Goal: Task Accomplishment & Management: Complete application form

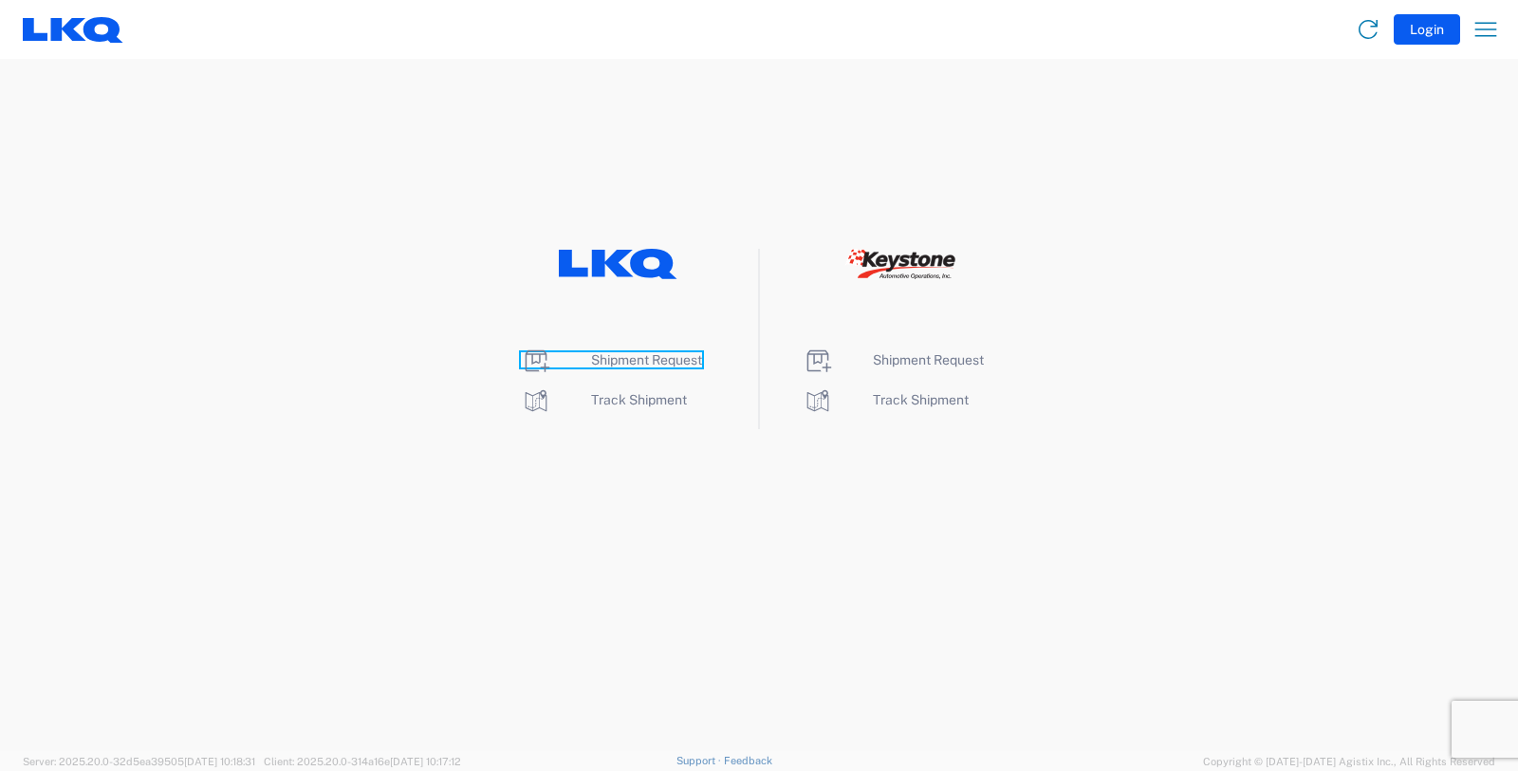
click at [633, 358] on span "Shipment Request" at bounding box center [646, 359] width 111 height 15
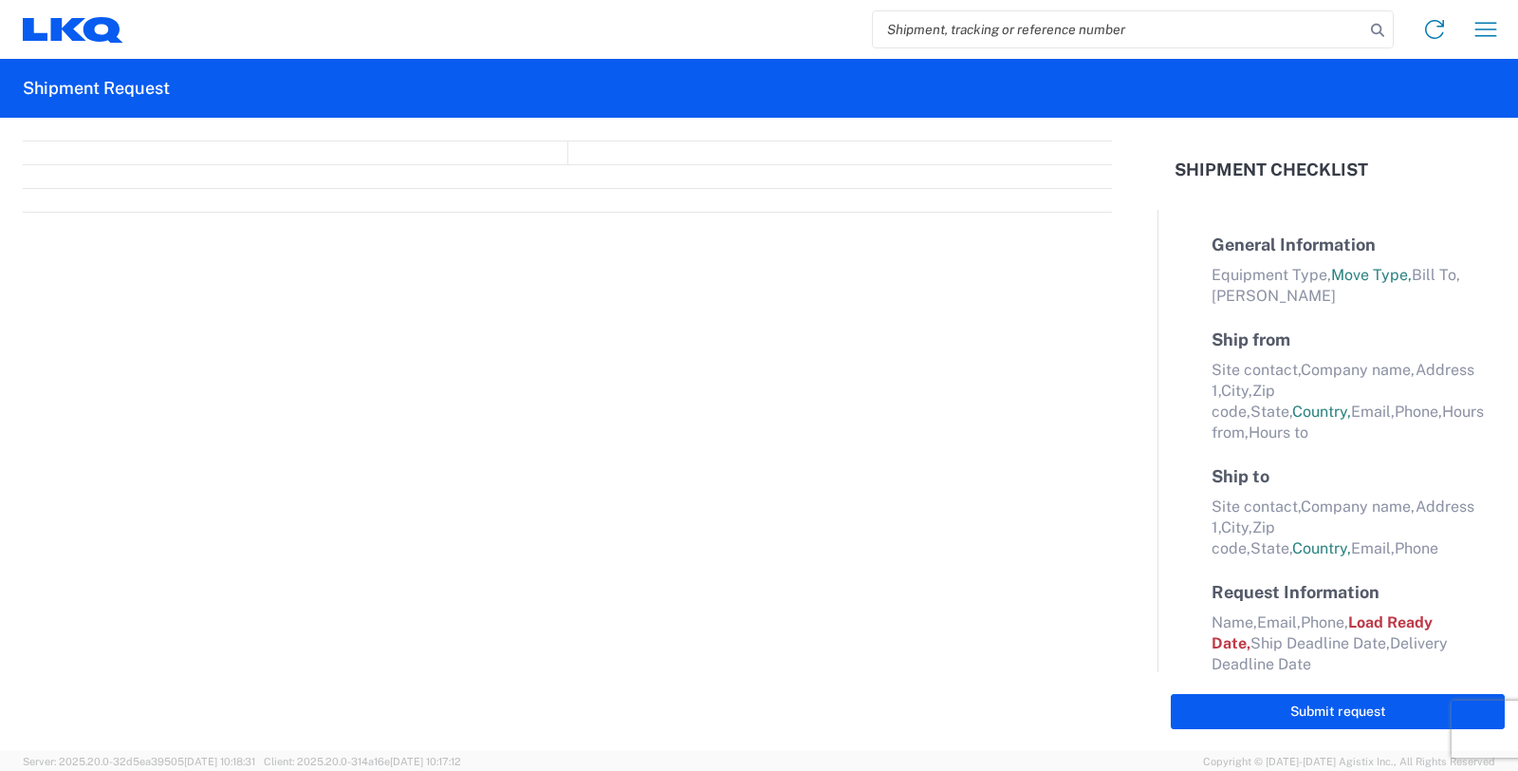
select select "FULL"
select select "LBS"
select select "IN"
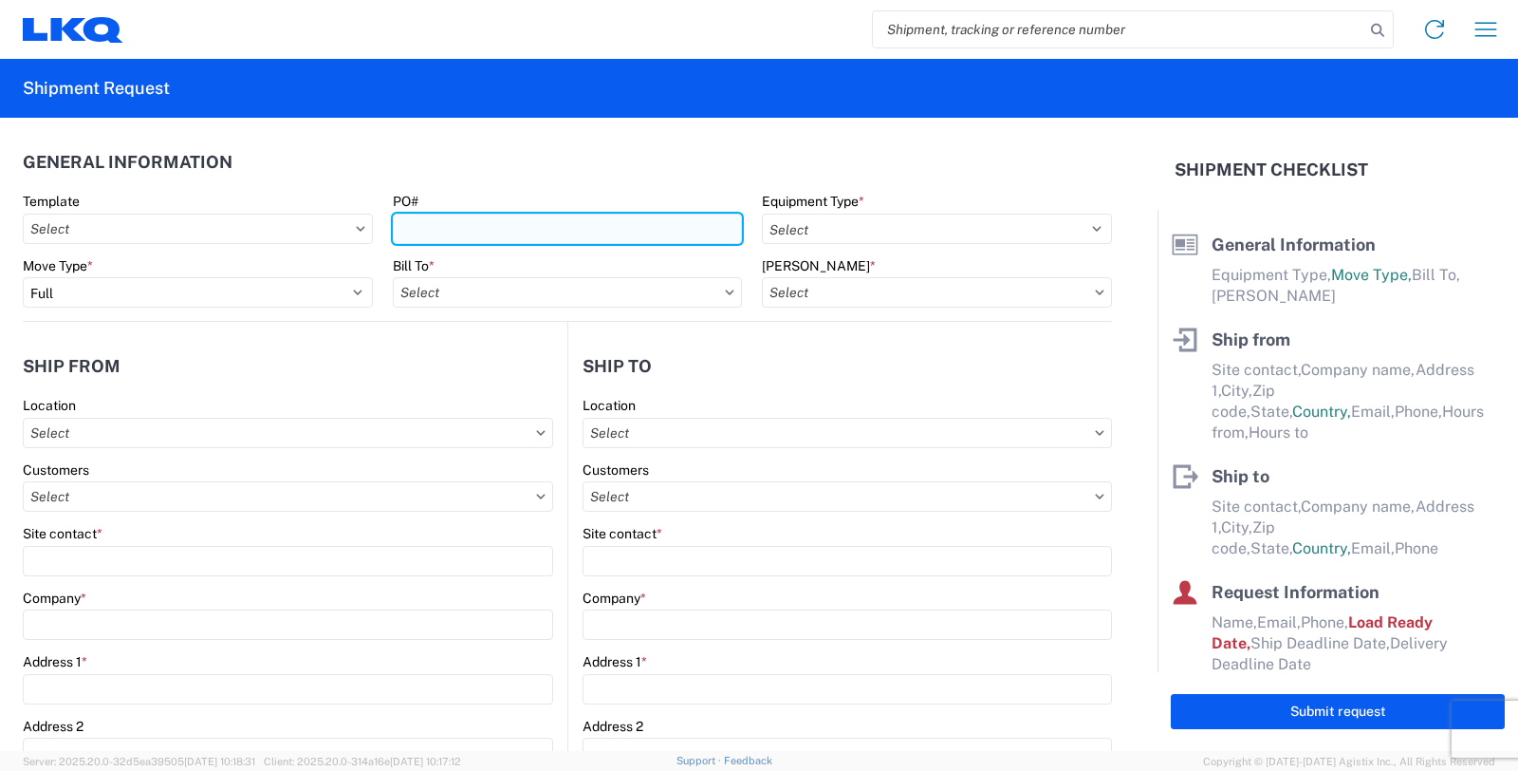
click at [450, 214] on input "PO#" at bounding box center [568, 229] width 350 height 30
type input "GV038482"
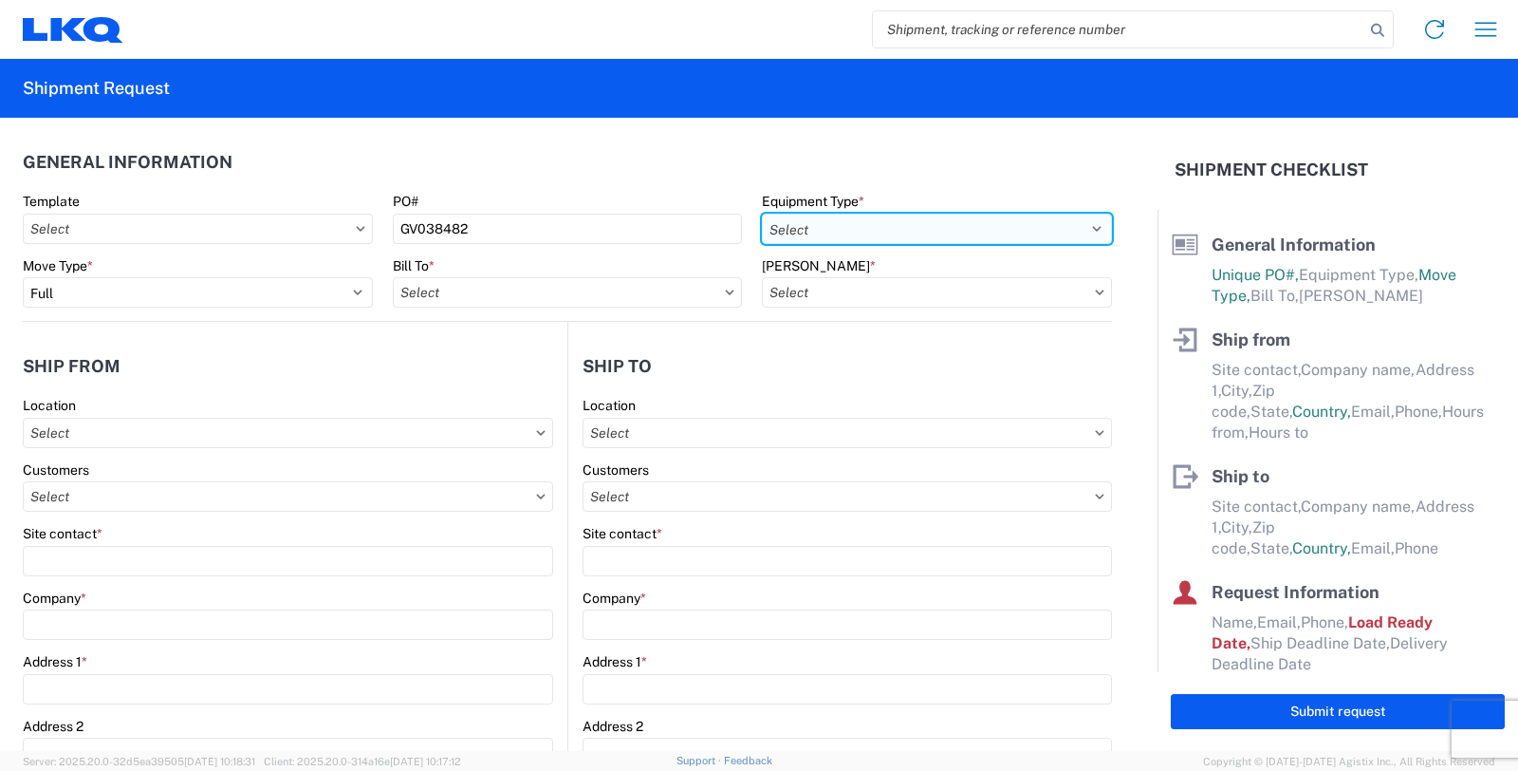
click at [821, 231] on select "Select 53’ Dry Van Flatbed Dropdeck (van) Lowboy (flatbed) Rail" at bounding box center [937, 229] width 350 height 30
select select "STDV"
click at [762, 214] on select "Select 53’ Dry Van Flatbed Dropdeck (van) Lowboy (flatbed) Rail" at bounding box center [937, 229] width 350 height 30
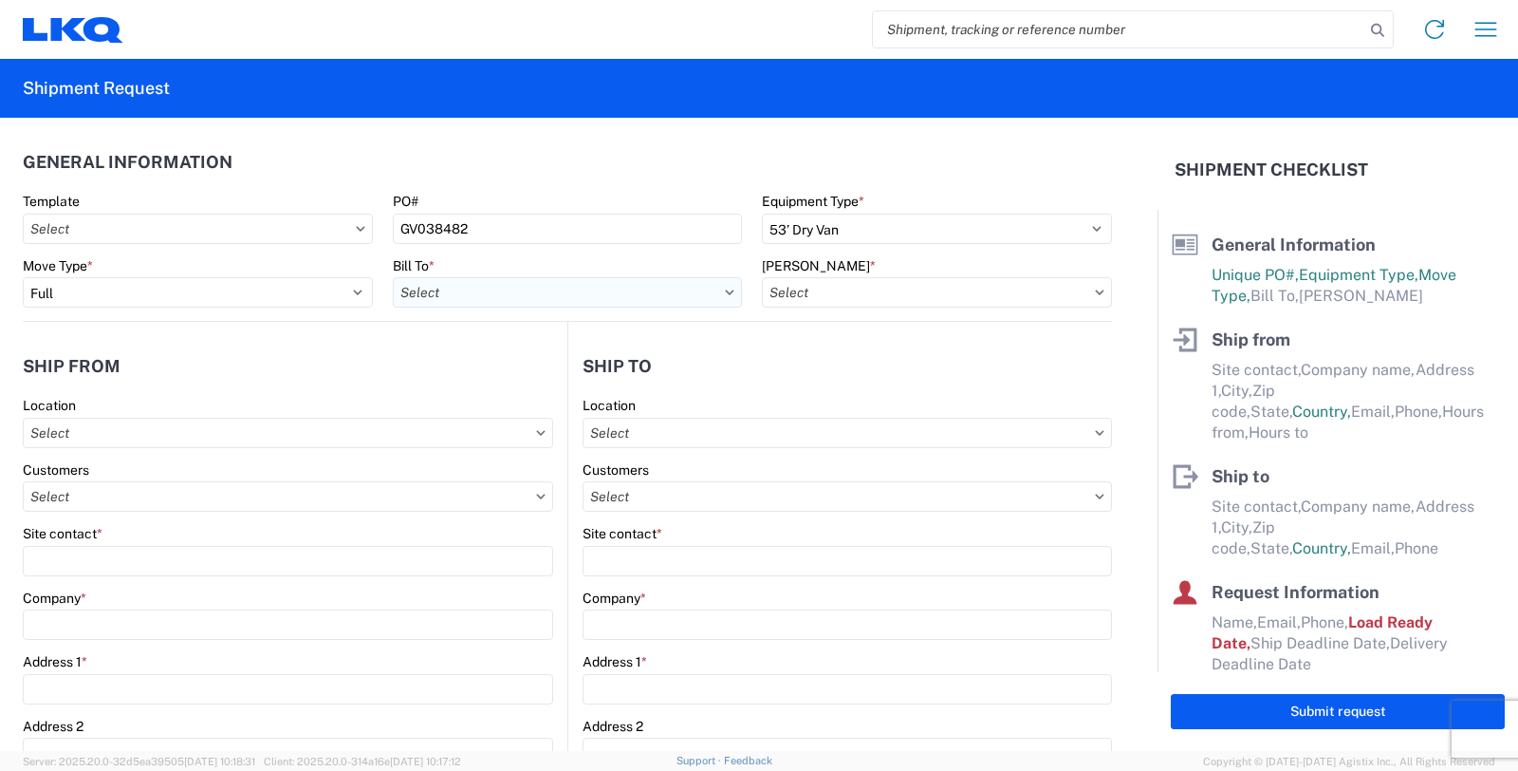
click at [600, 289] on input "text" at bounding box center [568, 292] width 350 height 30
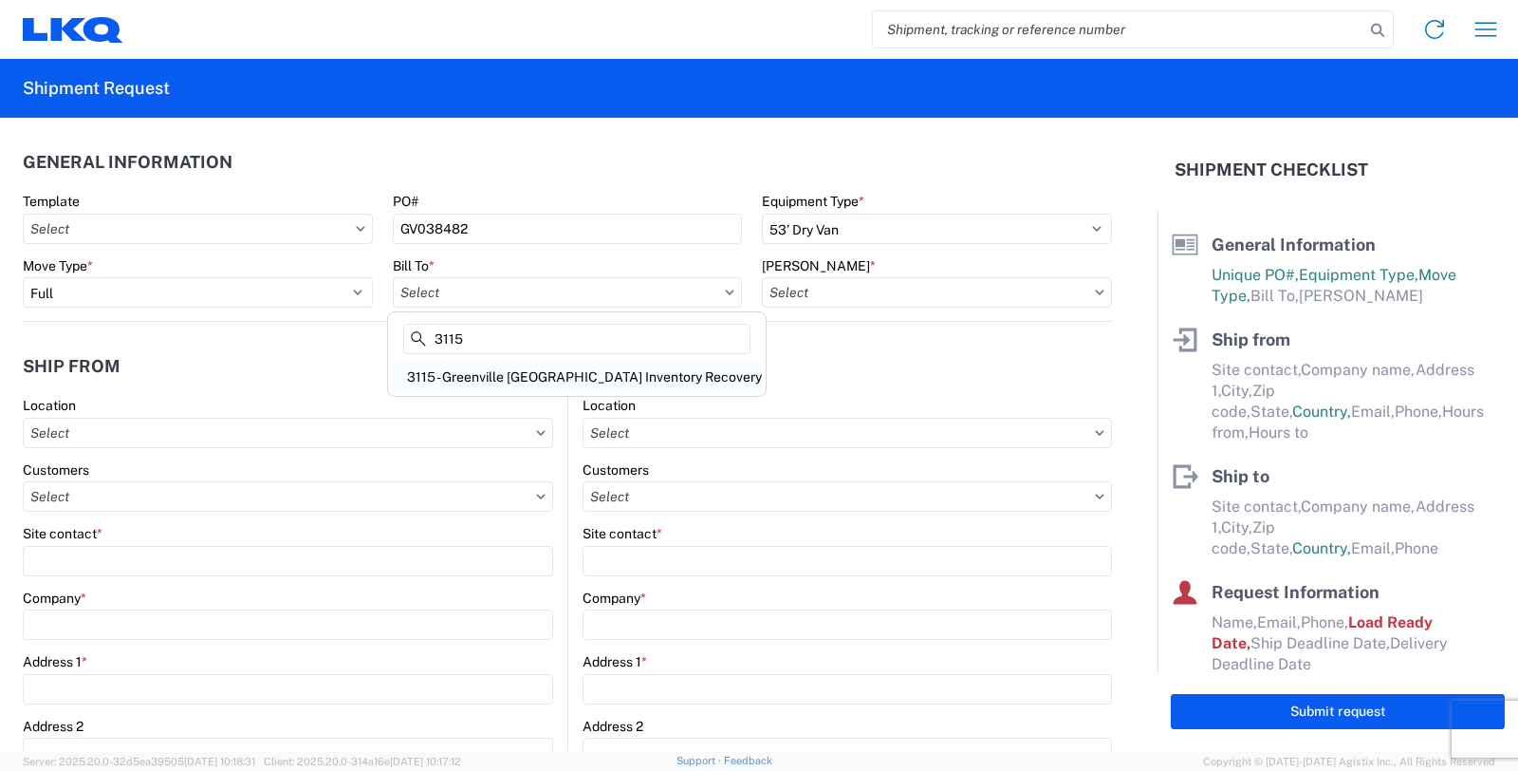
type input "3115"
click at [562, 385] on div "3115 - Greenville MI Inventory Recovery" at bounding box center [577, 377] width 370 height 30
type input "3115 - Greenville MI Inventory Recovery"
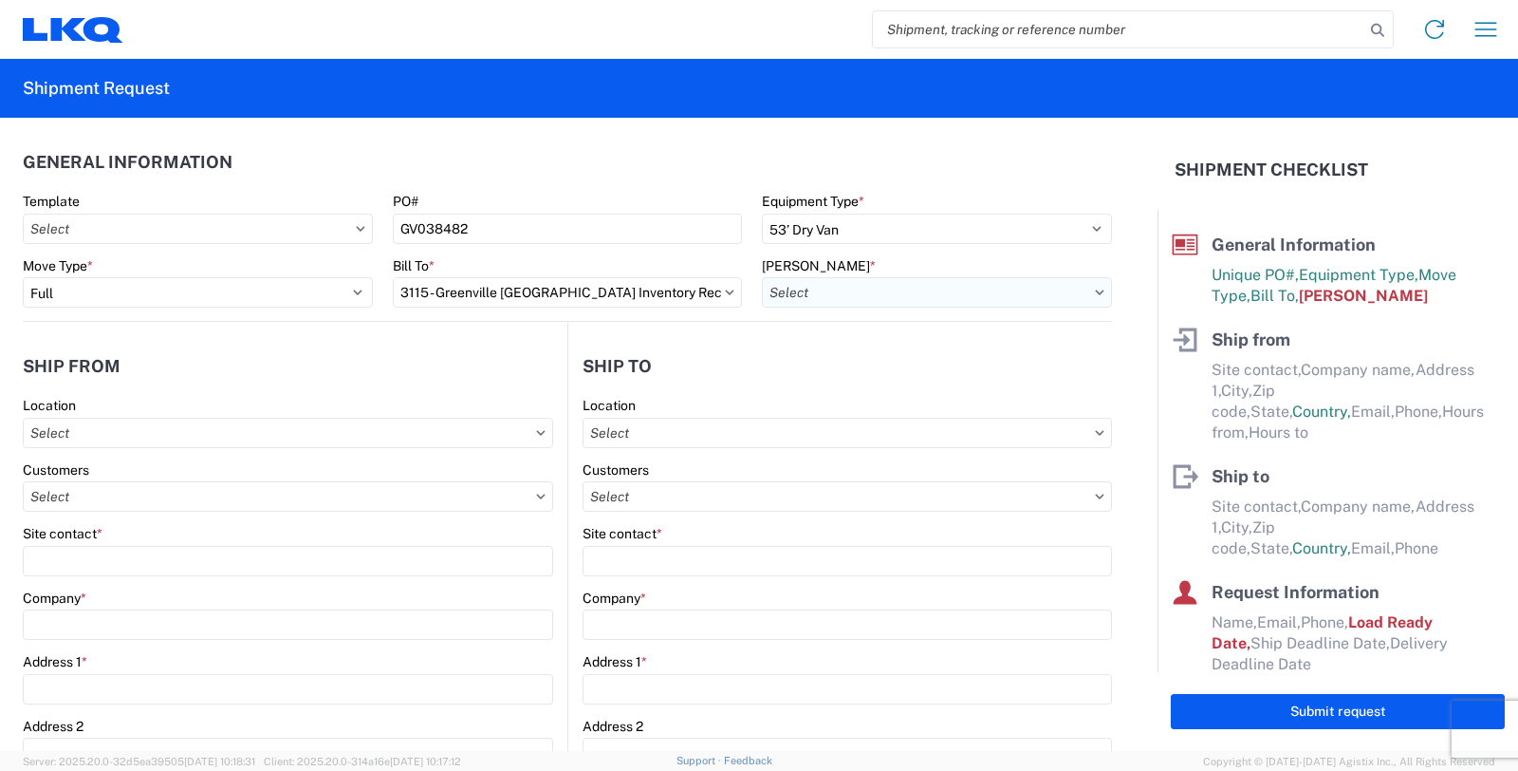
click at [849, 289] on input "text" at bounding box center [937, 292] width 350 height 30
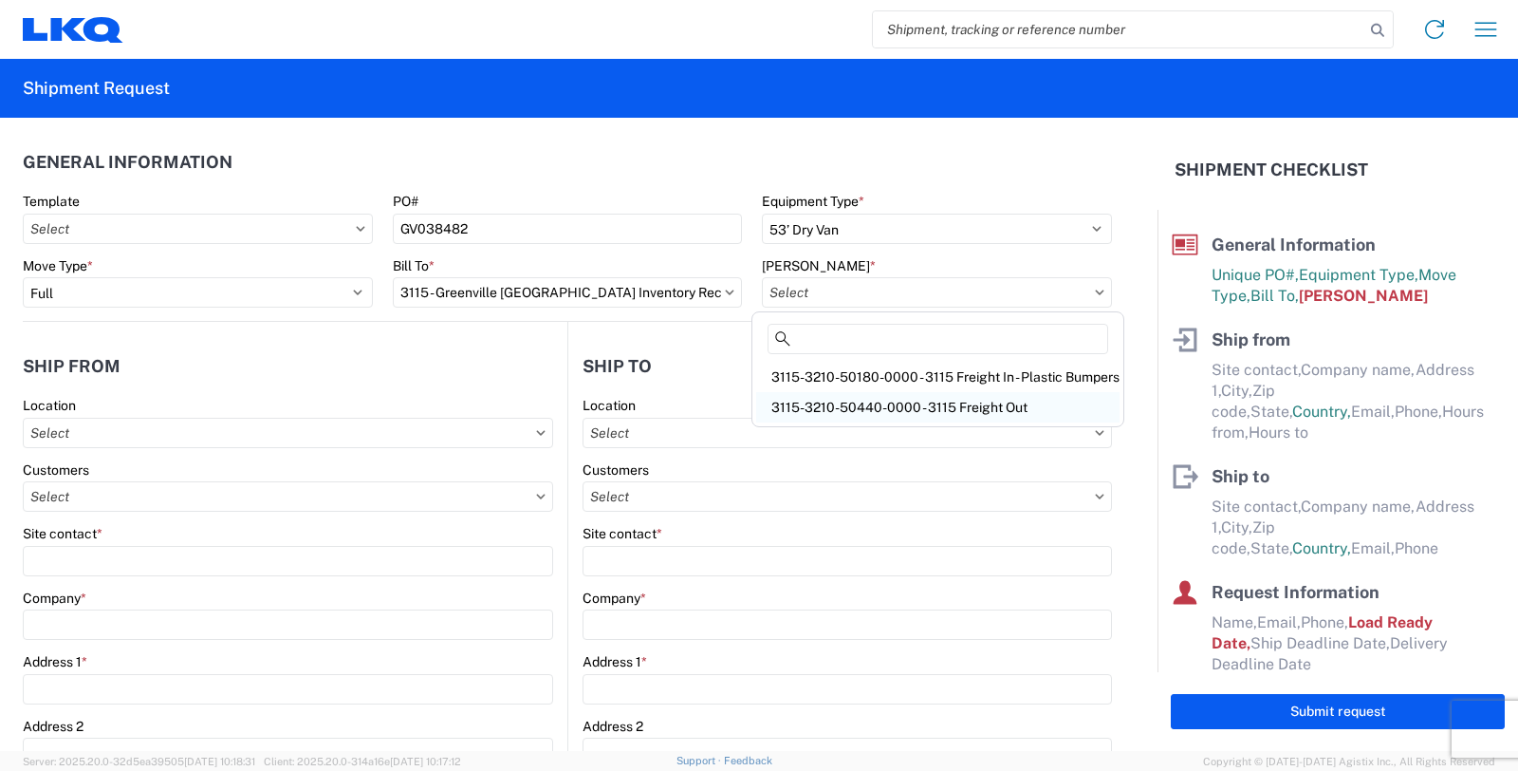
click at [822, 406] on div "3115-3210-50440-0000 - 3115 Freight Out" at bounding box center [937, 407] width 363 height 30
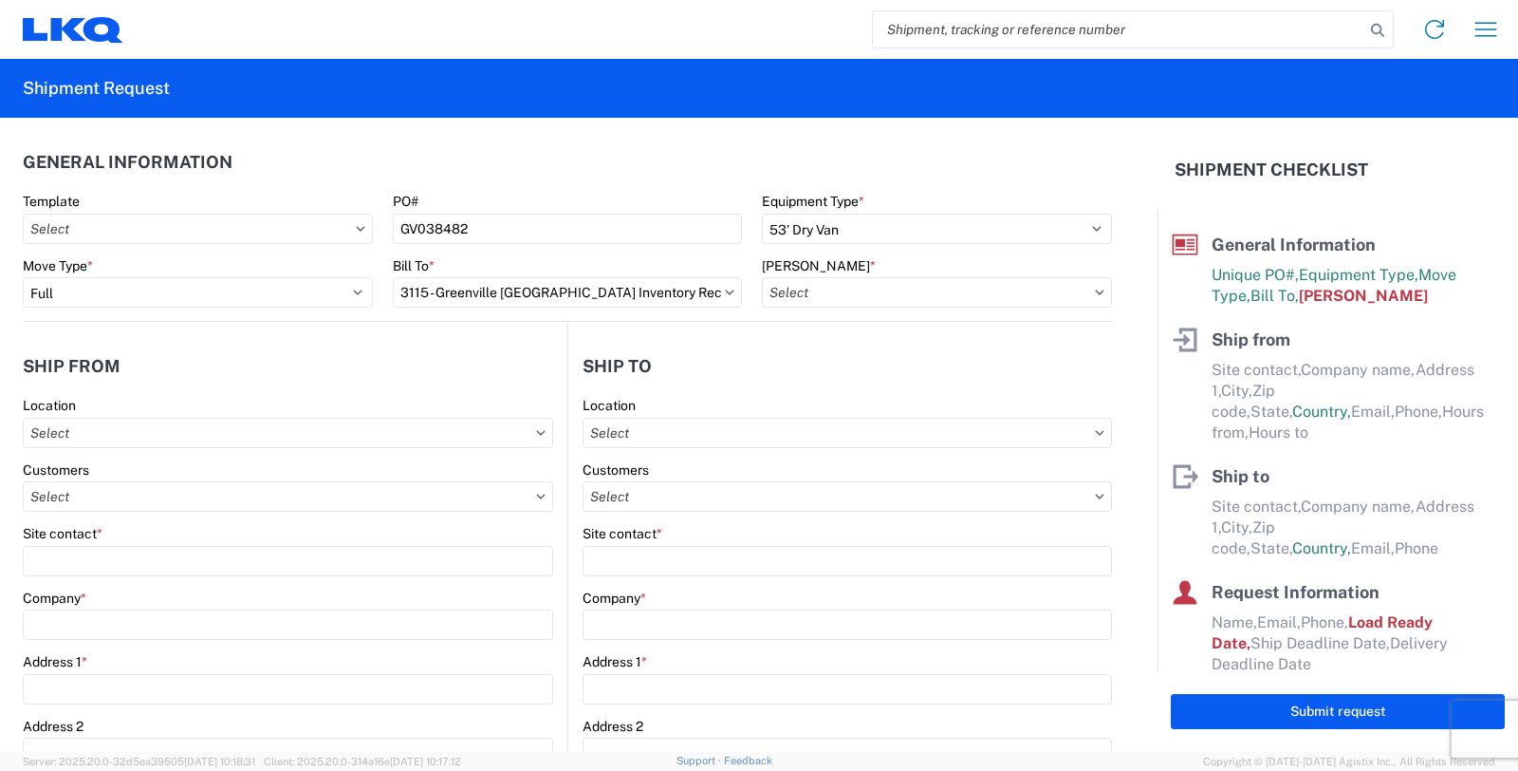
type input "3115-3210-50440-0000 - 3115 Freight Out"
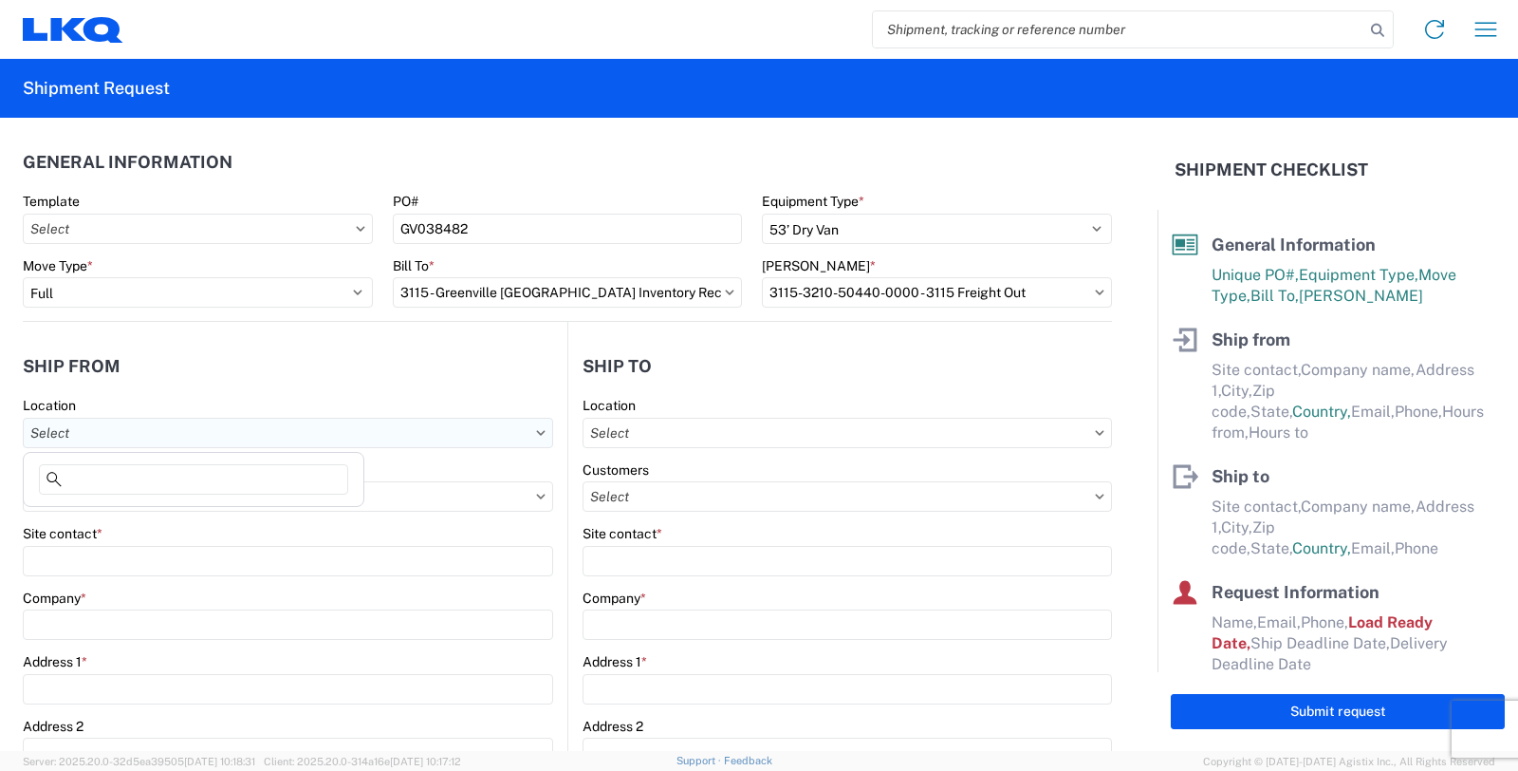
click at [269, 429] on input "text" at bounding box center [288, 433] width 531 height 30
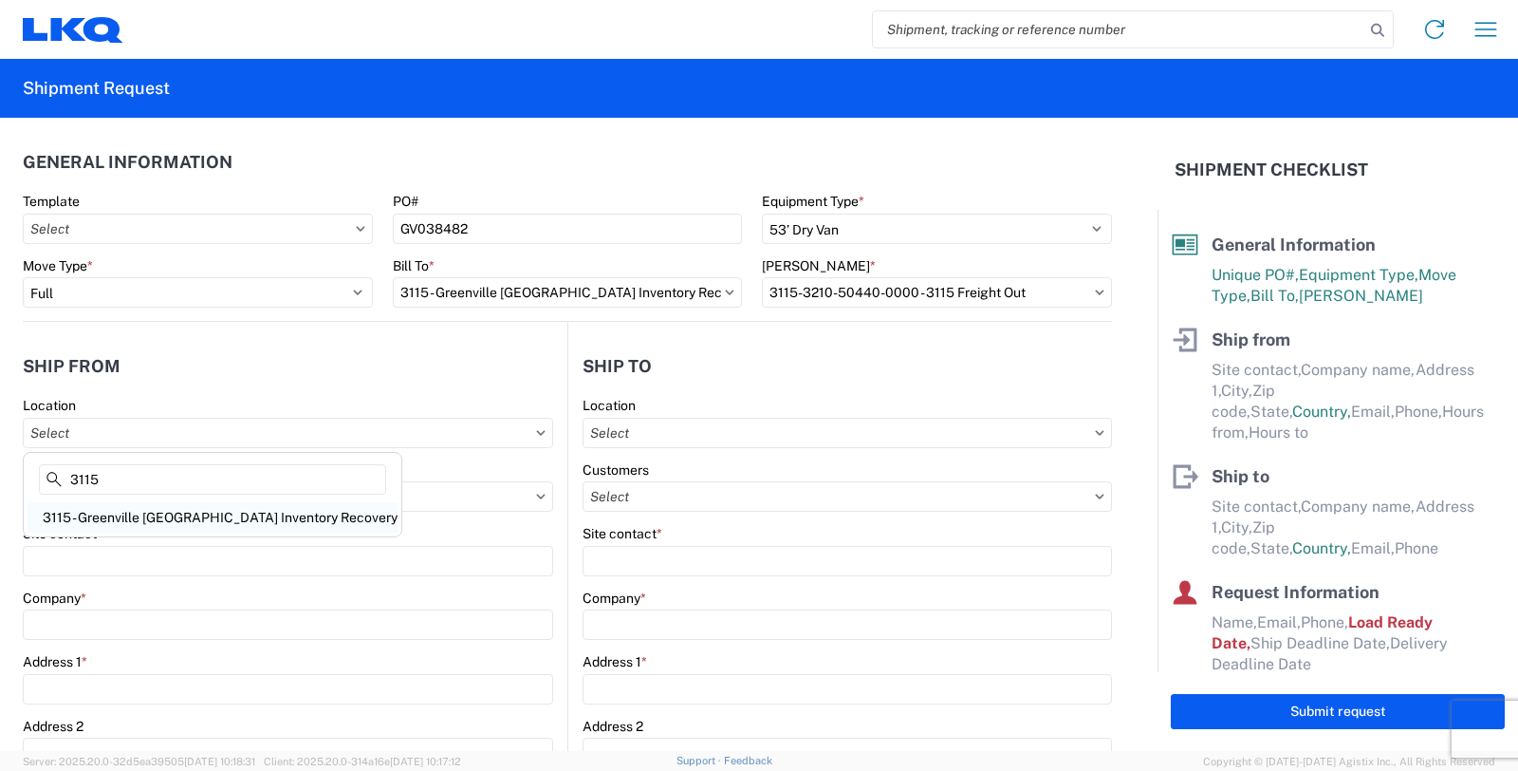
type input "3115"
click at [231, 511] on div "3115 - Greenville MI Inventory Recovery" at bounding box center [213, 517] width 370 height 30
type input "3115 - Greenville MI Inventory Recovery"
type input "LKQ Corporation"
type input "5835 Vining Rd Ste B"
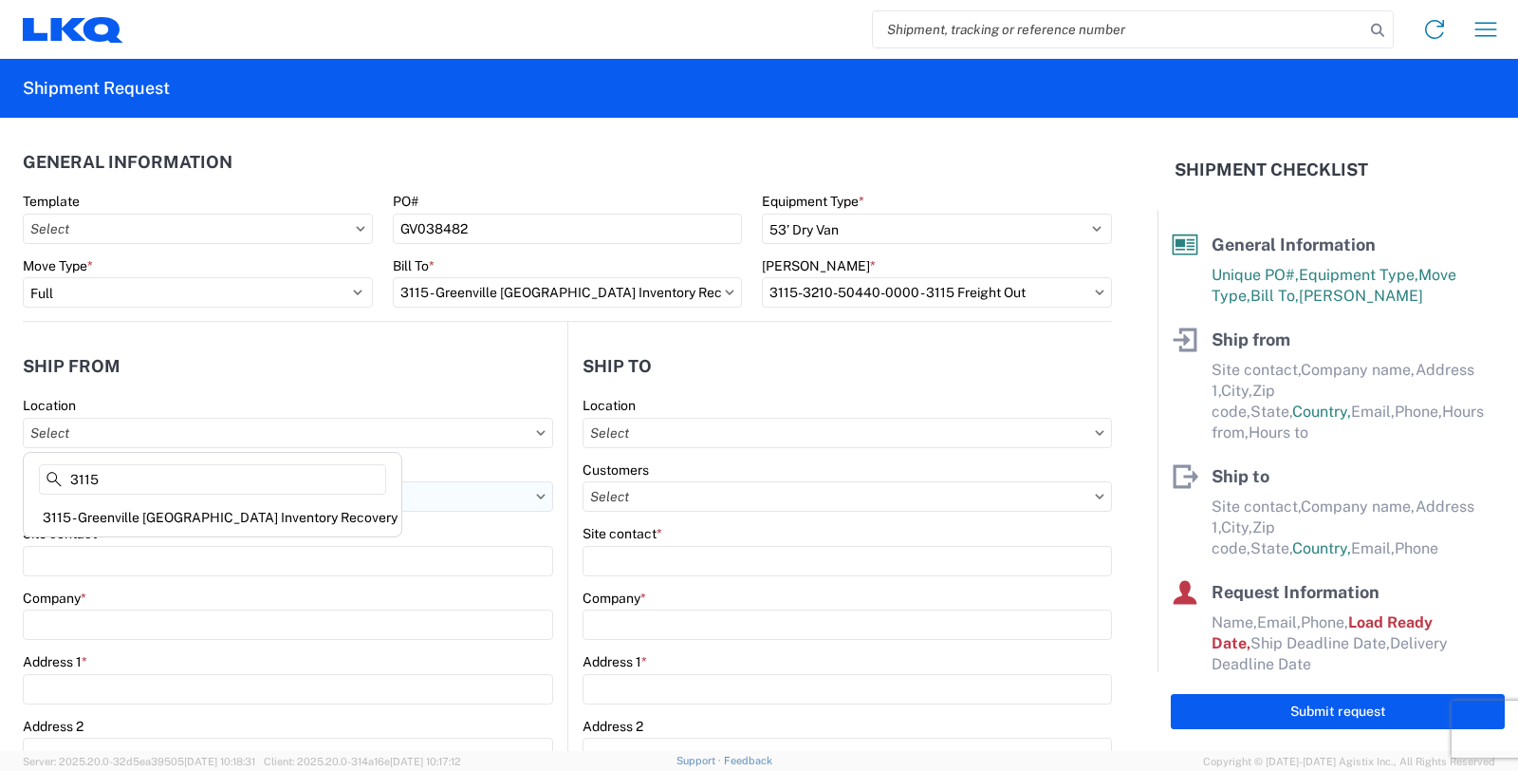
type input "Greenville"
type input "48838"
select select "MI"
select select "US"
type input "06:00"
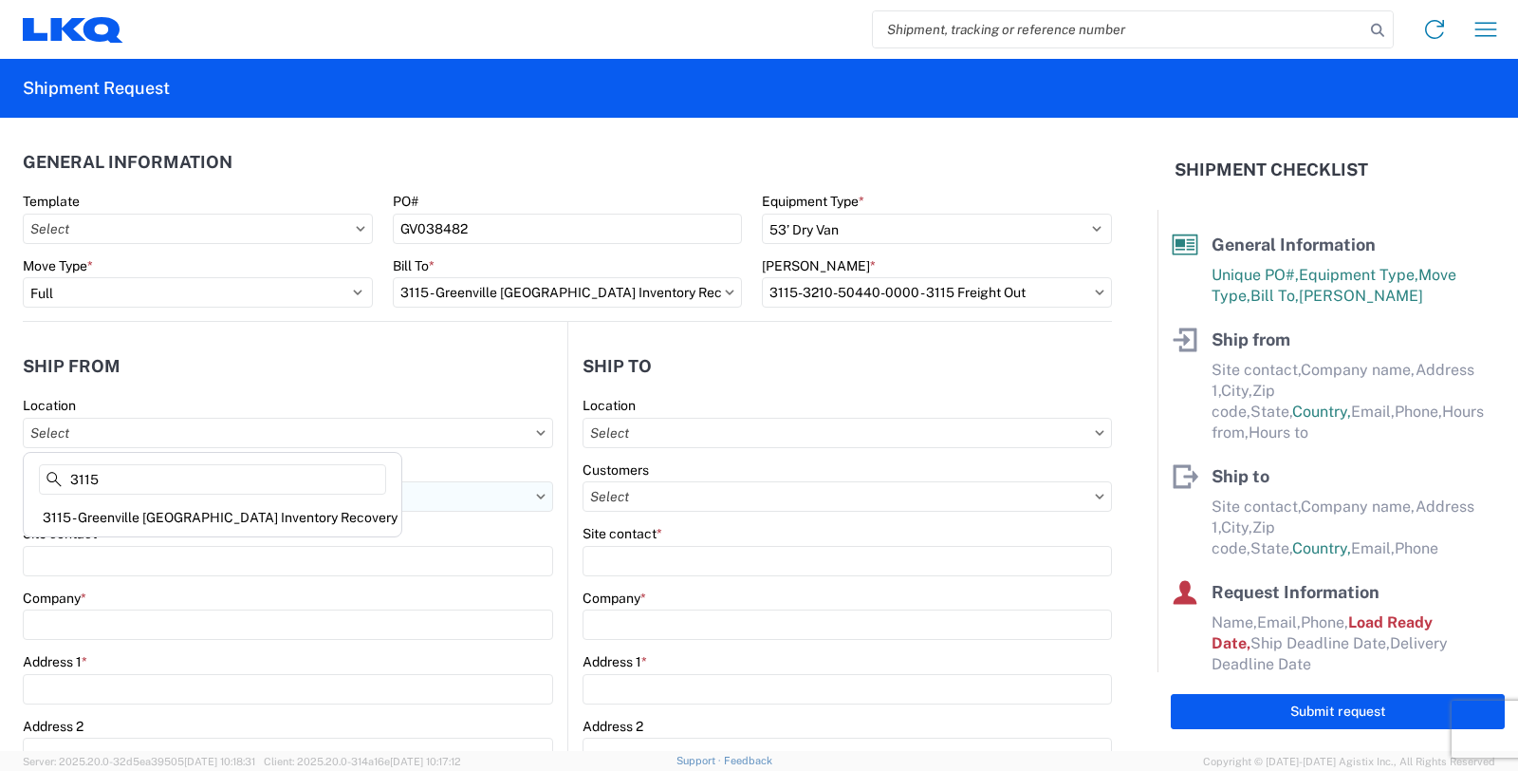
type input "14:30"
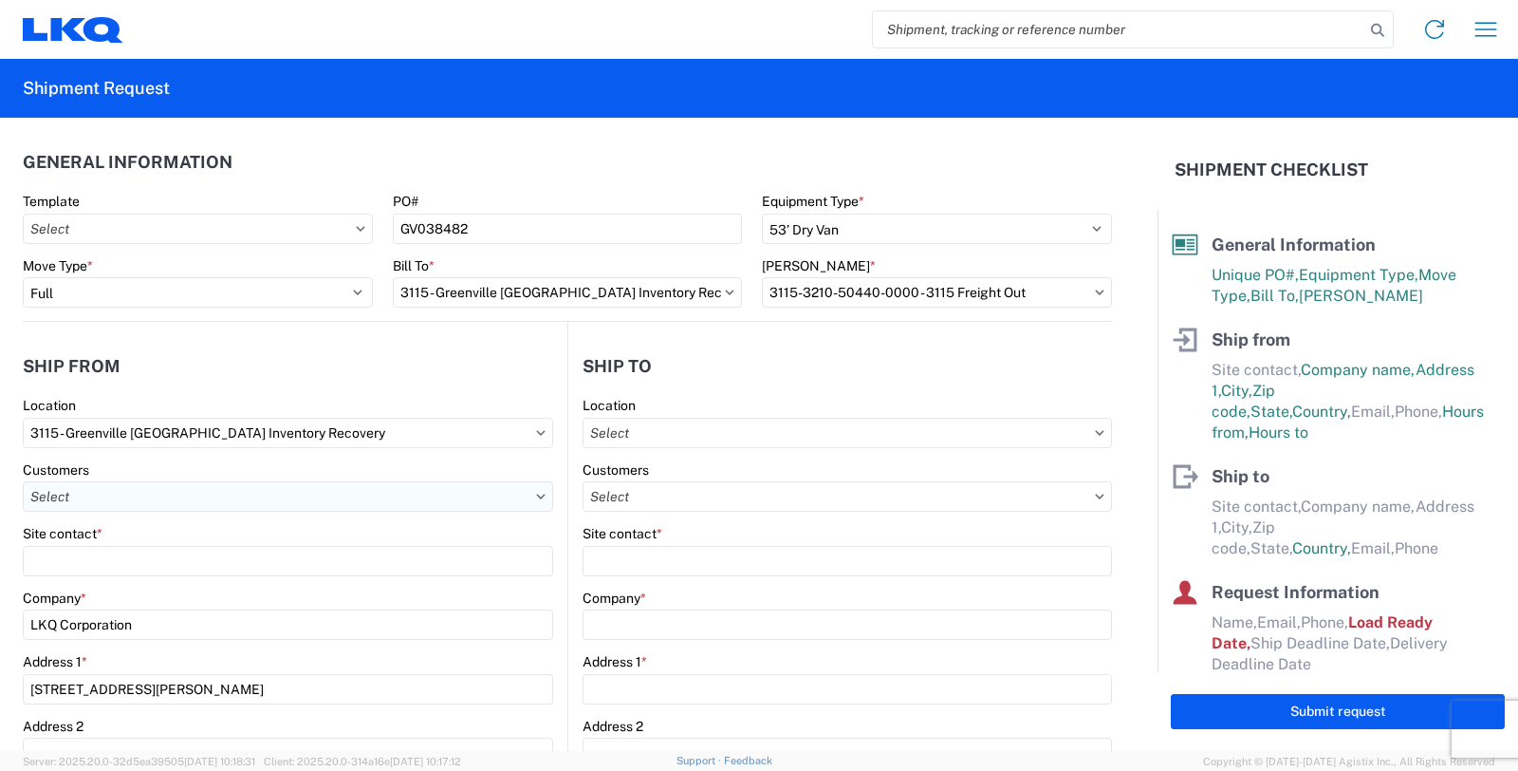
click at [207, 489] on input "text" at bounding box center [288, 496] width 531 height 30
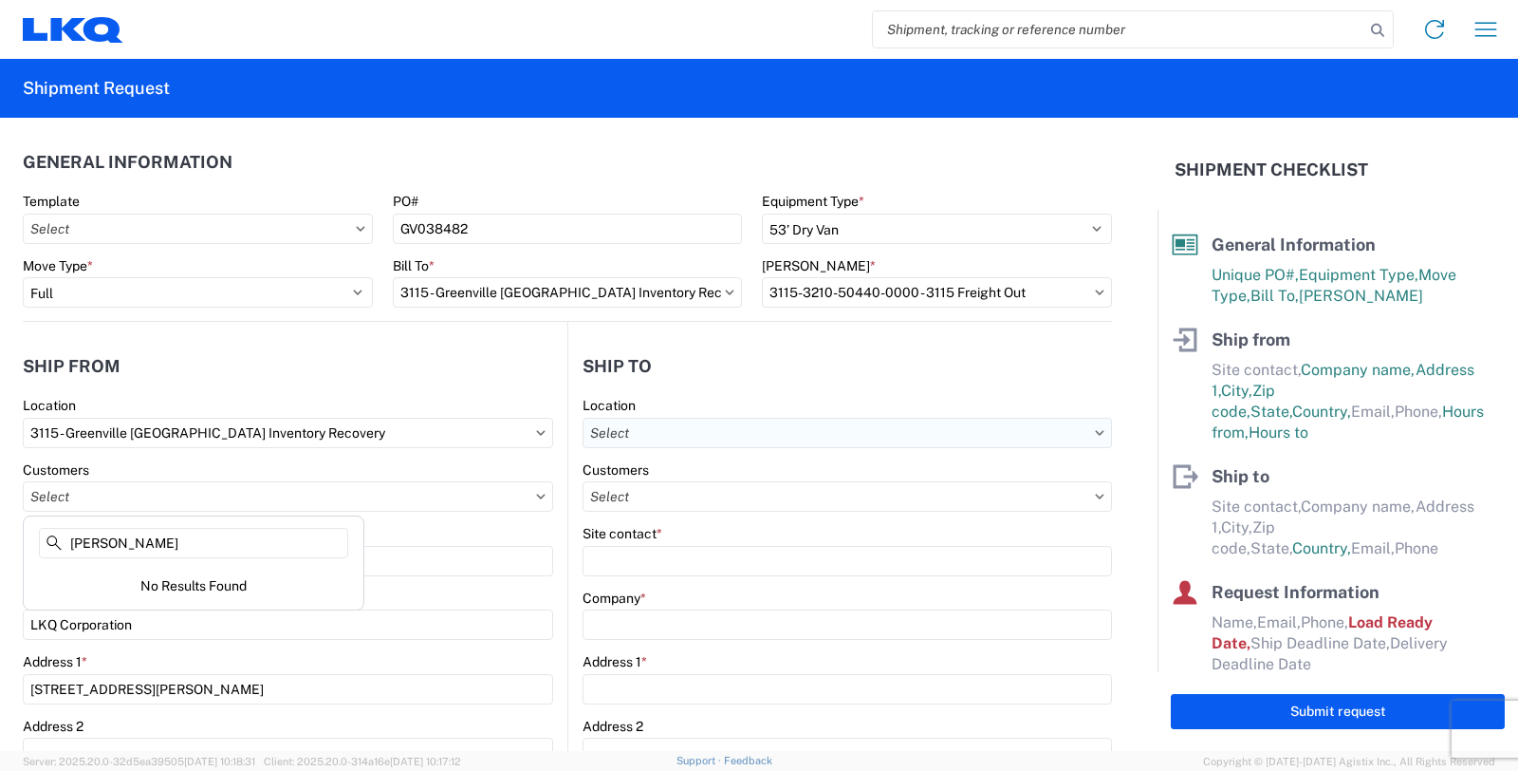
type input "Melissa Bignall"
click at [672, 433] on input "text" at bounding box center [848, 433] width 530 height 30
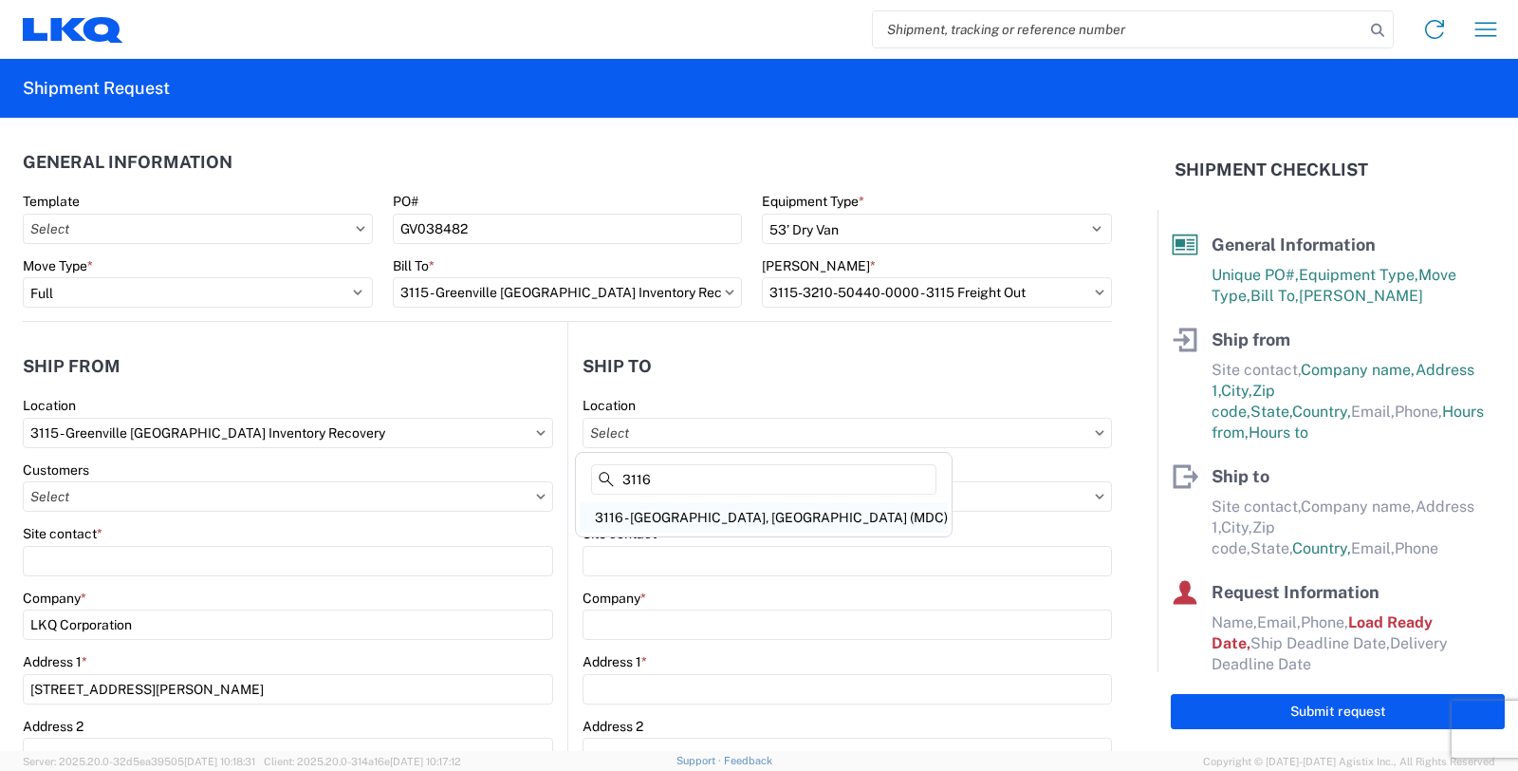
type input "3116"
click at [676, 511] on div "3116 - Grand Rapids, MI (MDC)" at bounding box center [764, 517] width 368 height 30
type input "3116 - Grand Rapids, MI (MDC)"
type input "Kristen Lund"
type input "LKQ Corporation"
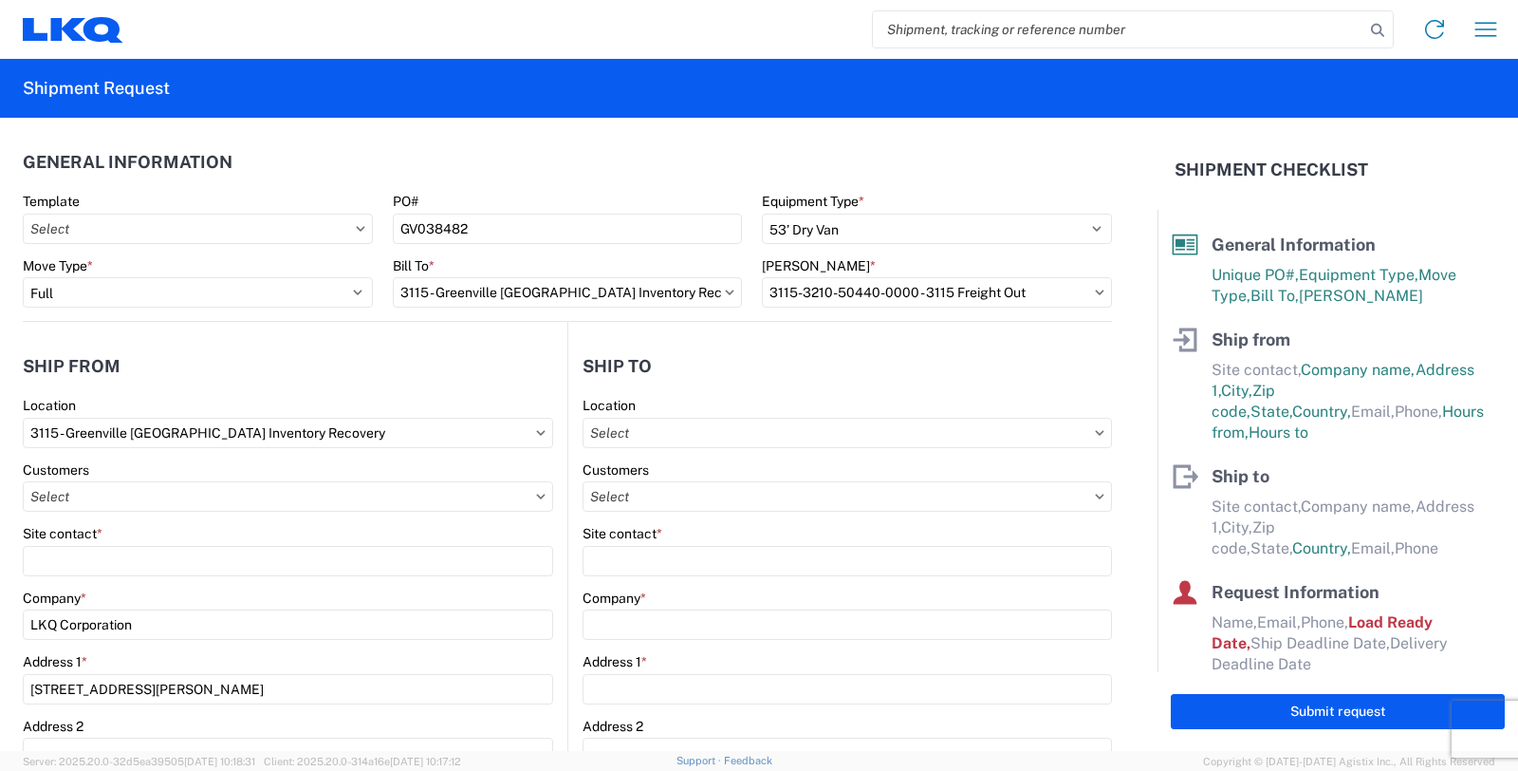
type input "1120 36th St. SE suite 540"
type input "Grand Rapids"
type input "49508"
select select "US"
type input "klund@lkqcorp.com"
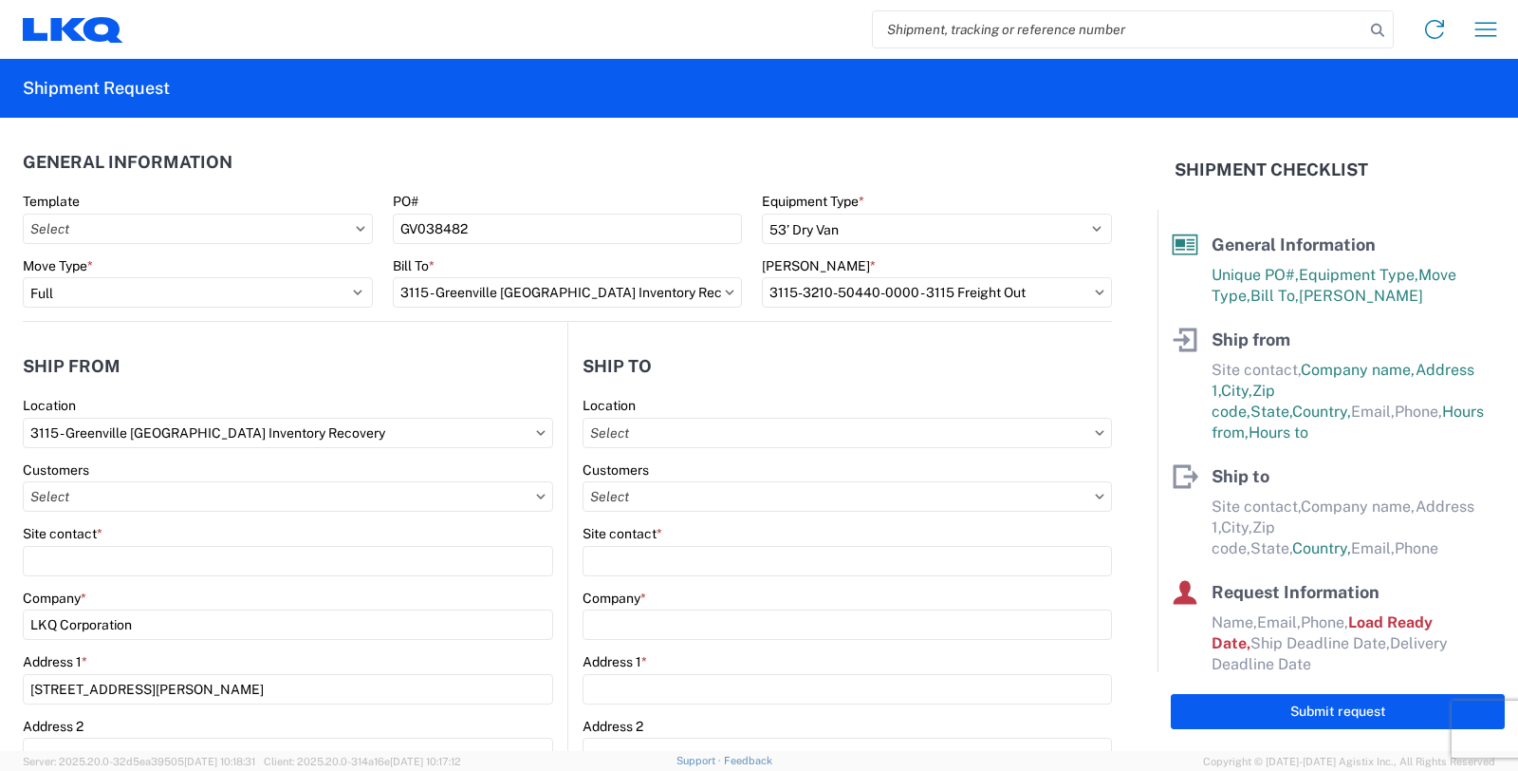
type input "616-754-1500"
type input "06:00"
type input "13:00"
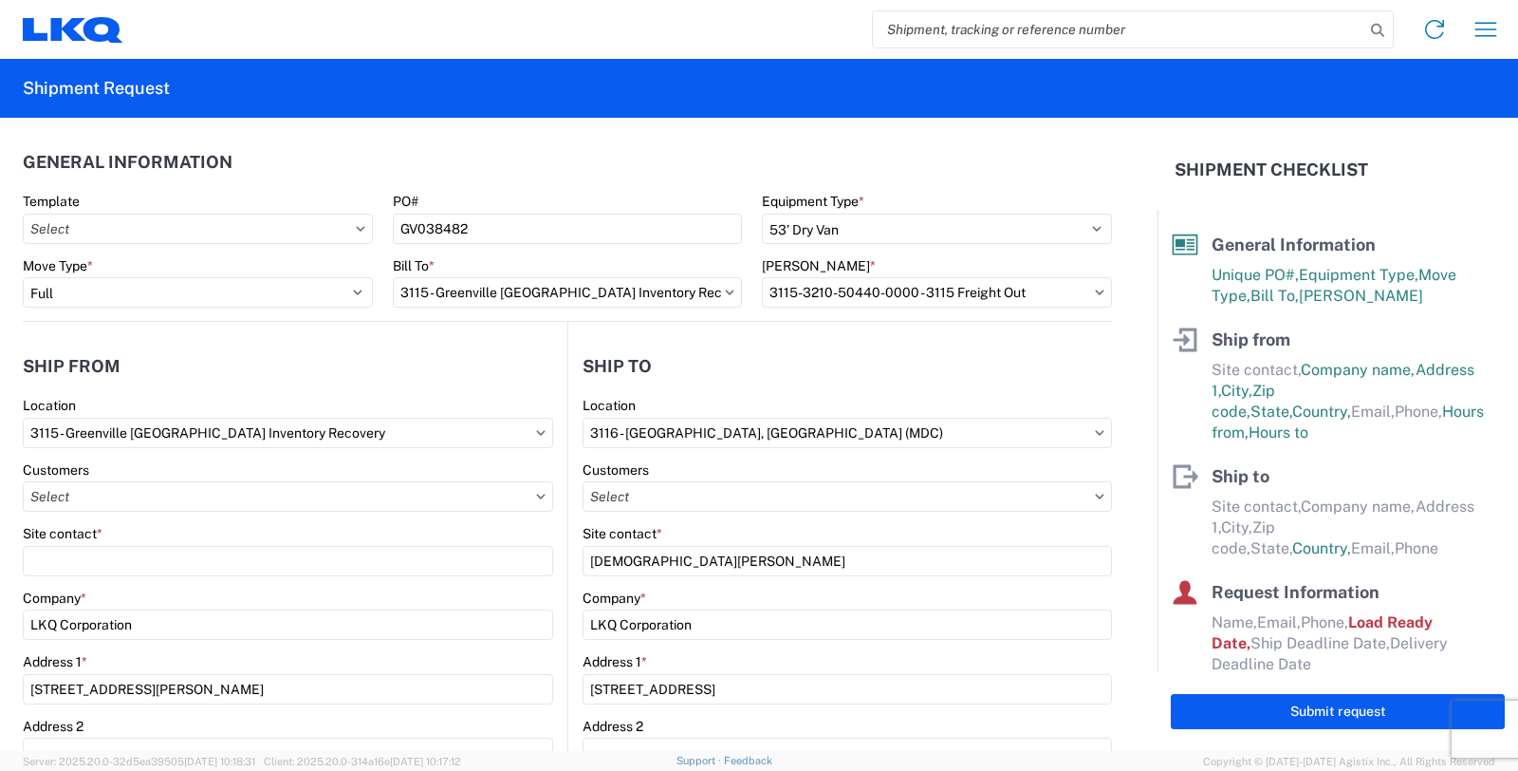
select select
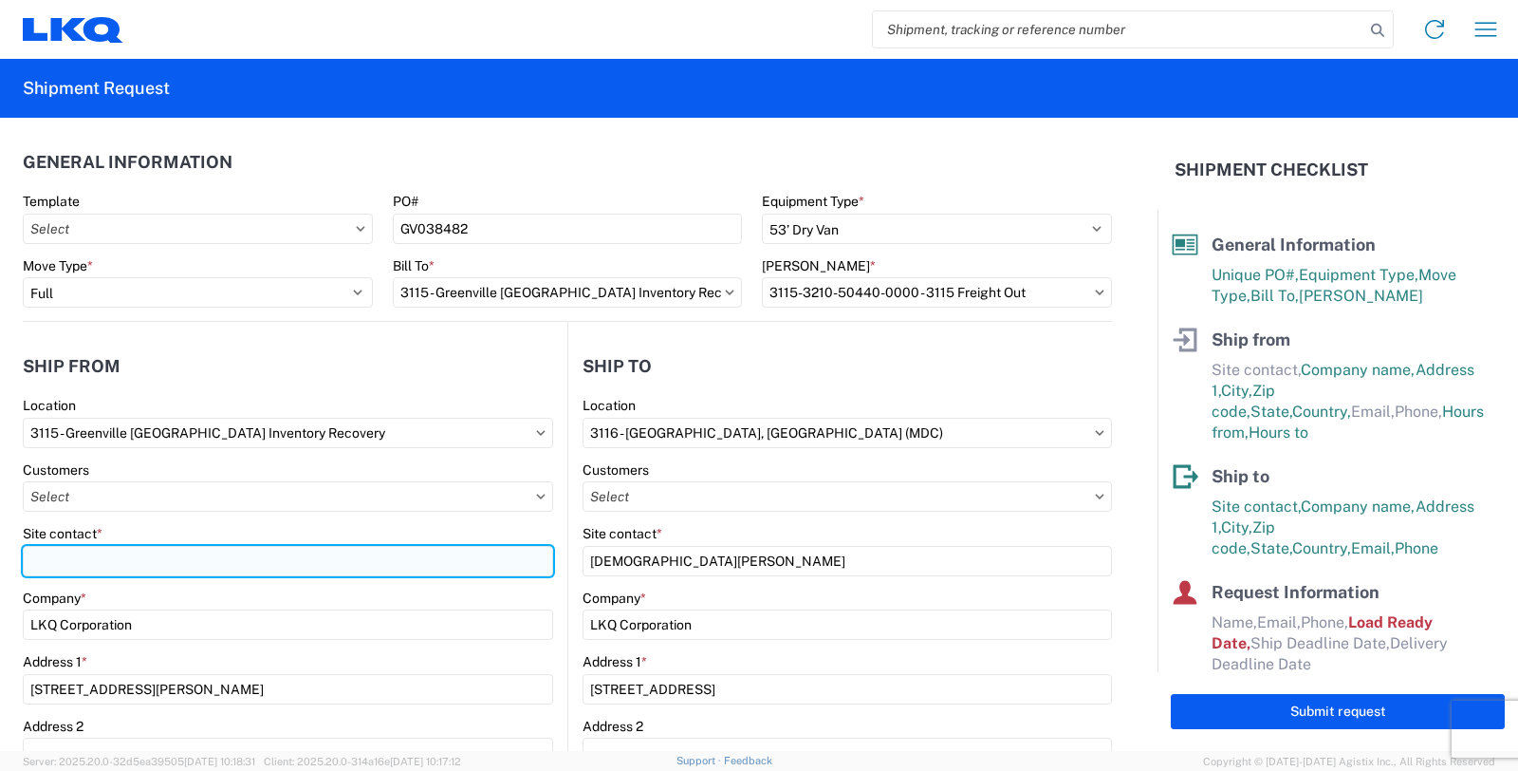
click at [133, 564] on input "Site contact *" at bounding box center [288, 561] width 531 height 30
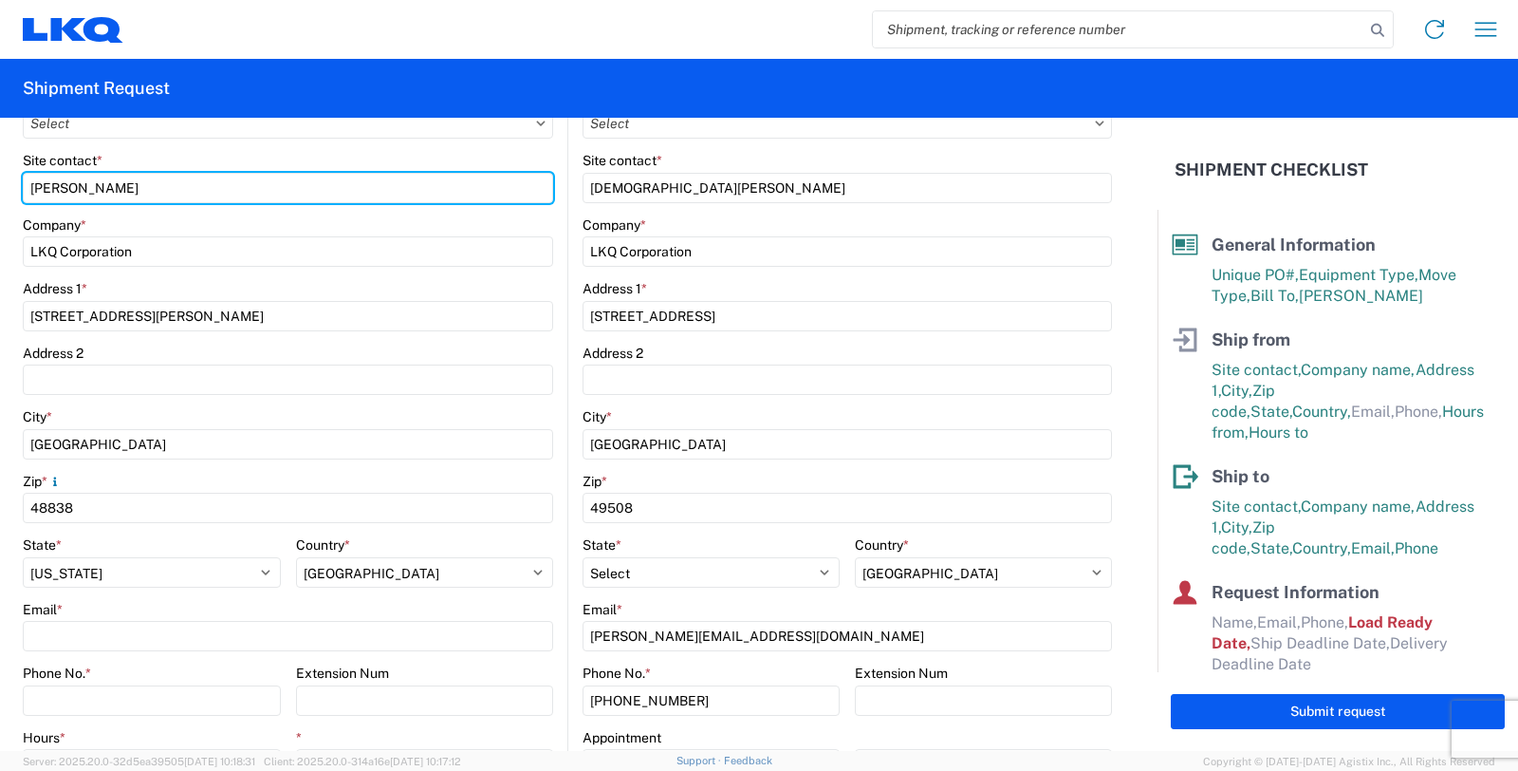
scroll to position [421, 0]
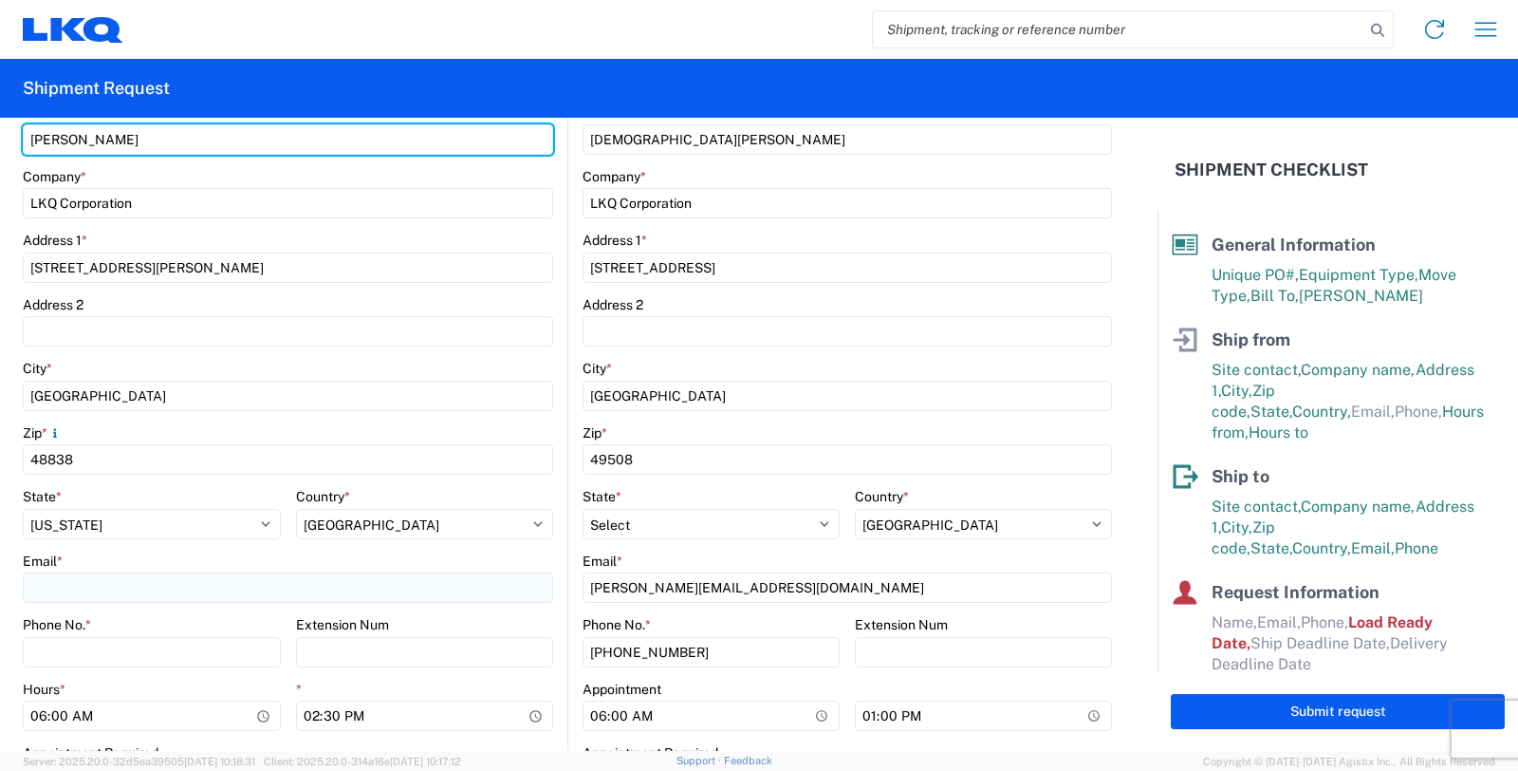
type input "Melissa Bignall"
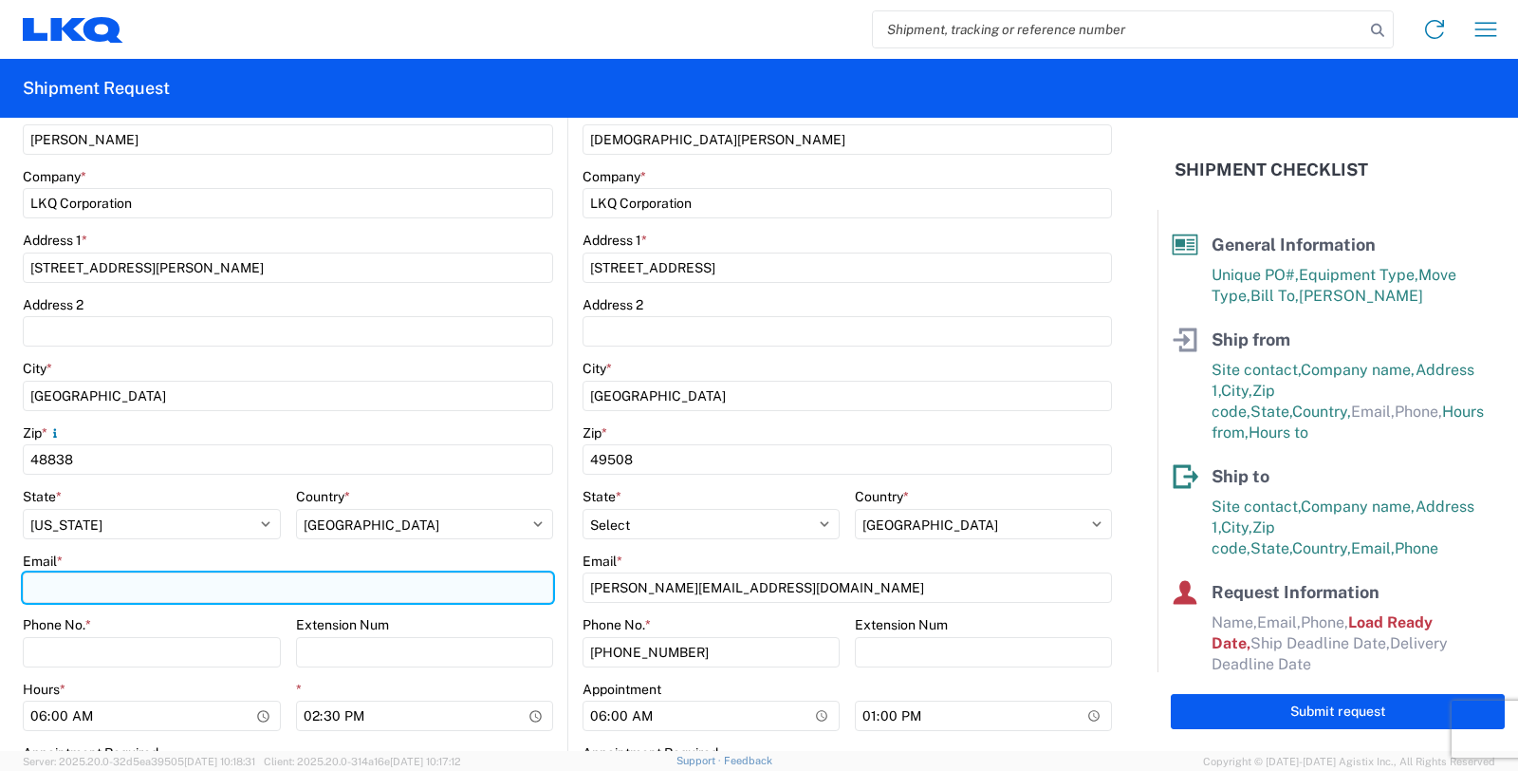
click at [86, 598] on input "Email *" at bounding box center [288, 587] width 531 height 30
type input "mbignall@lkqcorp.com"
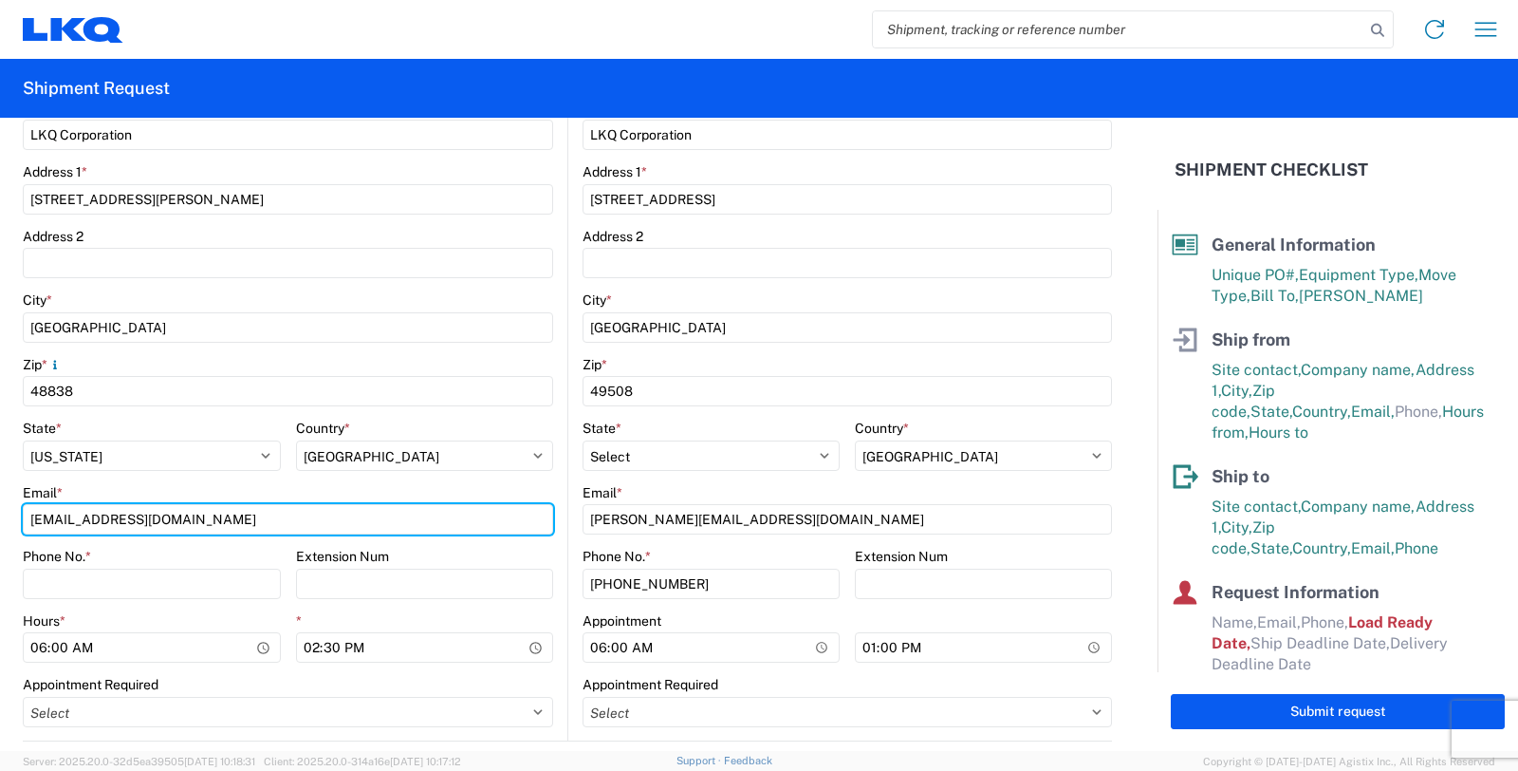
scroll to position [527, 0]
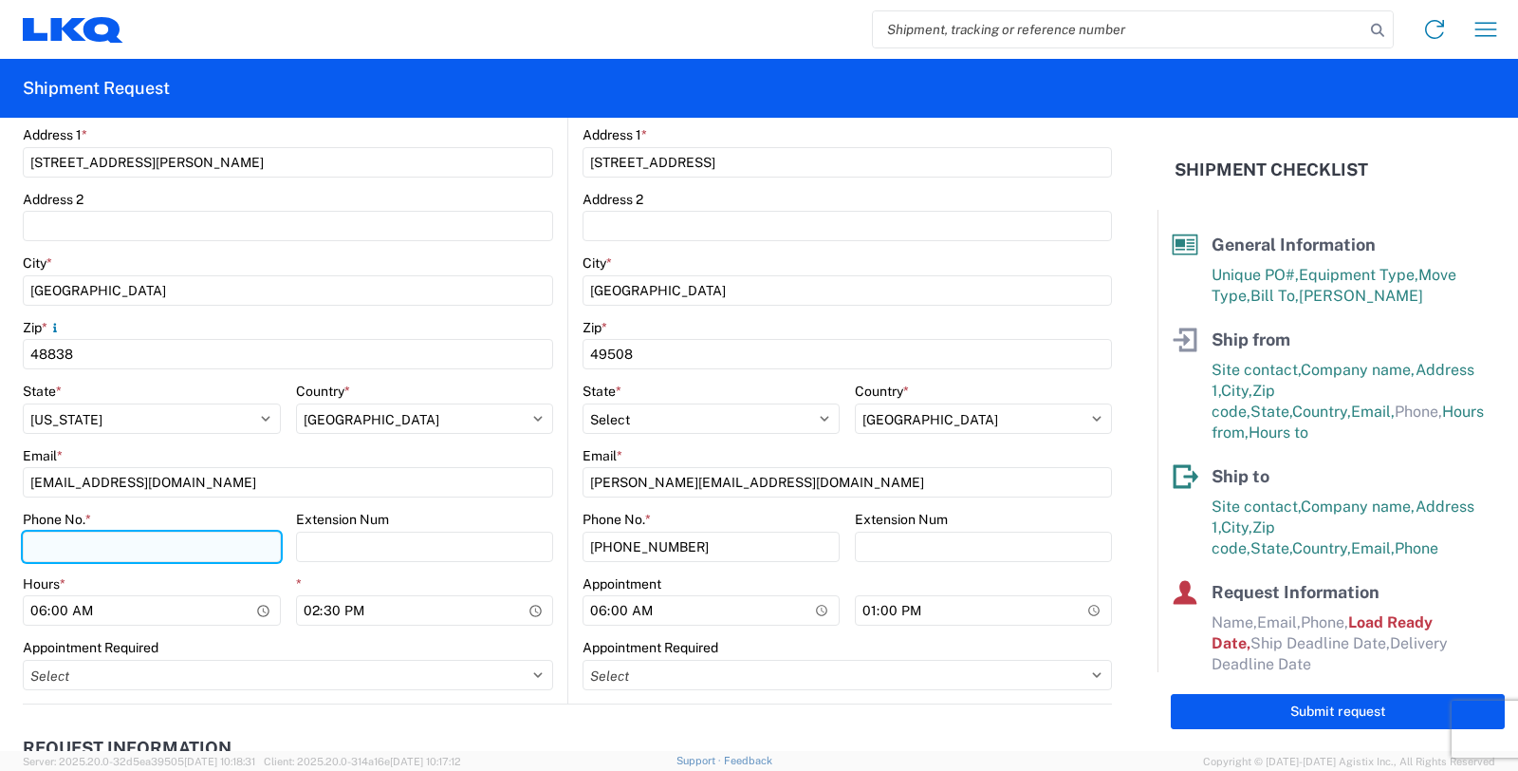
click at [100, 543] on input "Phone No. *" at bounding box center [152, 546] width 258 height 30
type input "616-318-3081"
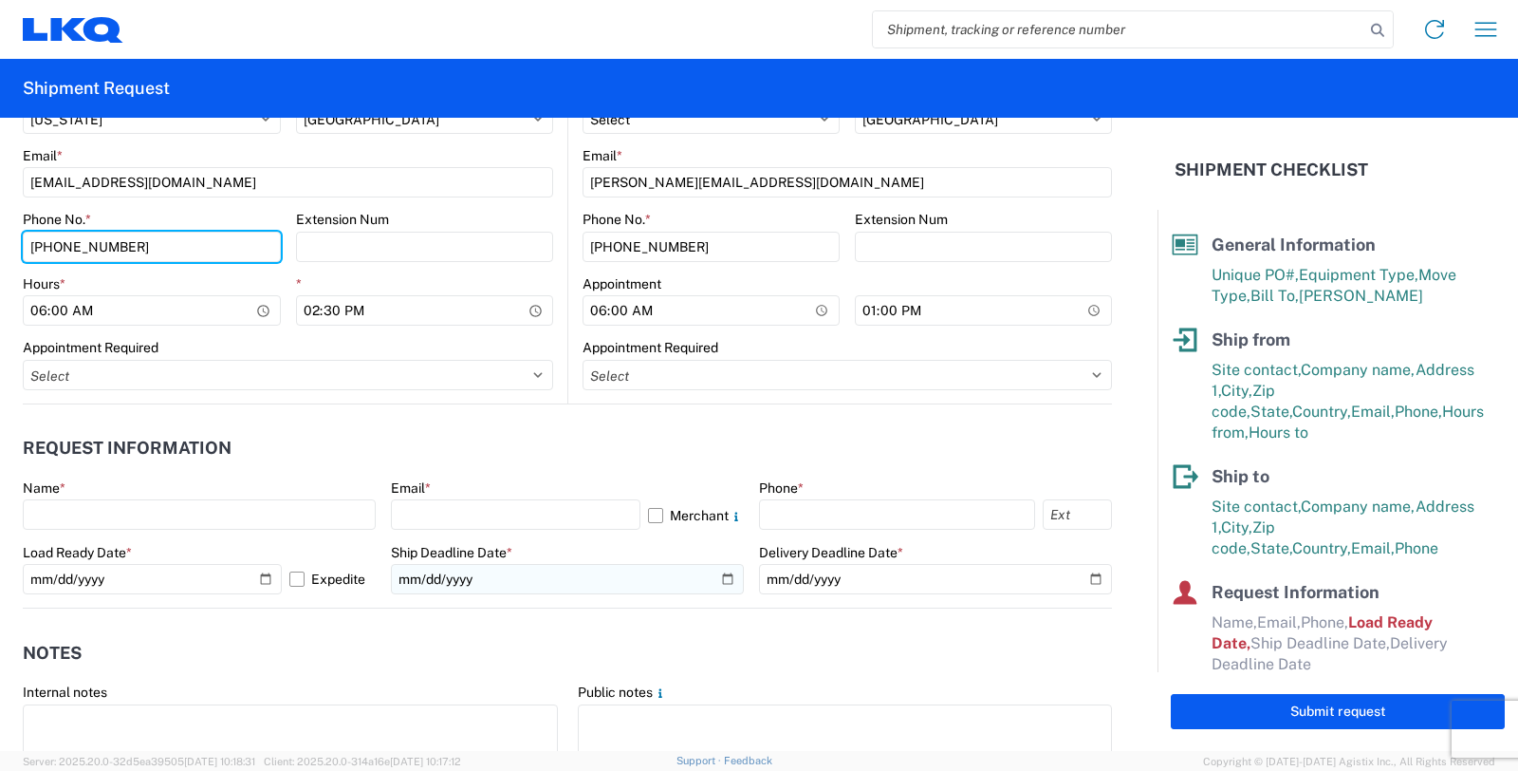
scroll to position [843, 0]
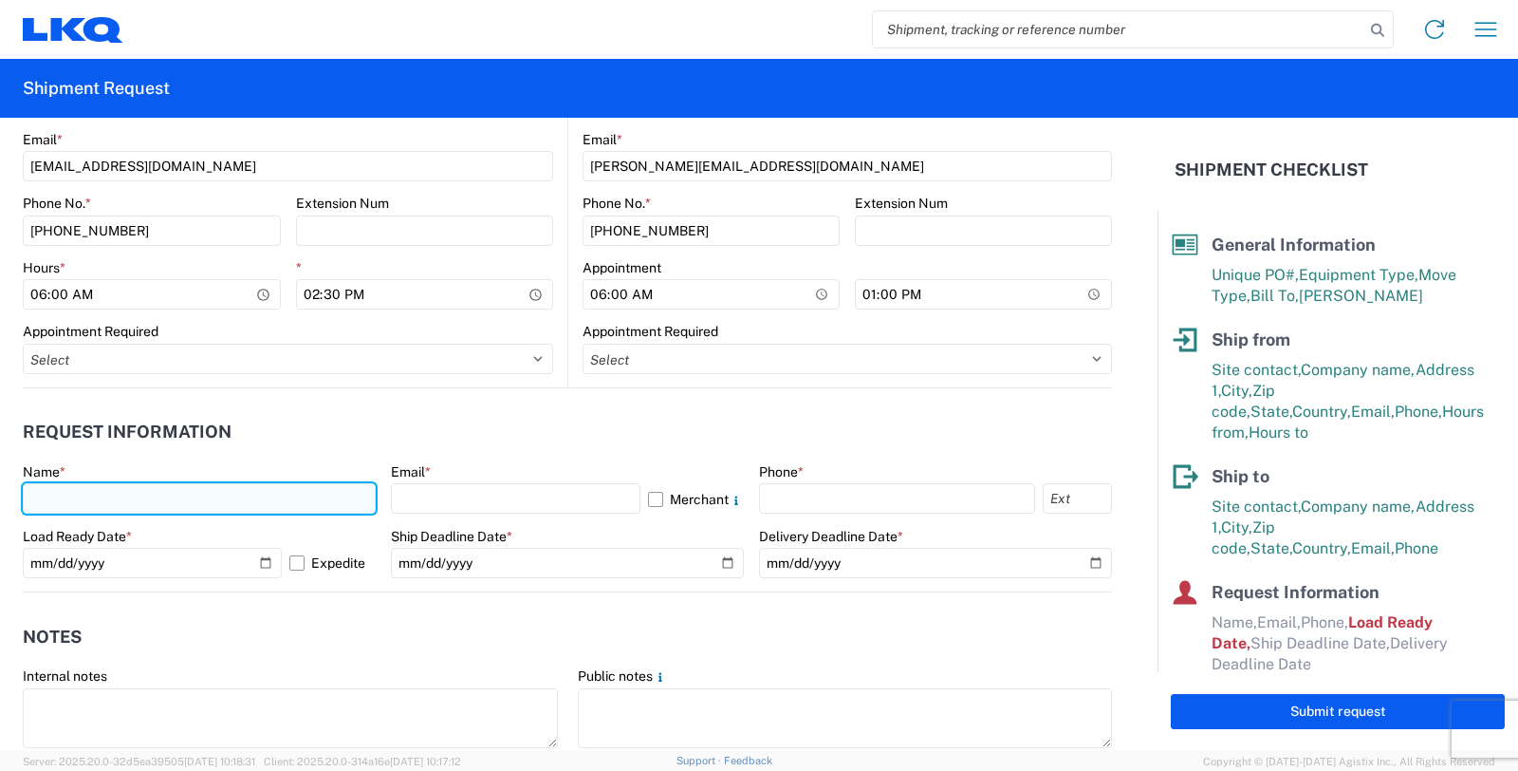
click at [233, 495] on input "text" at bounding box center [199, 498] width 353 height 30
type input "Melissa Bignall"
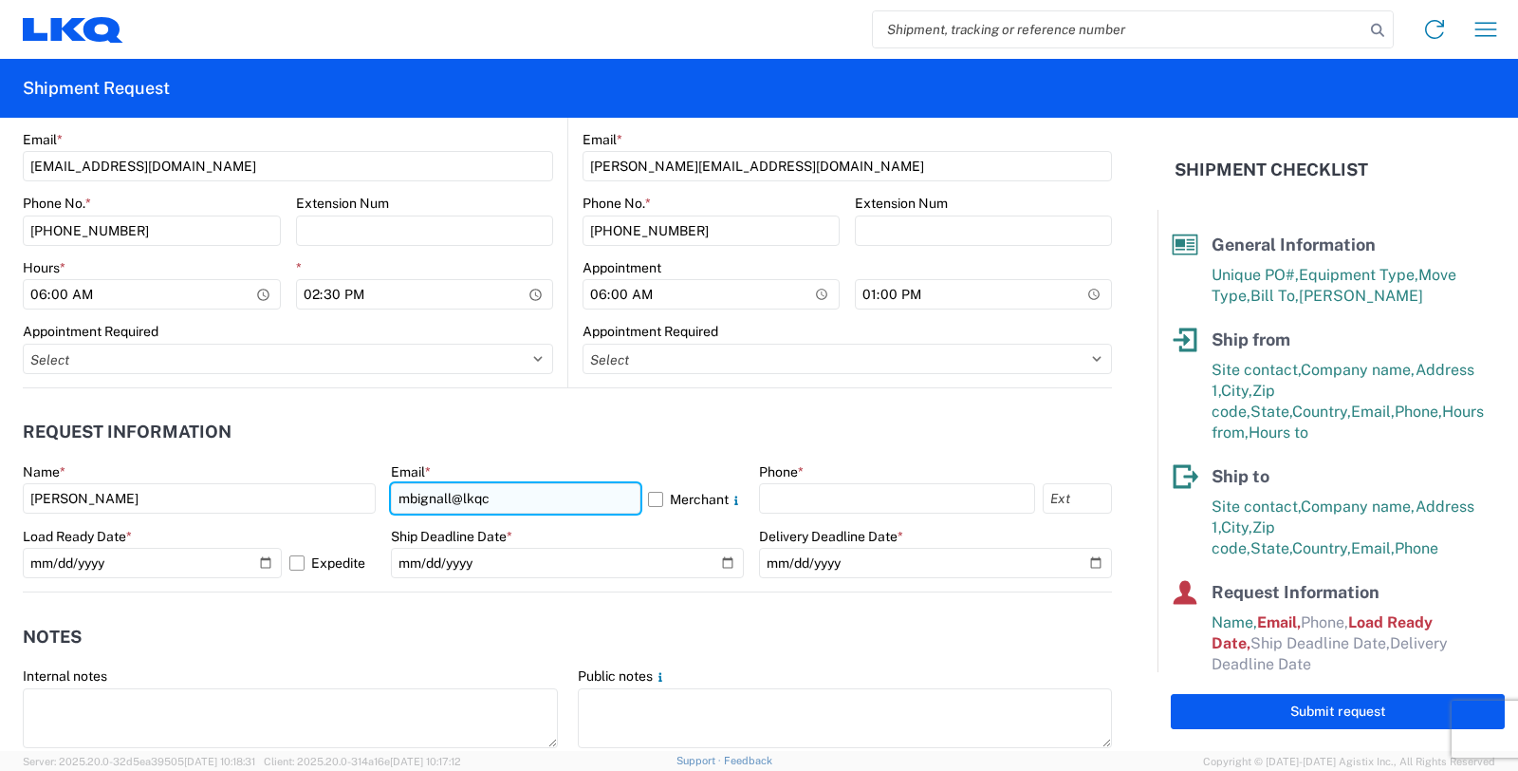
type input "mbignall@lkqcorp.com"
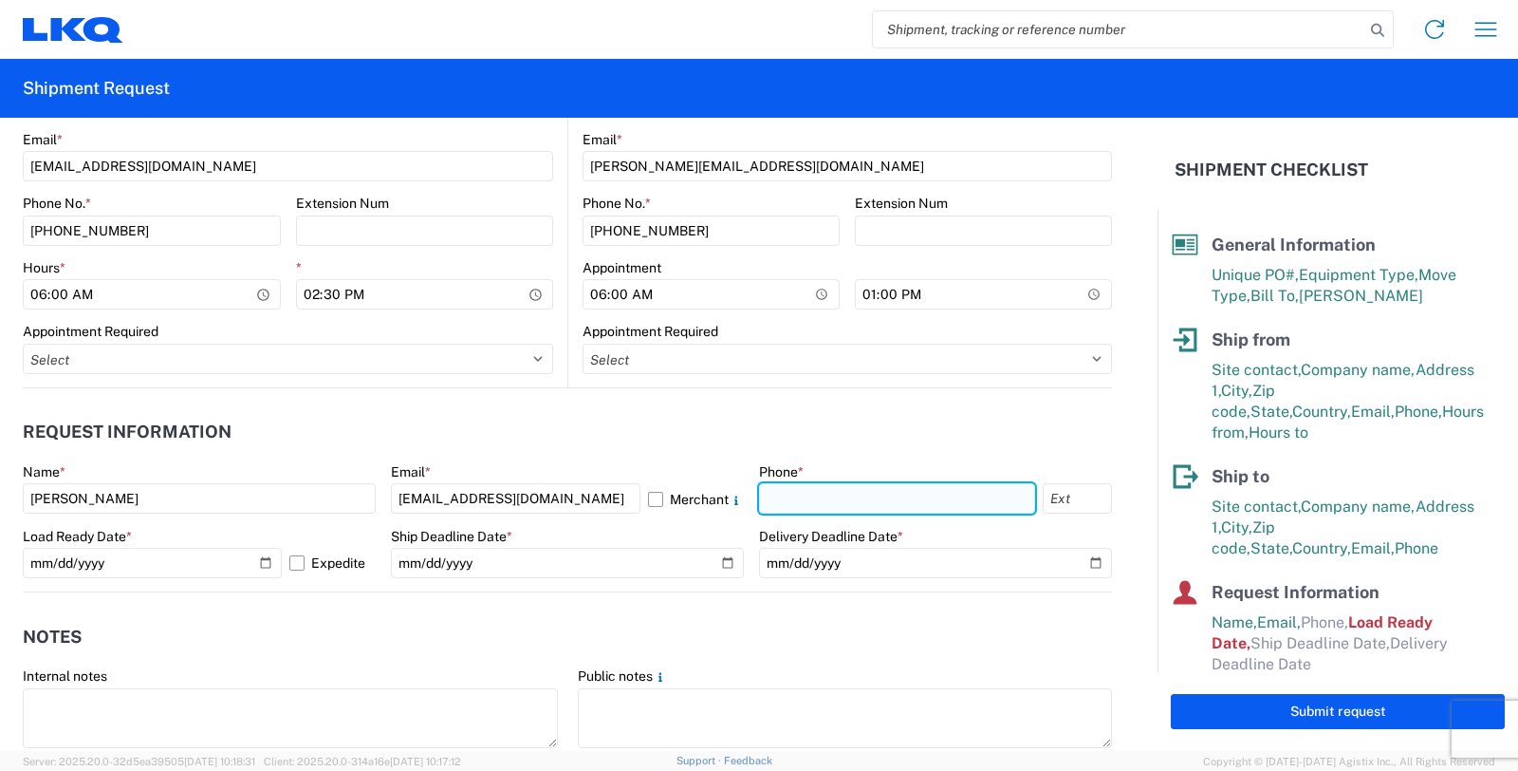
click at [827, 495] on input "text" at bounding box center [897, 498] width 276 height 30
type input "616-754-1018"
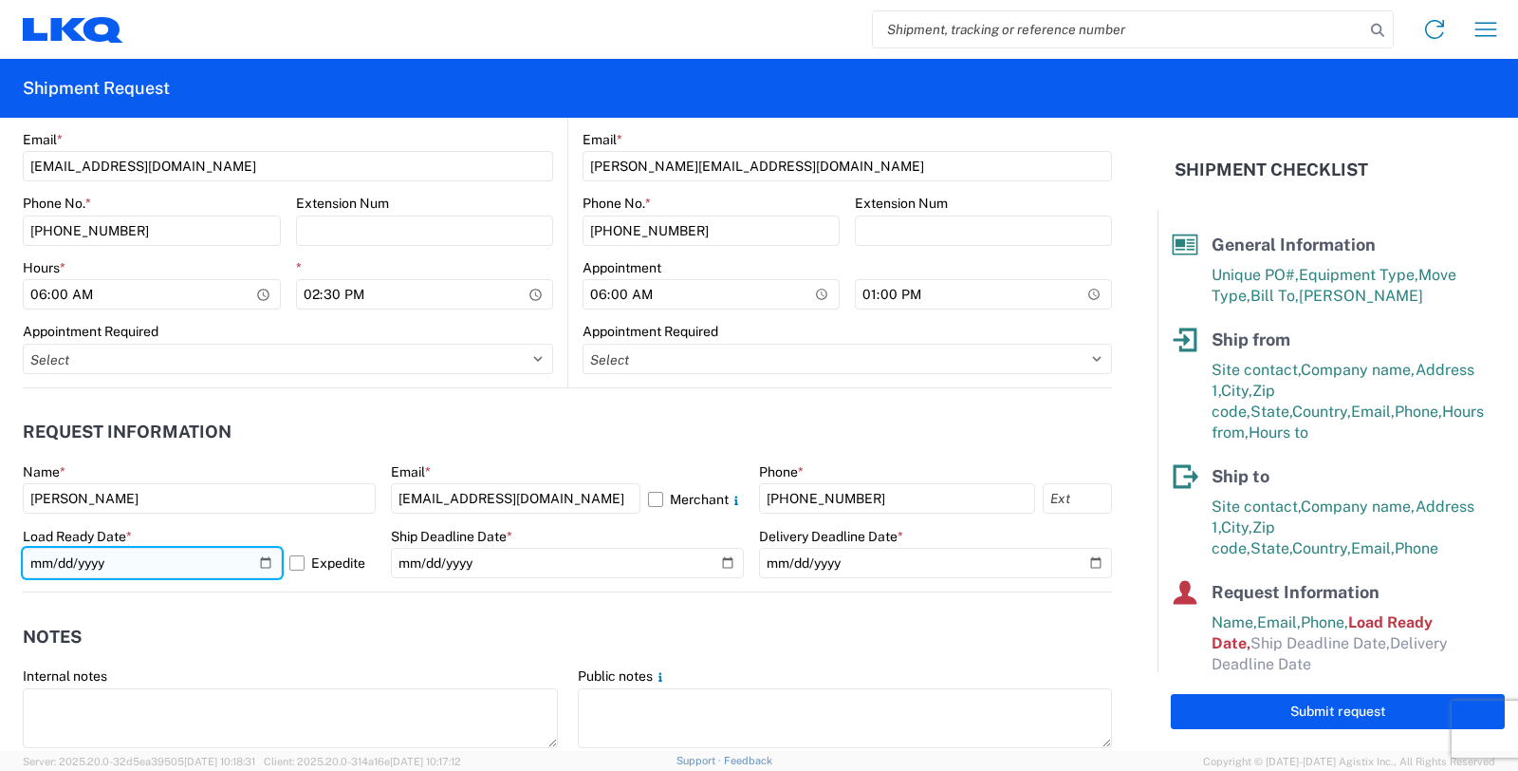
click at [261, 561] on input "[DATE]" at bounding box center [152, 563] width 259 height 30
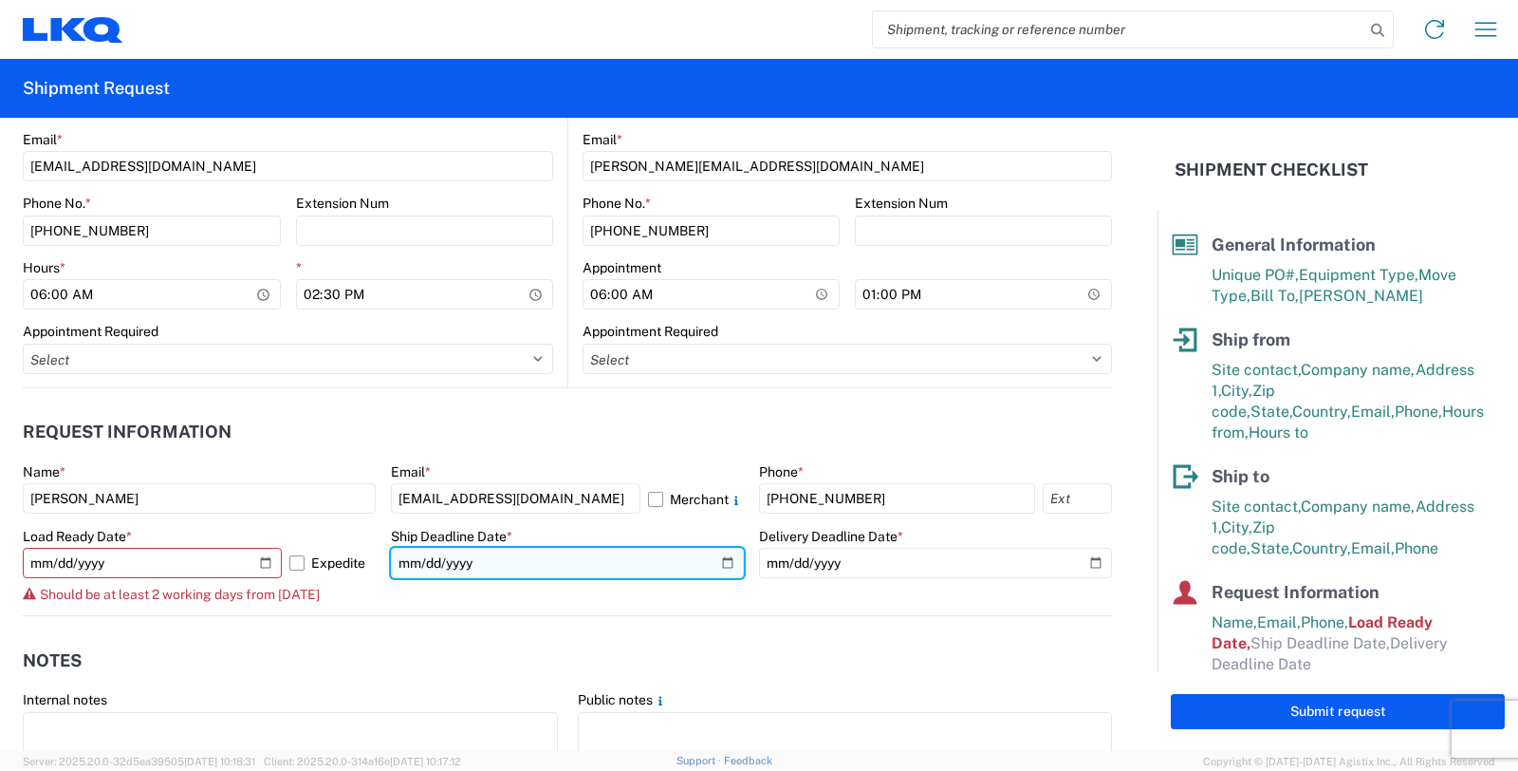
click at [546, 564] on input "date" at bounding box center [567, 563] width 353 height 30
click at [717, 565] on input "date" at bounding box center [567, 563] width 353 height 30
type input "2025-10-09"
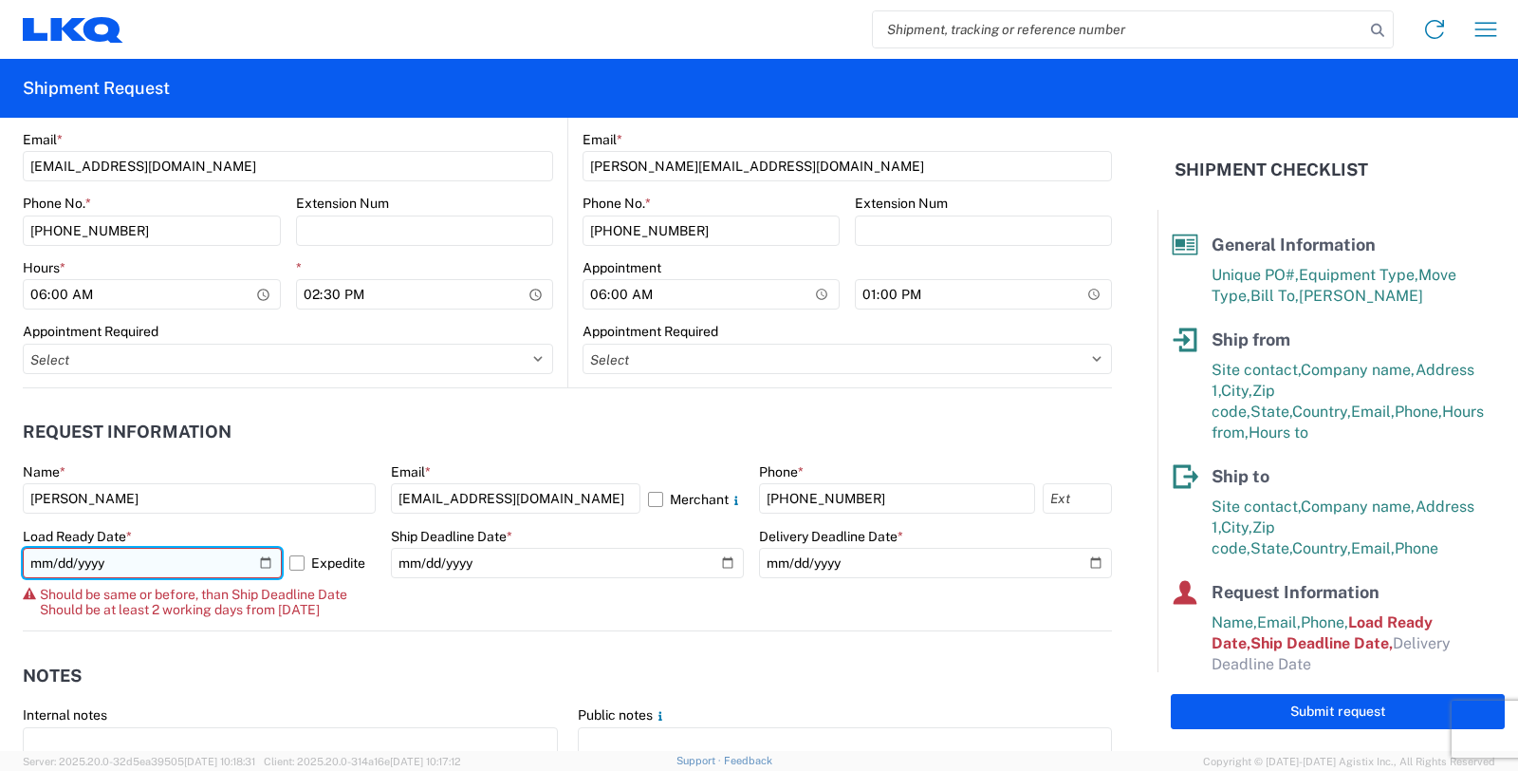
click at [267, 558] on input "[DATE]" at bounding box center [152, 563] width 259 height 30
click at [261, 558] on input "[DATE]" at bounding box center [152, 563] width 259 height 30
click at [260, 562] on input "2025-10-08" at bounding box center [152, 563] width 259 height 30
type input "2025-10-09"
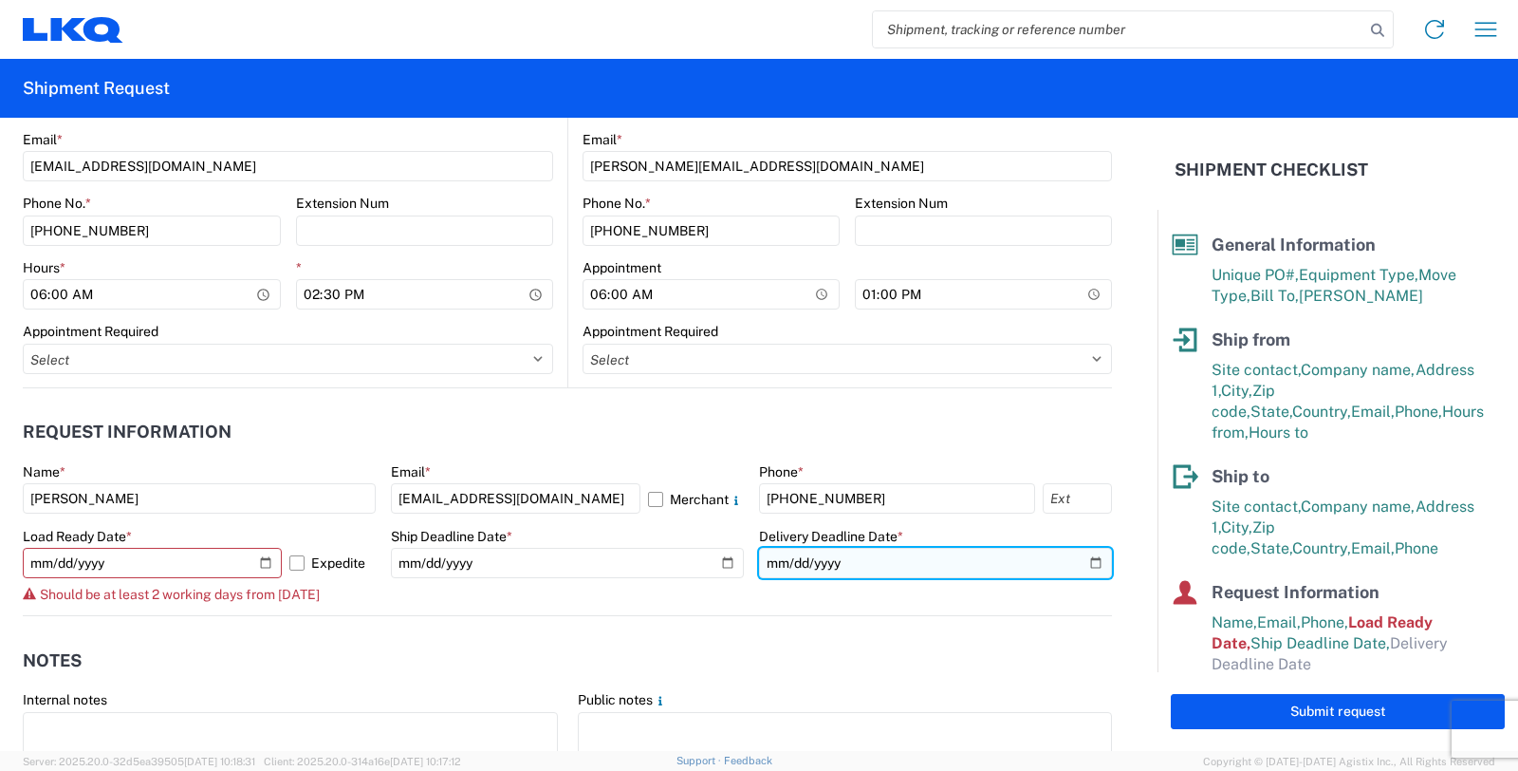
click at [1075, 560] on input "date" at bounding box center [935, 563] width 353 height 30
type input "2025-10-09"
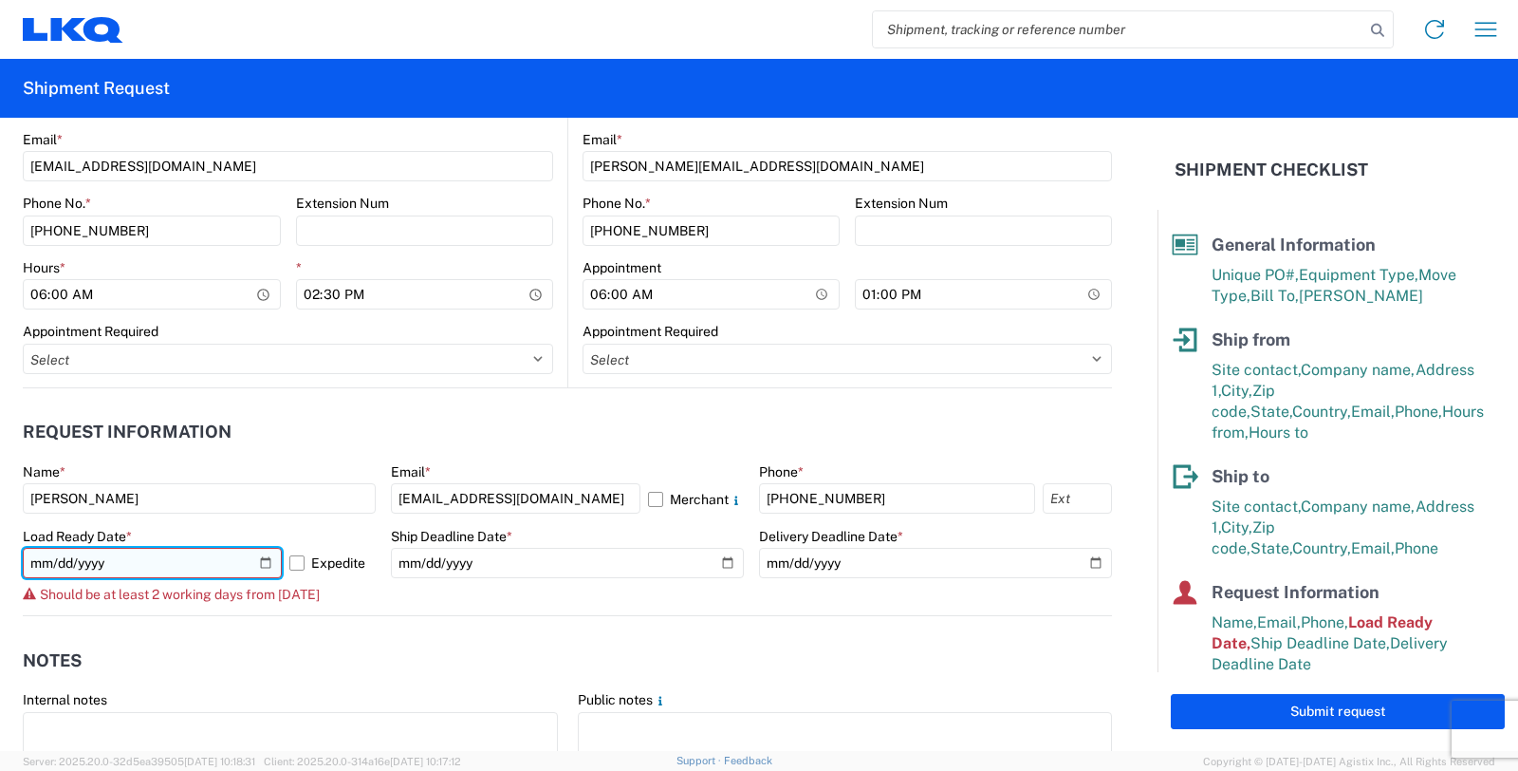
click at [266, 560] on input "2025-10-09" at bounding box center [152, 563] width 259 height 30
type input "[DATE]"
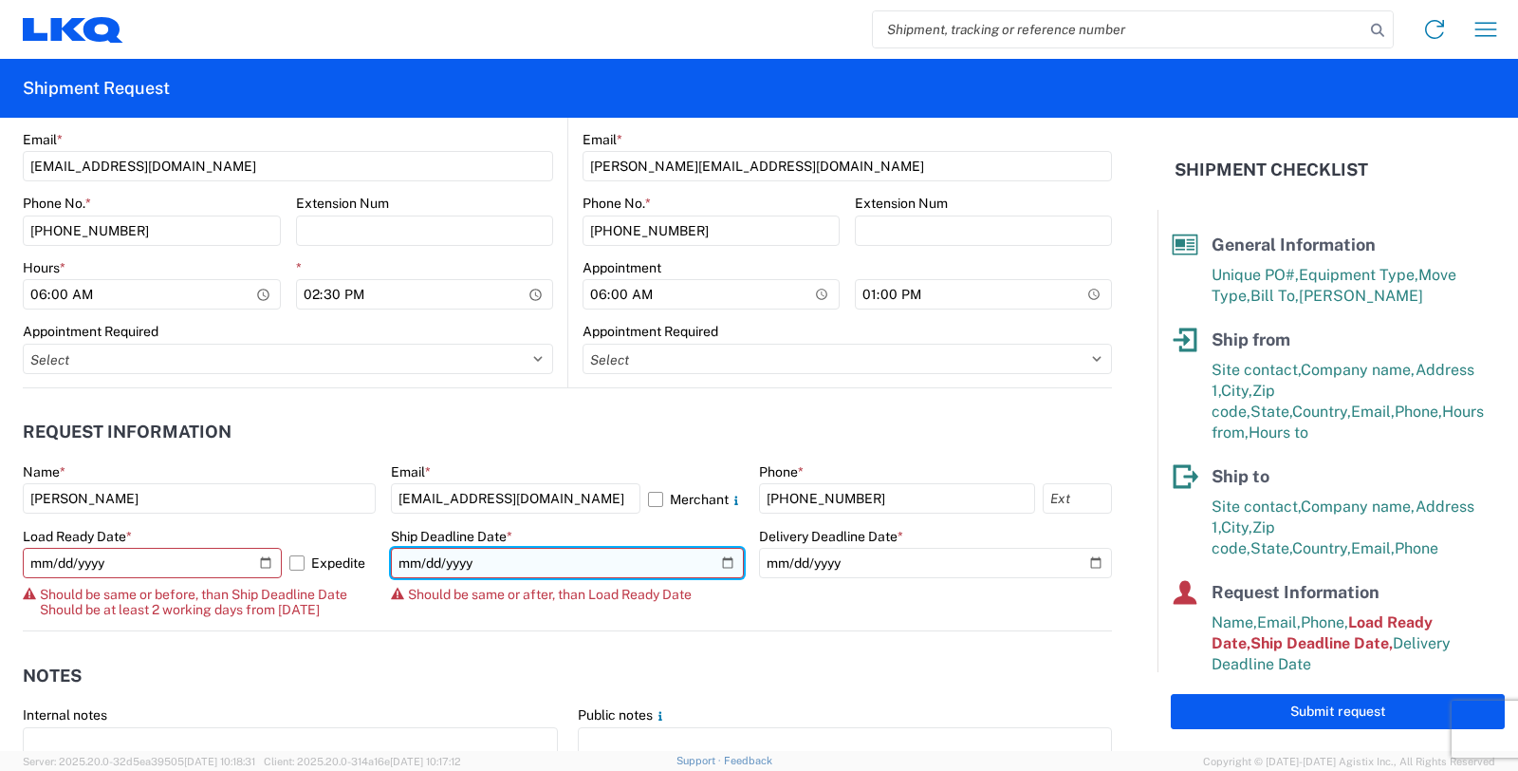
click at [716, 558] on input "2025-10-09" at bounding box center [567, 563] width 353 height 30
type input "[DATE]"
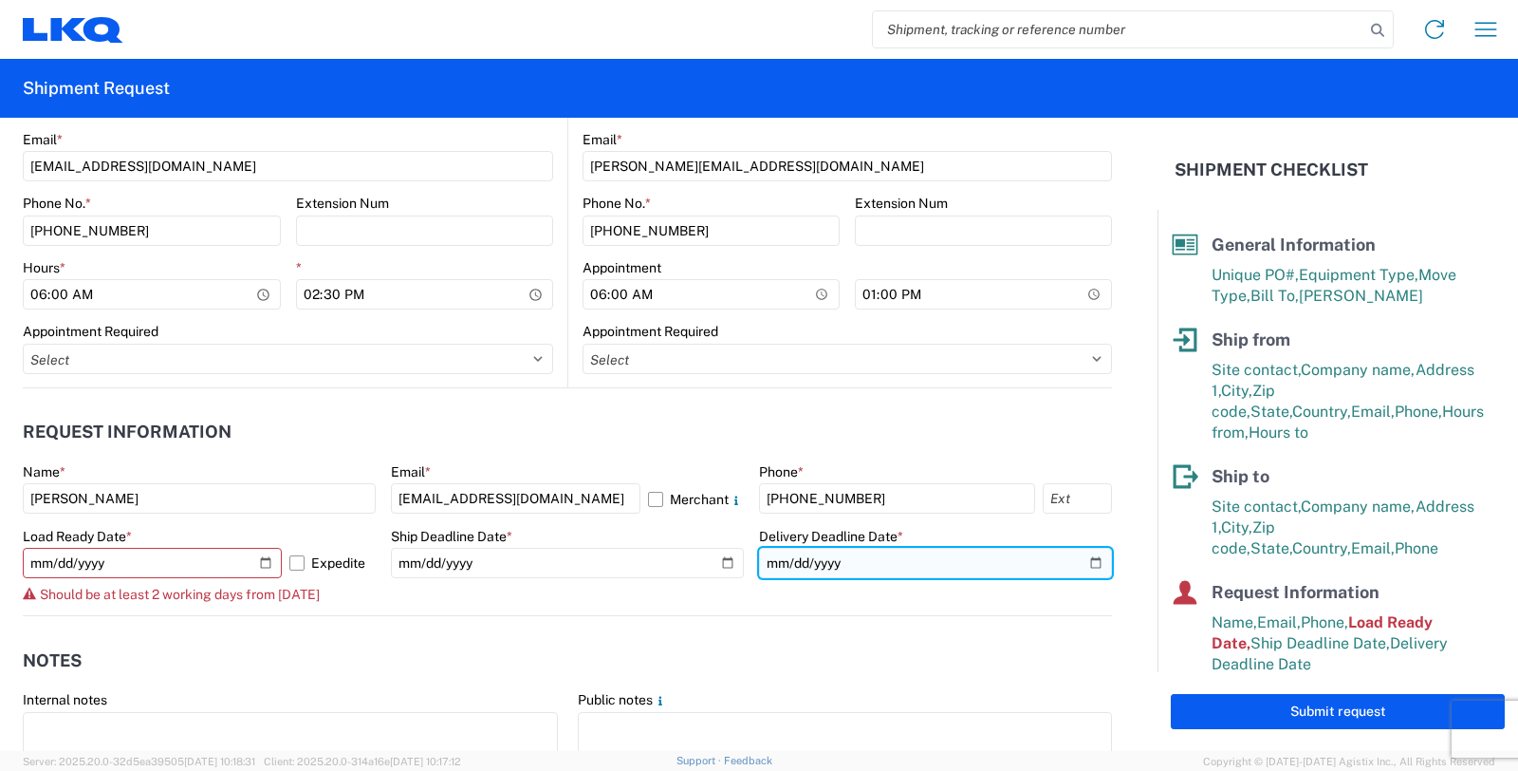
click at [1074, 562] on input "2025-10-09" at bounding box center [935, 563] width 353 height 30
type input "[DATE]"
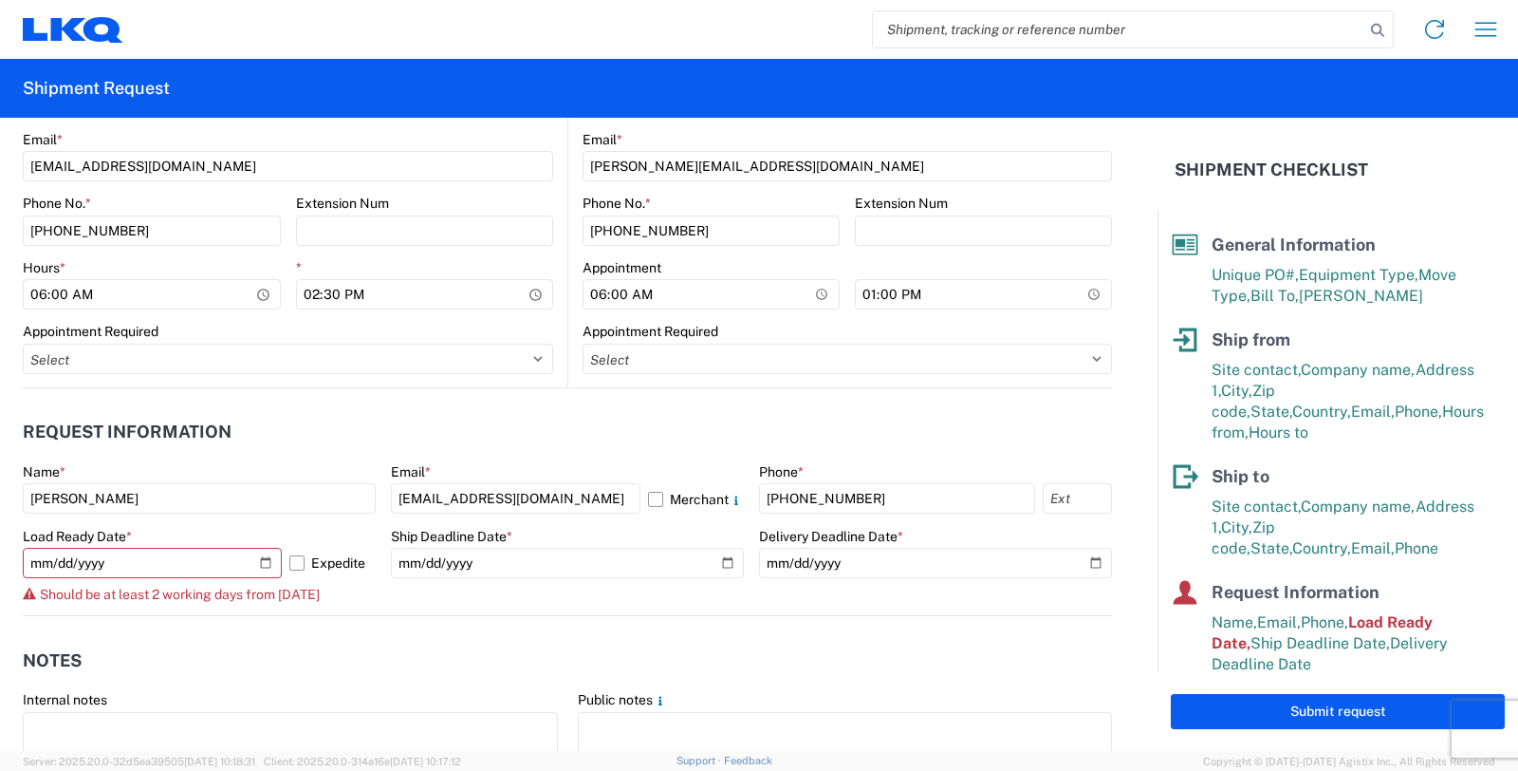
click at [338, 646] on header "Notes" at bounding box center [568, 660] width 1090 height 43
click at [266, 556] on input "[DATE]" at bounding box center [152, 563] width 259 height 30
click at [339, 643] on header "Notes" at bounding box center [568, 660] width 1090 height 43
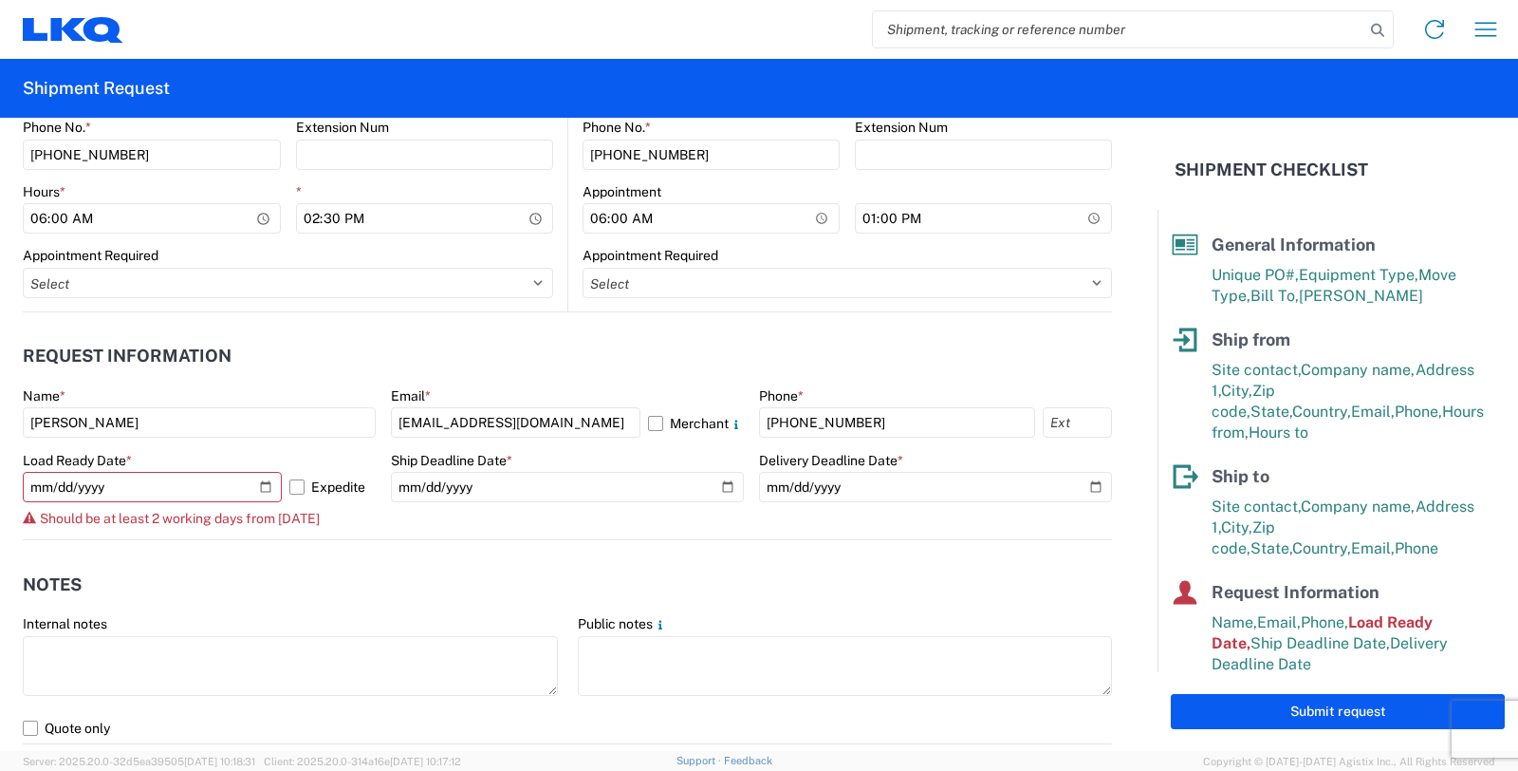
scroll to position [1160, 0]
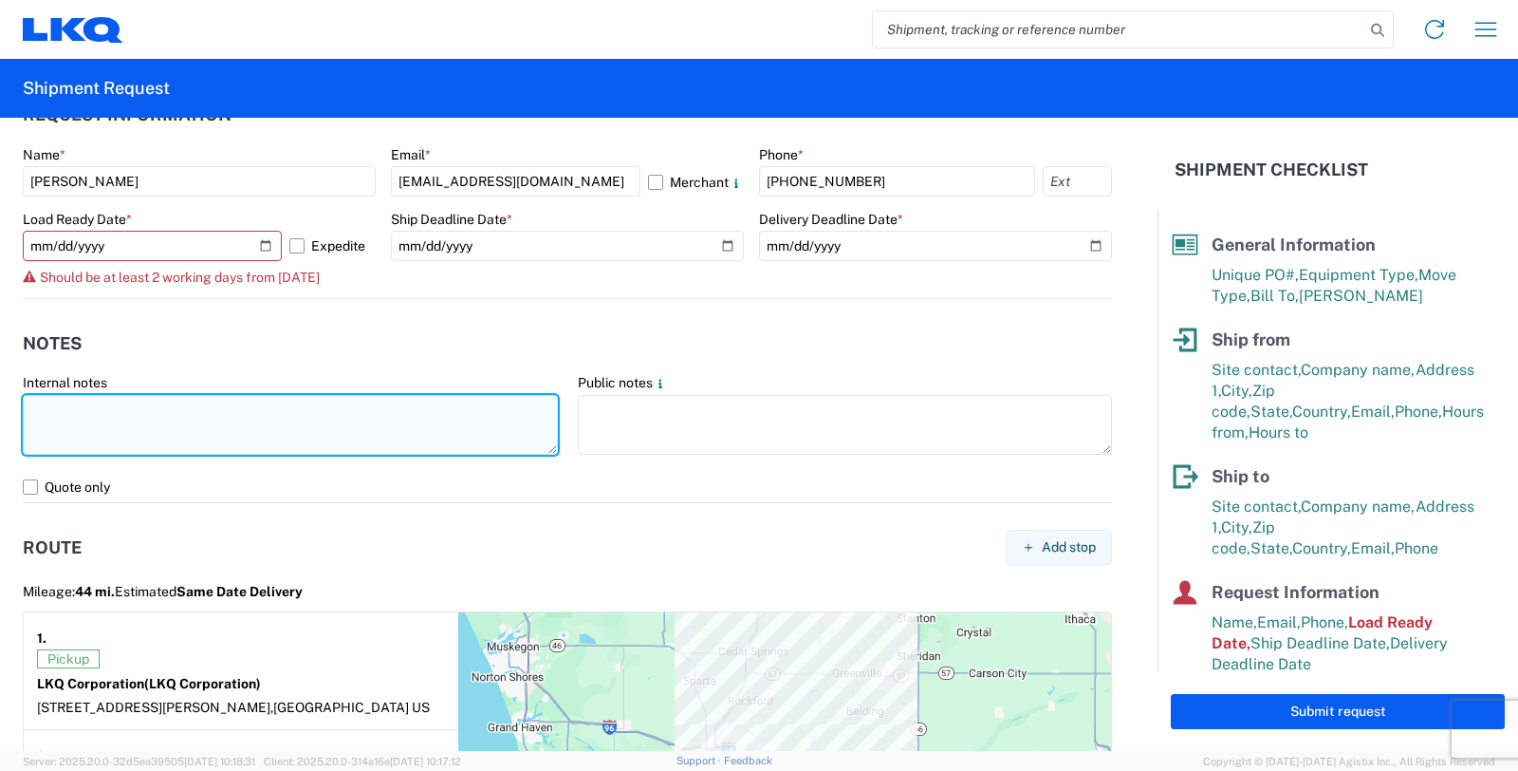
click at [175, 411] on textarea at bounding box center [290, 425] width 535 height 60
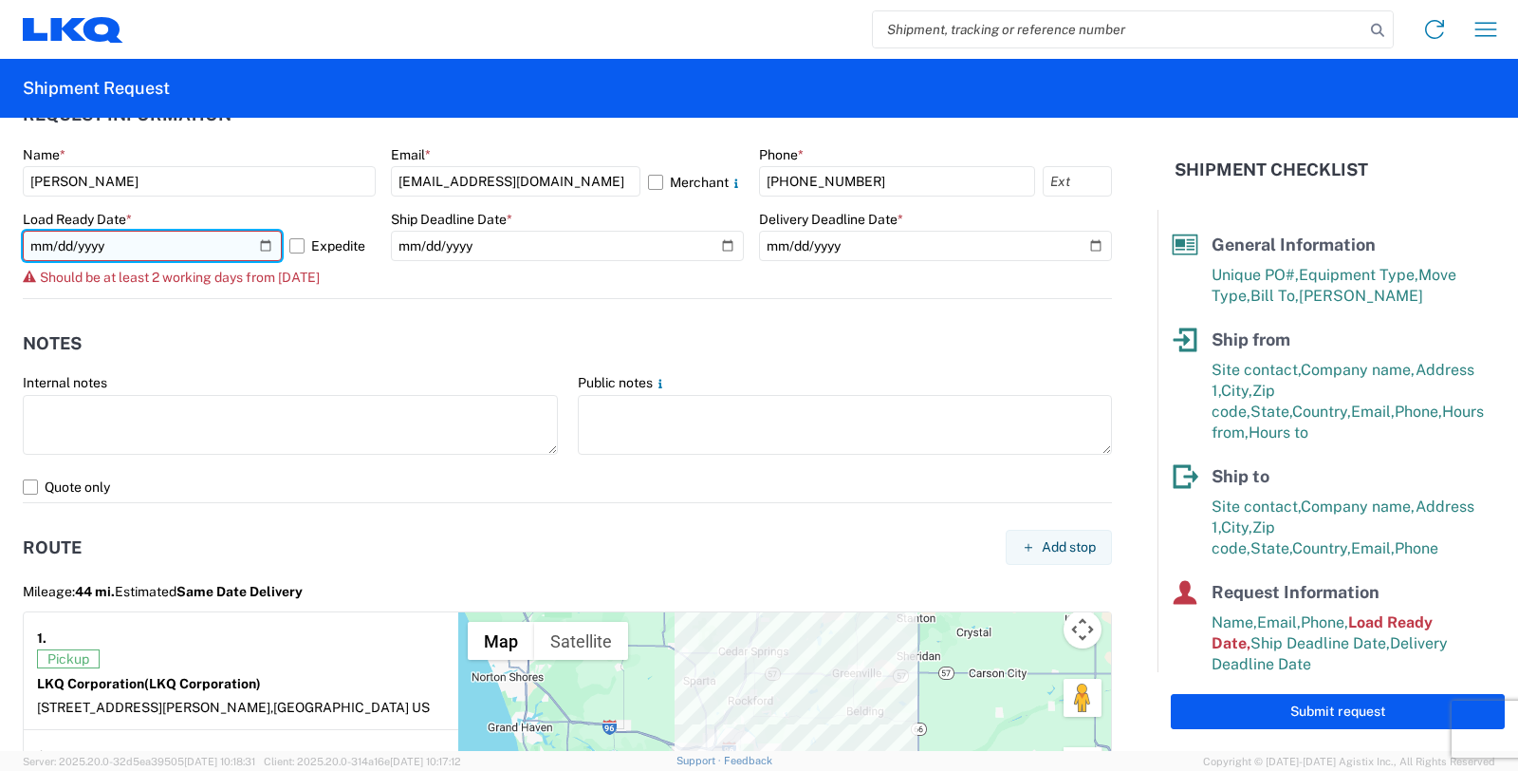
click at [260, 242] on input "[DATE]" at bounding box center [152, 246] width 259 height 30
type input "2025-10-13"
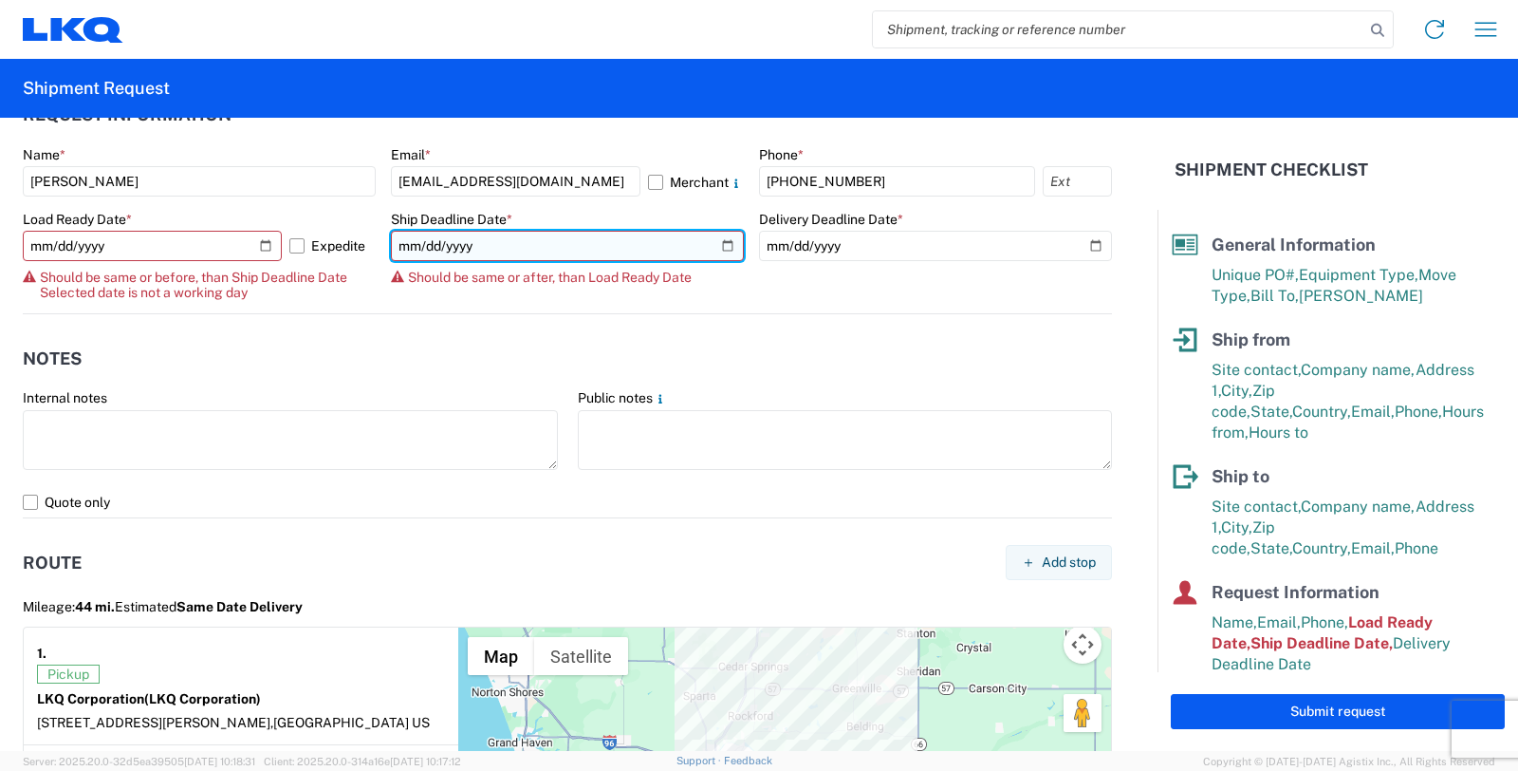
click at [722, 242] on input "[DATE]" at bounding box center [567, 246] width 353 height 30
type input "2025-10-13"
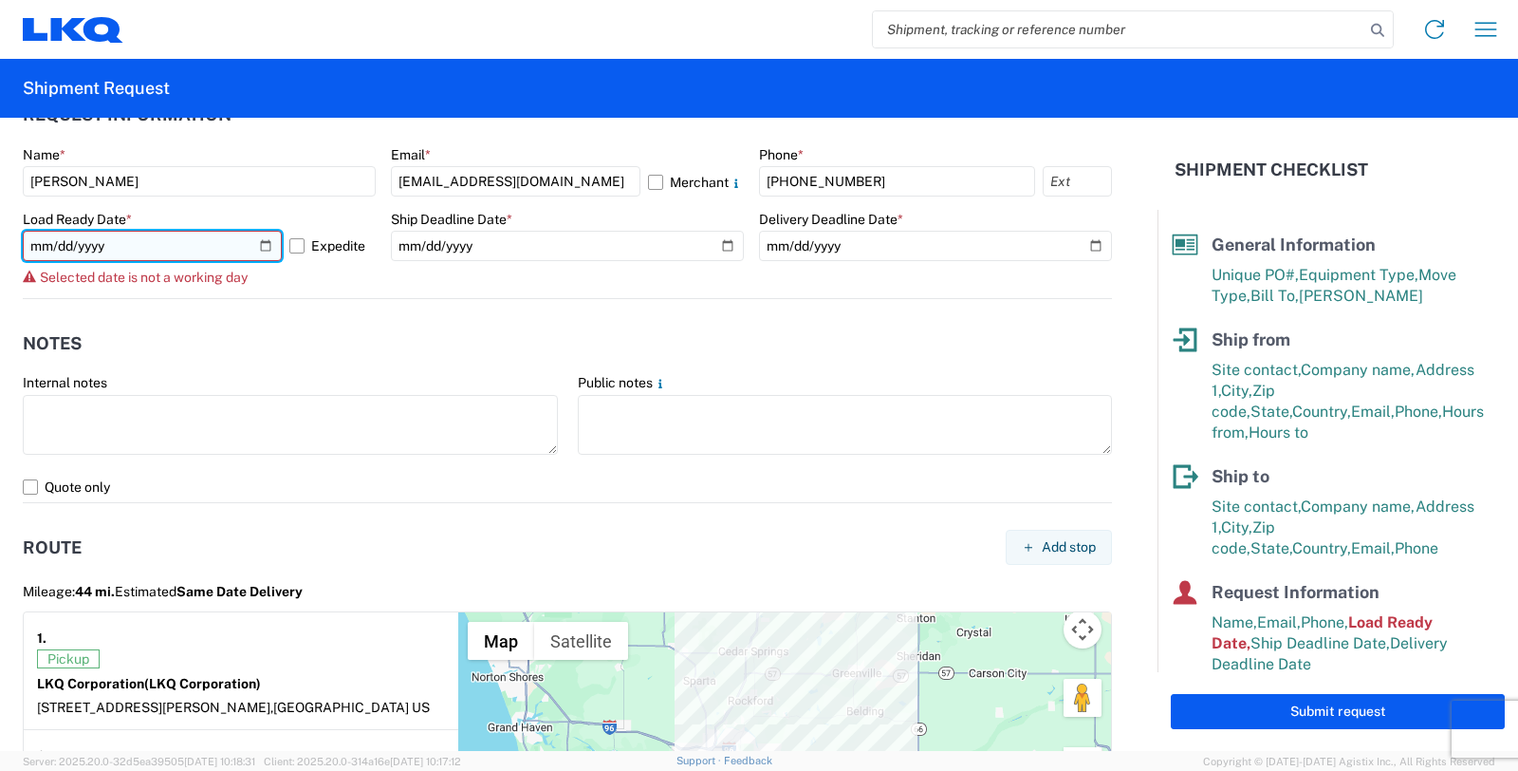
click at [262, 241] on input "2025-10-13" at bounding box center [152, 246] width 259 height 30
type input "2025-10-08"
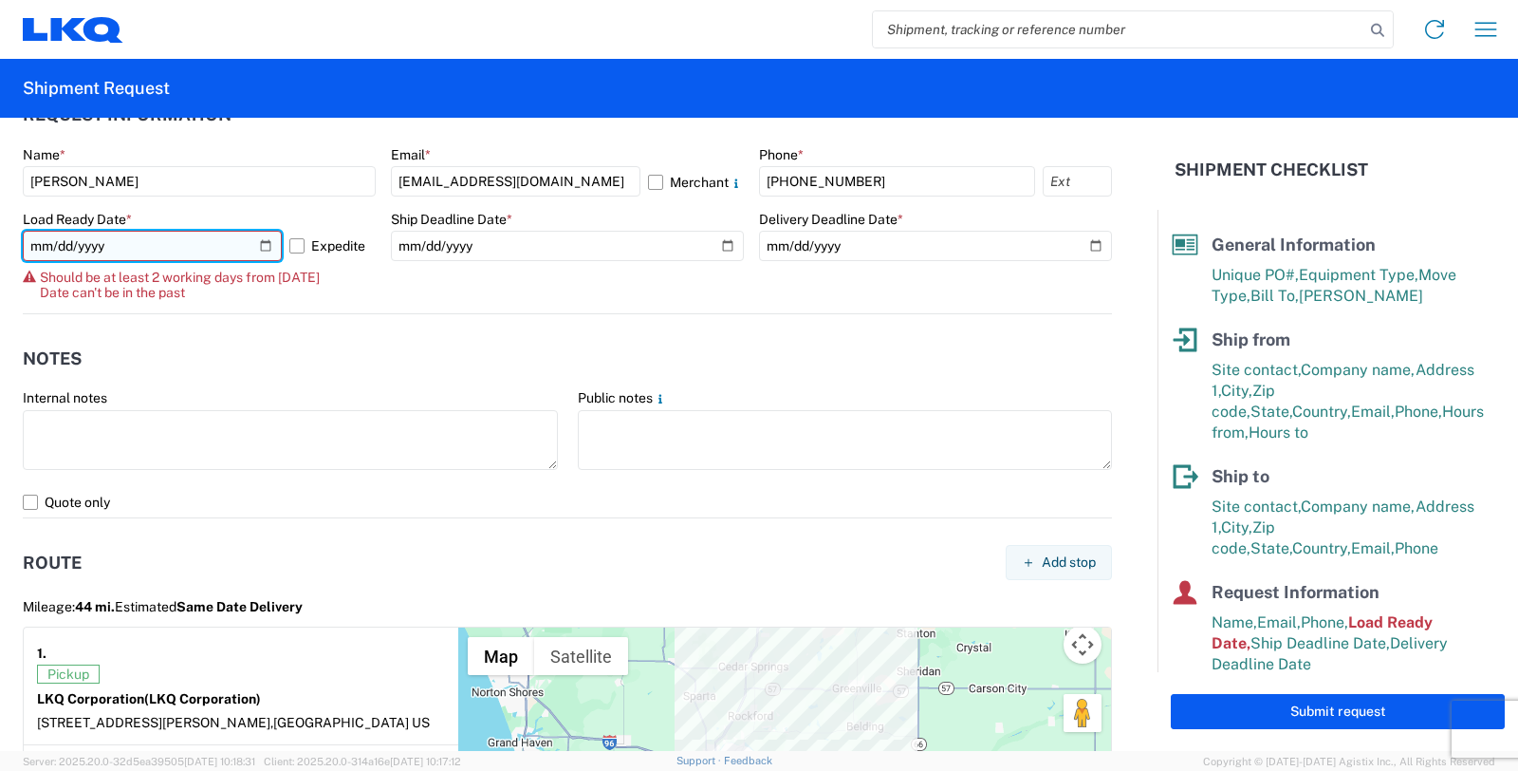
click at [45, 245] on input "2025-10-08" at bounding box center [152, 246] width 259 height 30
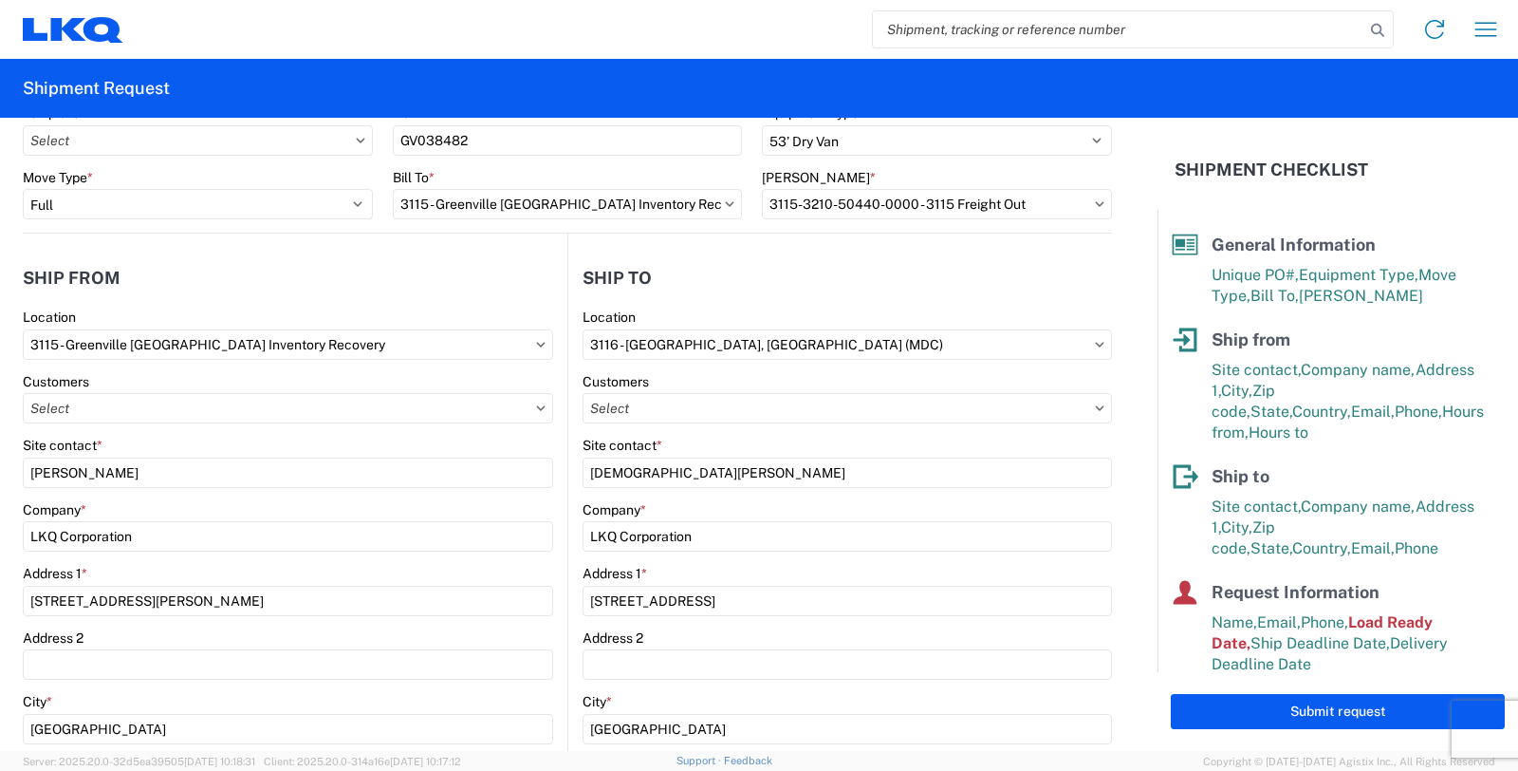
scroll to position [0, 0]
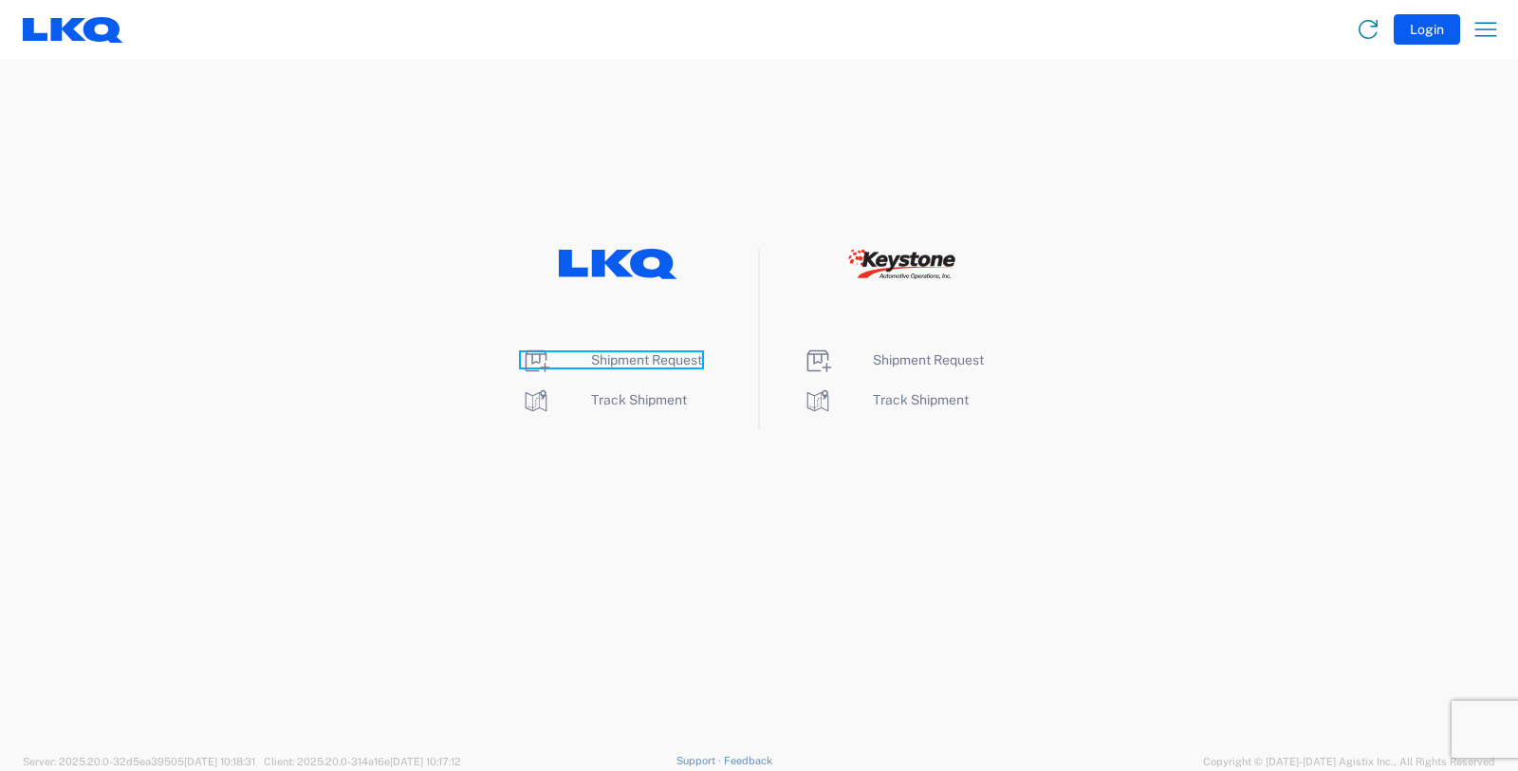
click at [661, 358] on span "Shipment Request" at bounding box center [646, 359] width 111 height 15
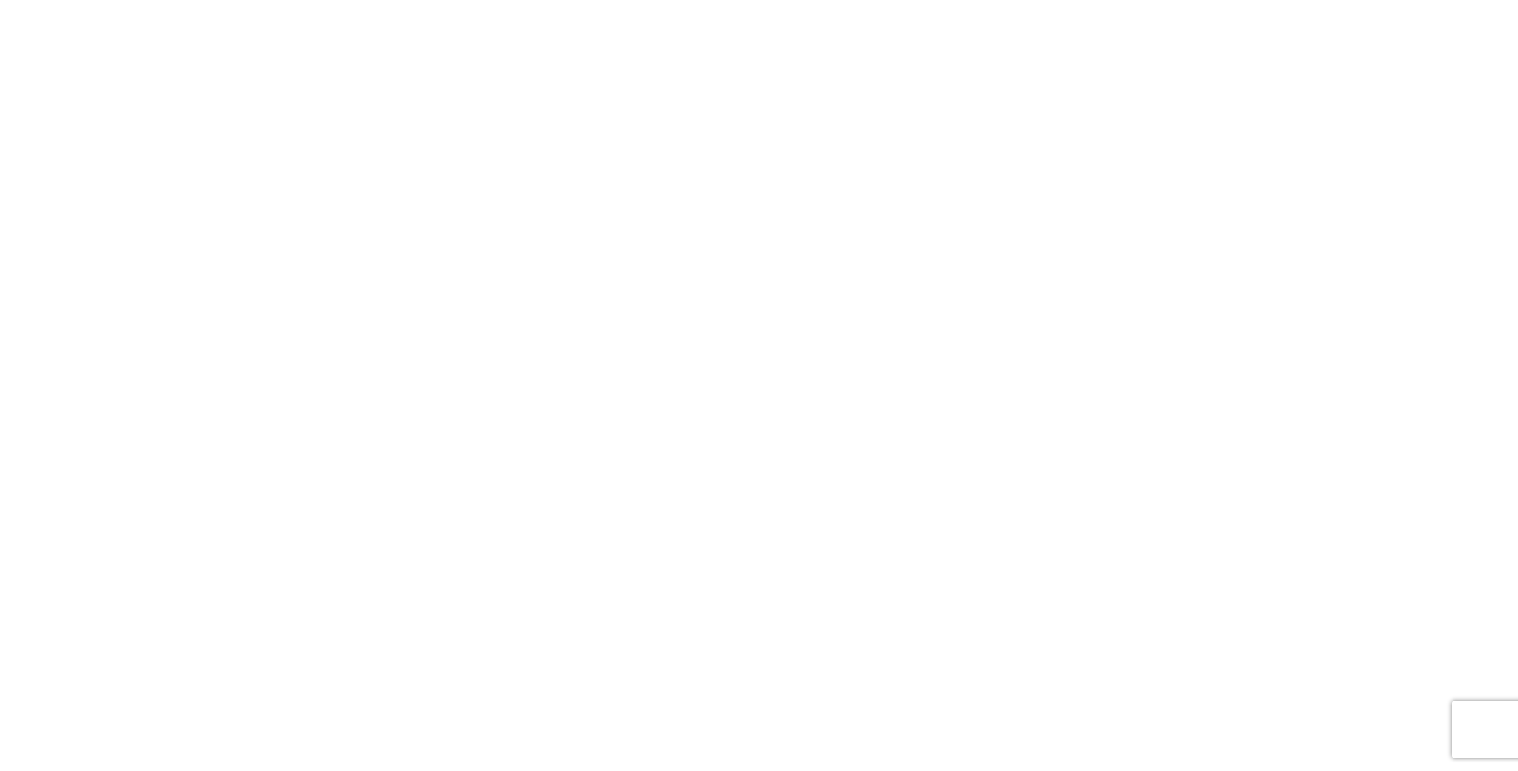
select select "FULL"
select select "LBS"
select select "IN"
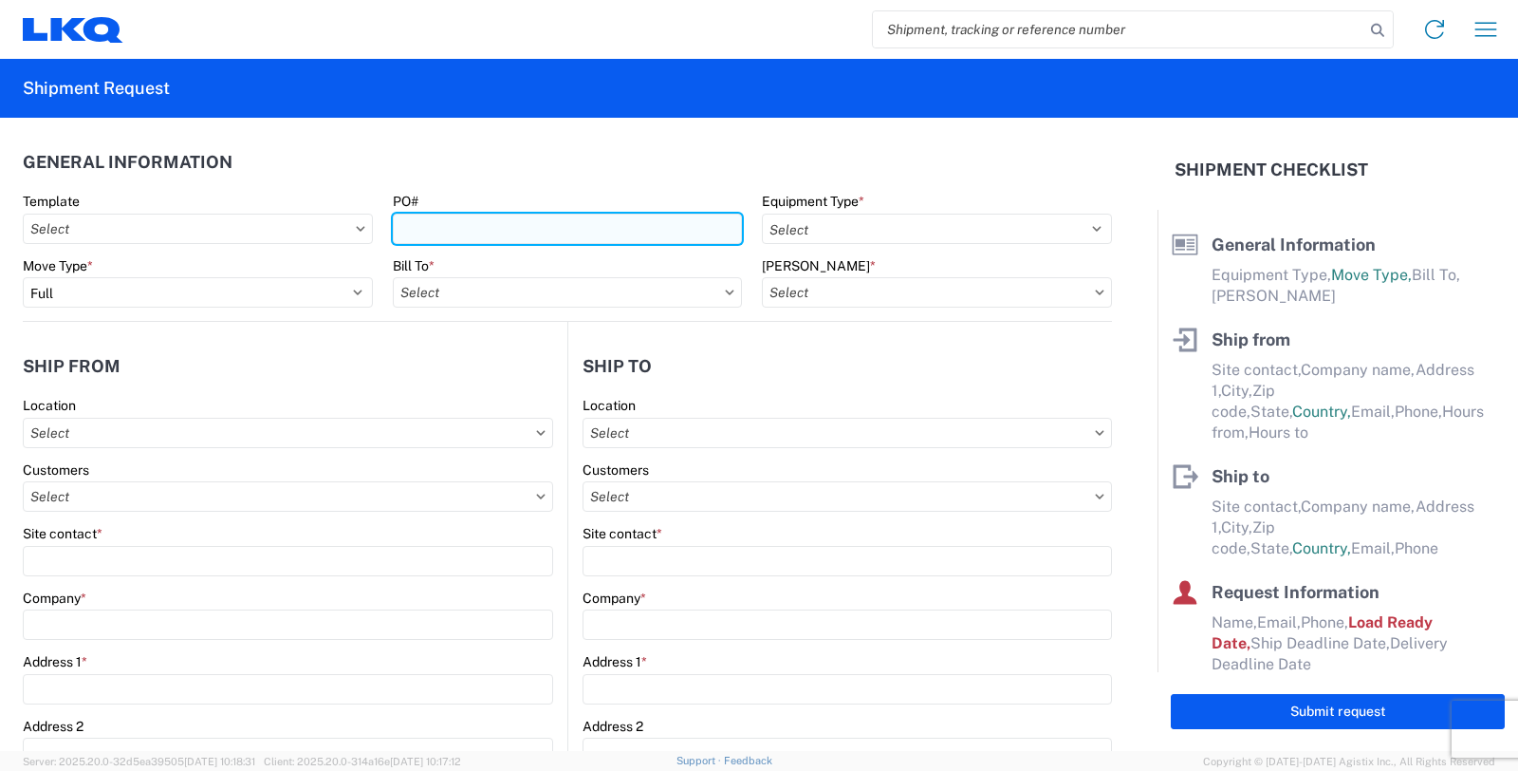
click at [525, 233] on input "PO#" at bounding box center [568, 229] width 350 height 30
type input "GV038482"
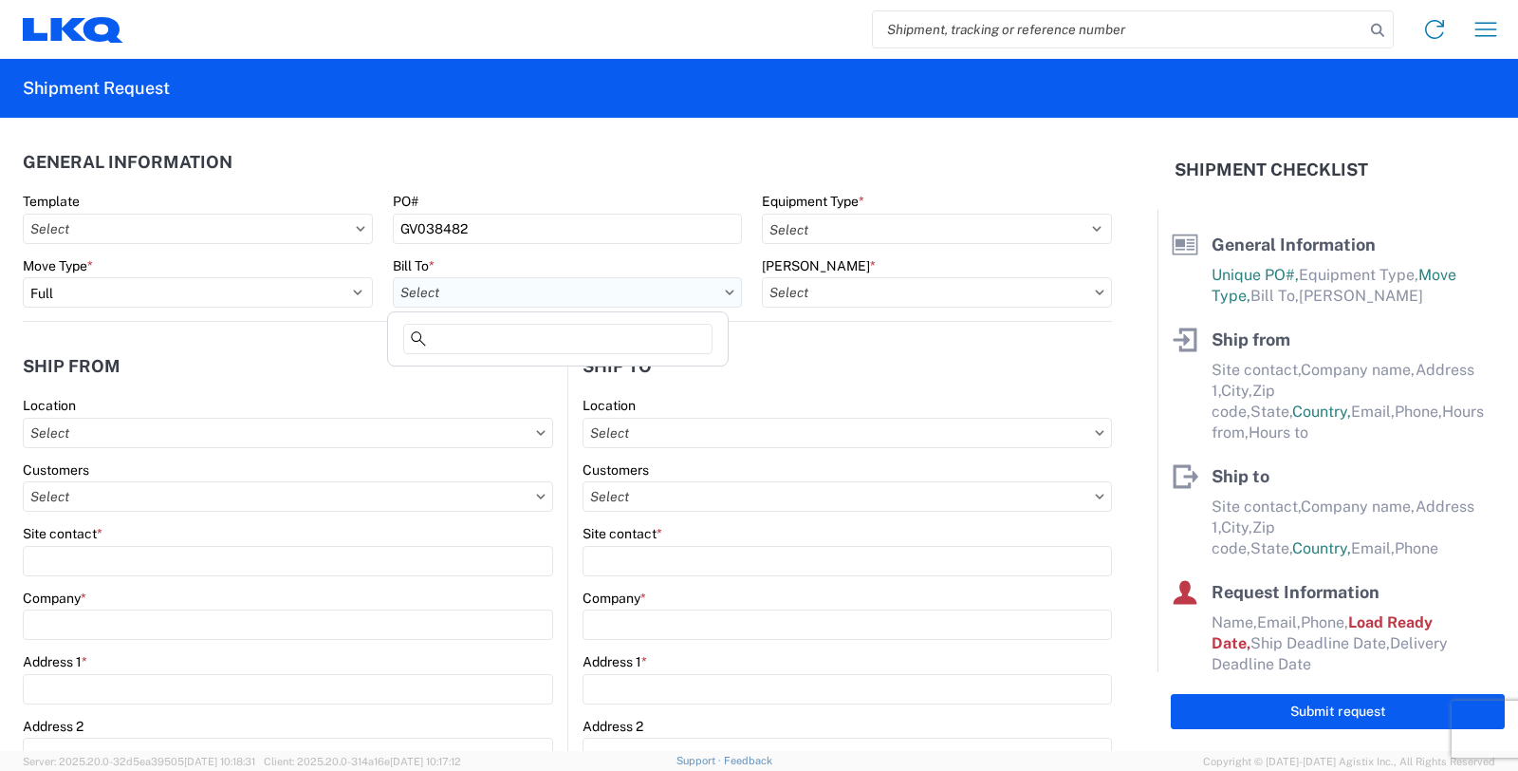
click at [478, 297] on input "text" at bounding box center [568, 292] width 350 height 30
type input "3115"
click at [488, 378] on div "3115 - Greenville MI Inventory Recovery" at bounding box center [577, 377] width 370 height 30
type input "3115 - Greenville MI Inventory Recovery"
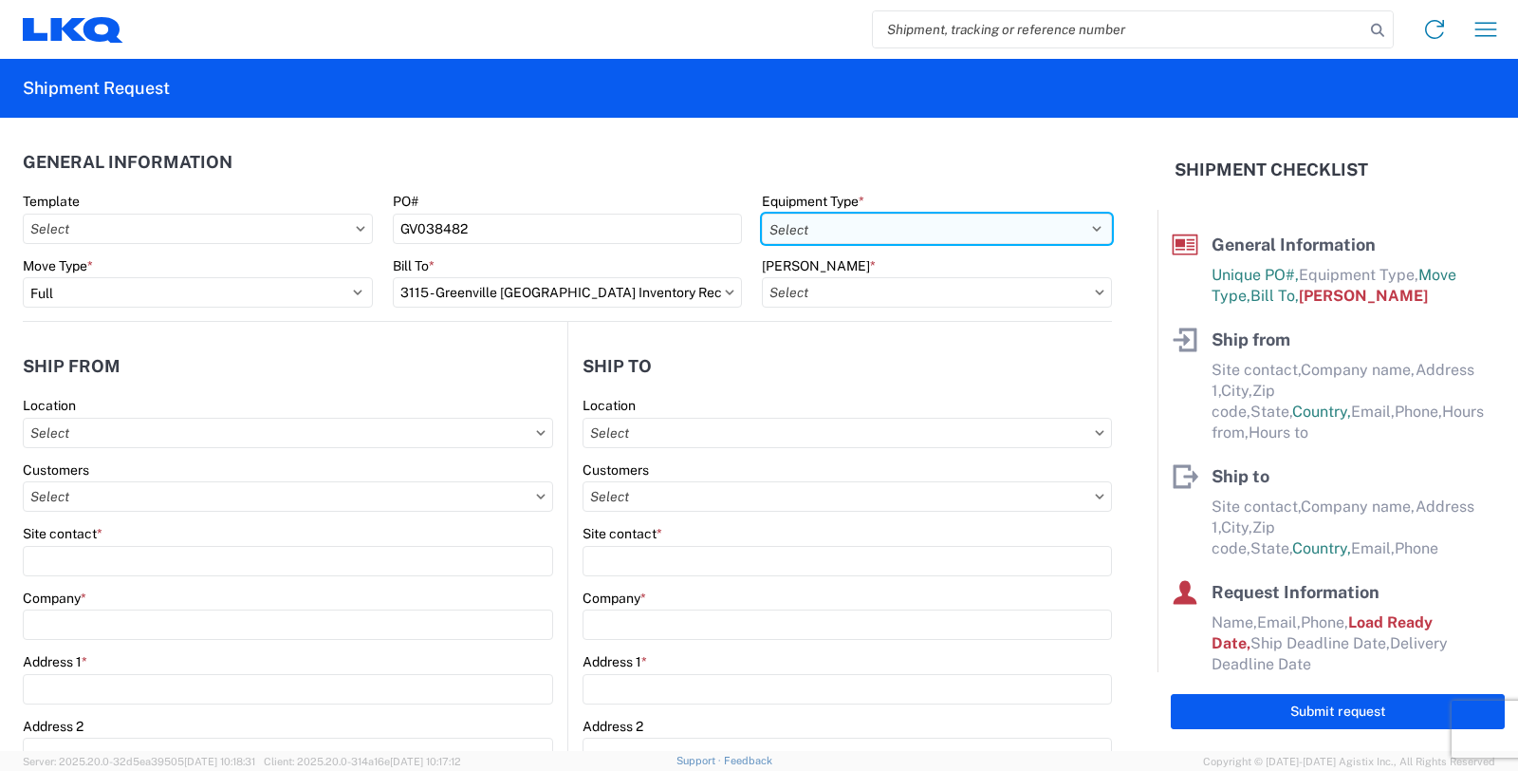
click at [824, 226] on select "Select 53’ Dry Van Flatbed Dropdeck (van) Lowboy (flatbed) Rail" at bounding box center [937, 229] width 350 height 30
select select "STDV"
click at [762, 214] on select "Select 53’ Dry Van Flatbed Dropdeck (van) Lowboy (flatbed) Rail" at bounding box center [937, 229] width 350 height 30
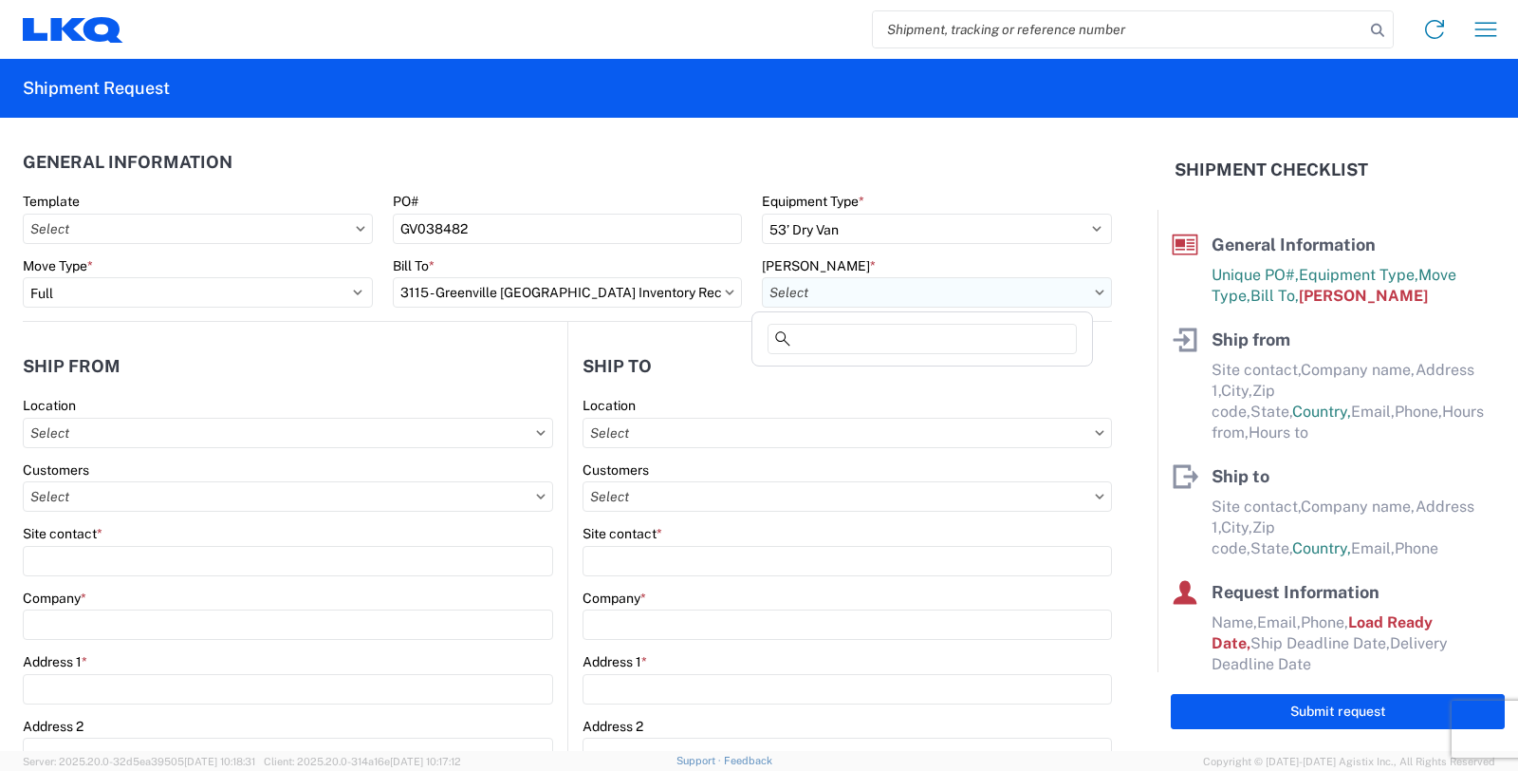
click at [807, 291] on input "text" at bounding box center [937, 292] width 350 height 30
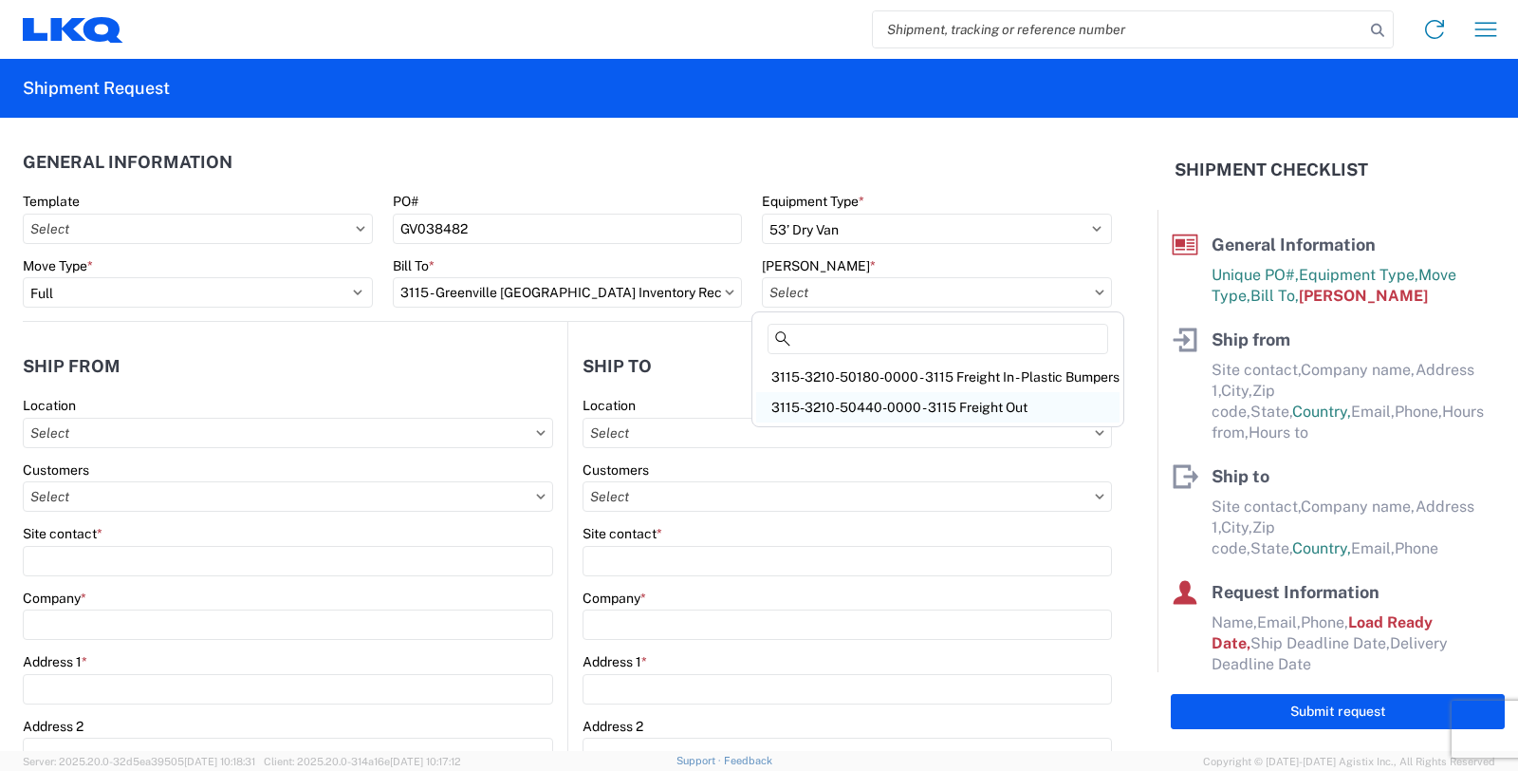
click at [791, 404] on div "3115-3210-50440-0000 - 3115 Freight Out" at bounding box center [937, 407] width 363 height 30
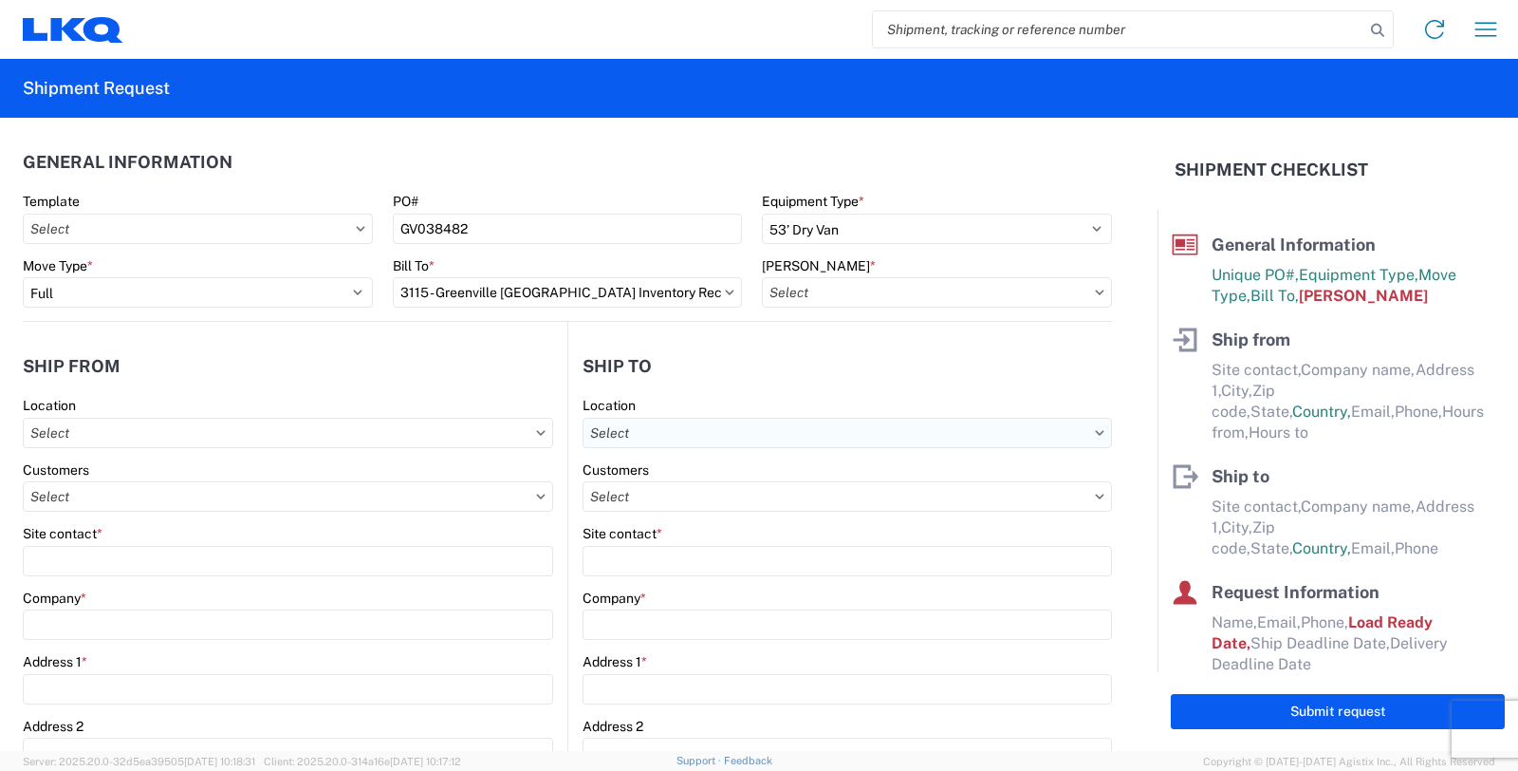
type input "3115-3210-50440-0000 - 3115 Freight Out"
click at [716, 428] on input "text" at bounding box center [848, 433] width 530 height 30
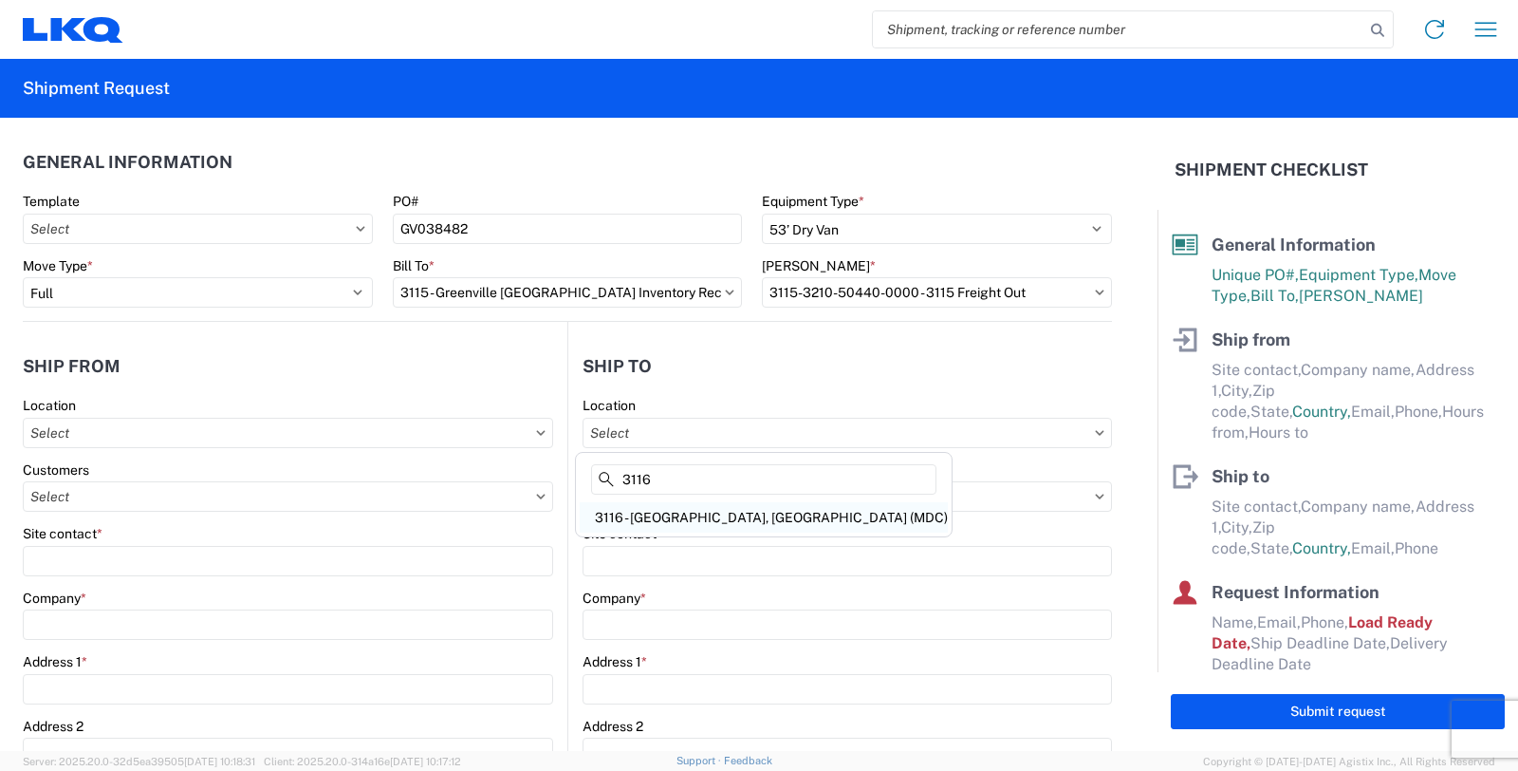
type input "3116"
click at [714, 517] on div "3116 - Grand Rapids, MI (MDC)" at bounding box center [764, 517] width 368 height 30
type input "3116 - Grand Rapids, MI (MDC)"
type input "Kristen Lund"
type input "LKQ Corporation"
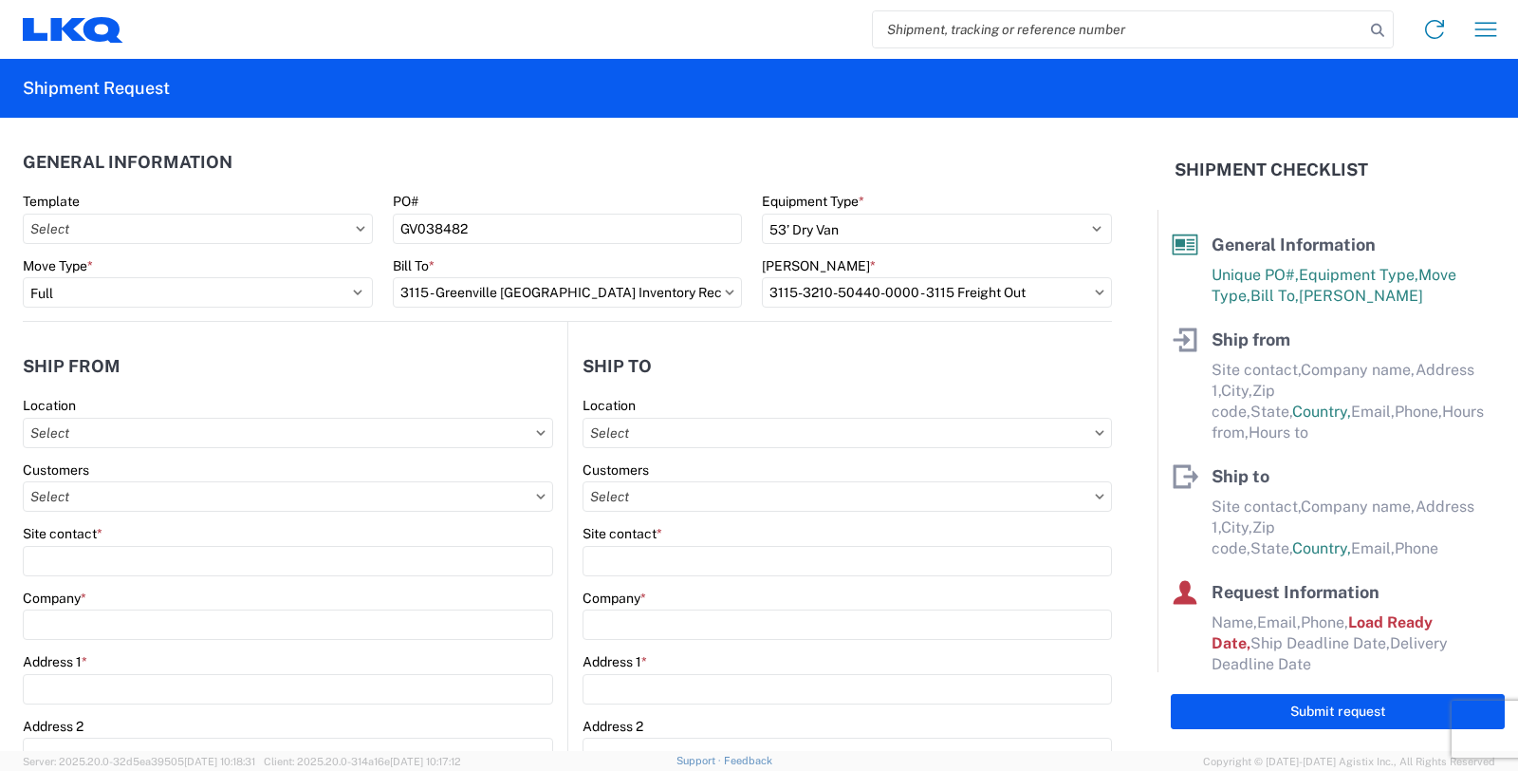
type input "1120 36th St. SE suite 540"
type input "Grand Rapids"
type input "49508"
select select "US"
type input "klund@lkqcorp.com"
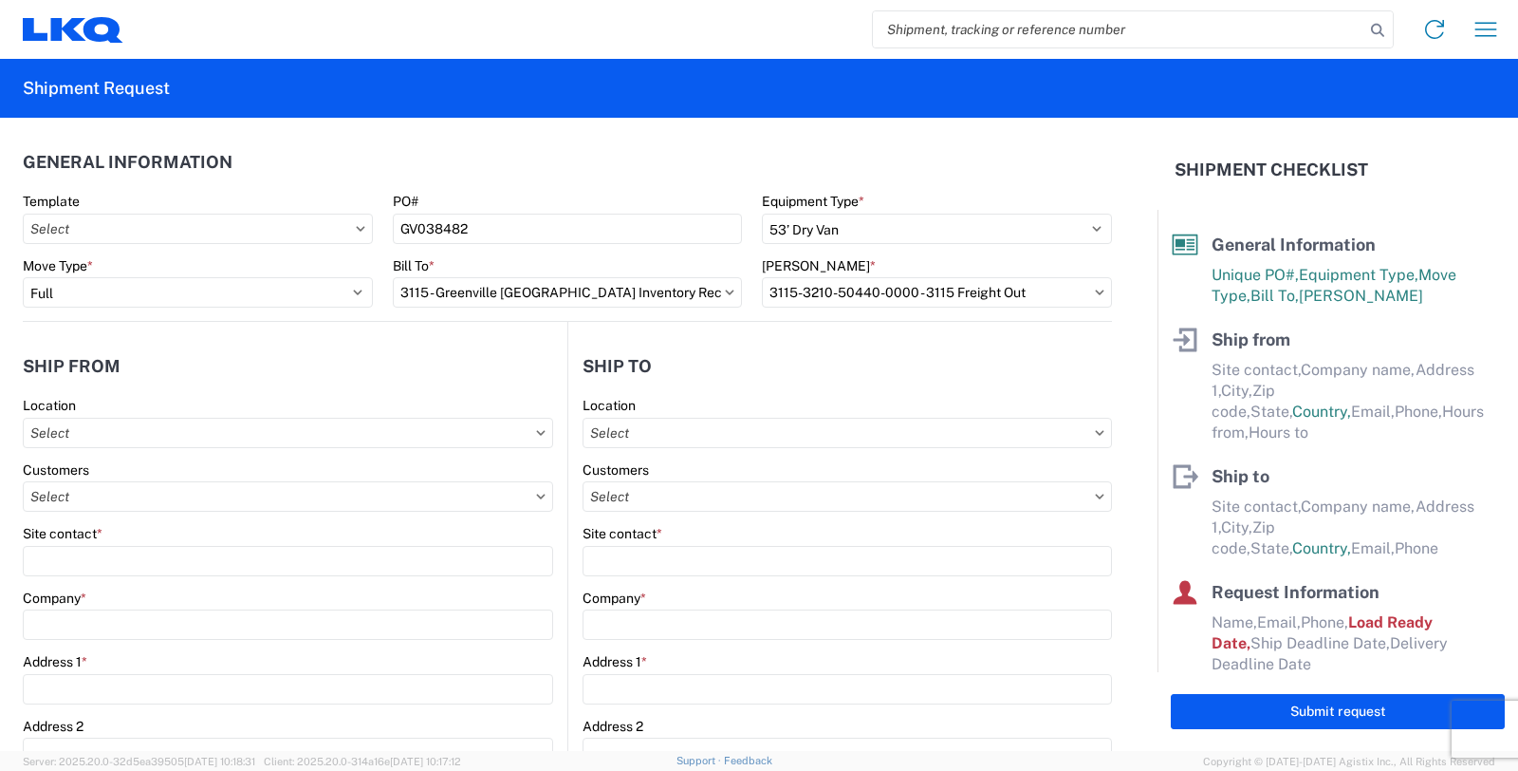
type input "616-754-1500"
type input "06:00"
type input "13:00"
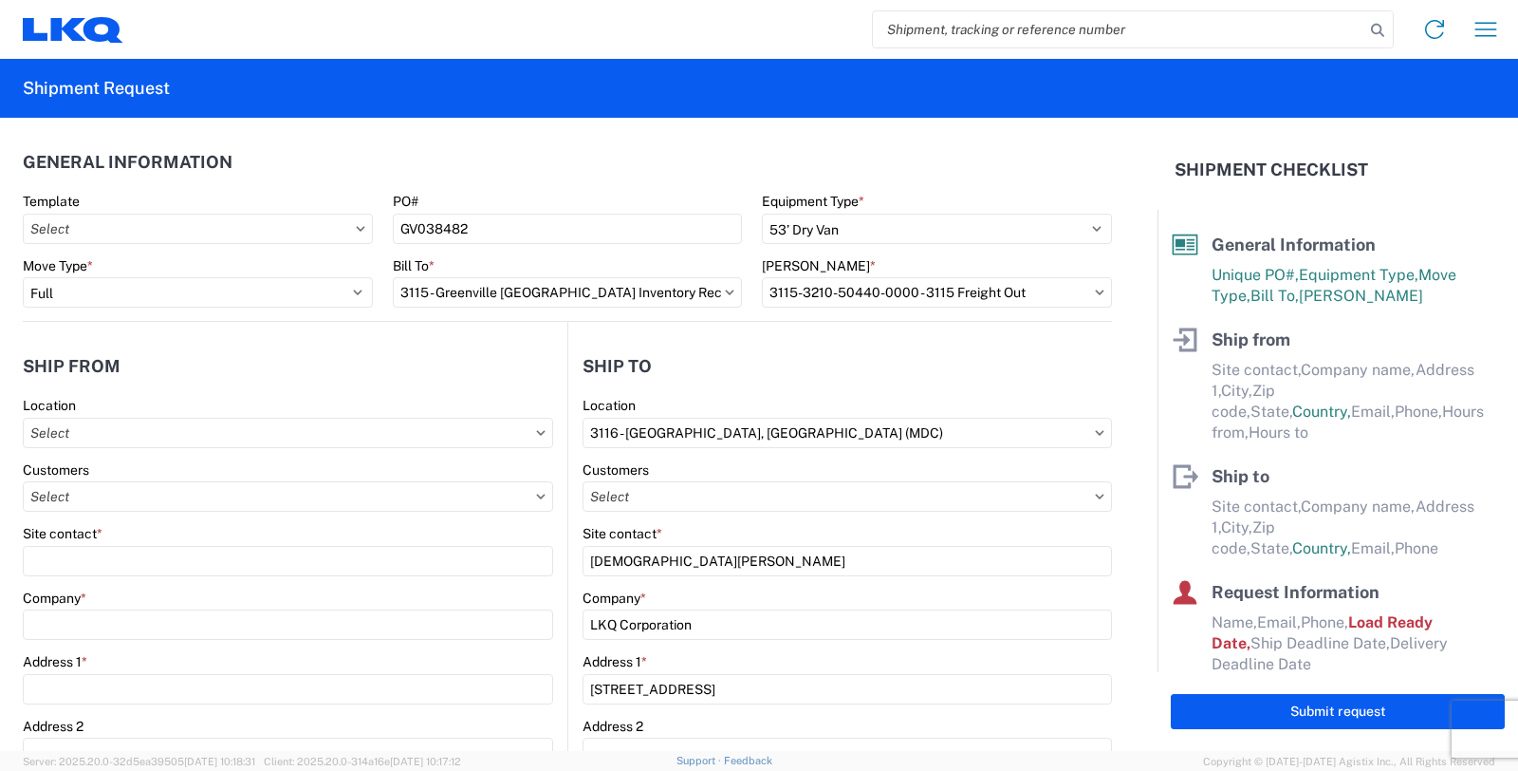
select select
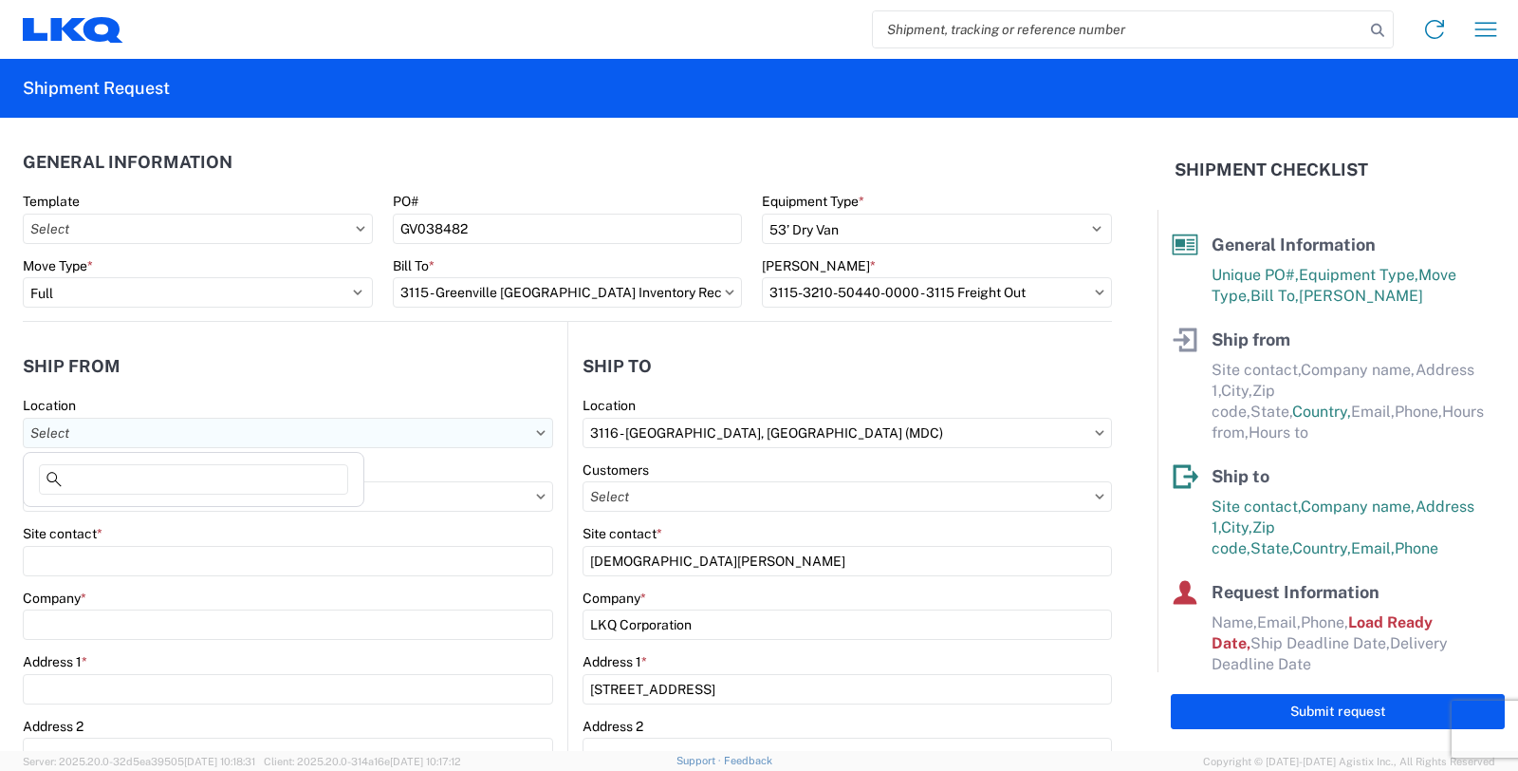
click at [134, 430] on input "text" at bounding box center [288, 433] width 531 height 30
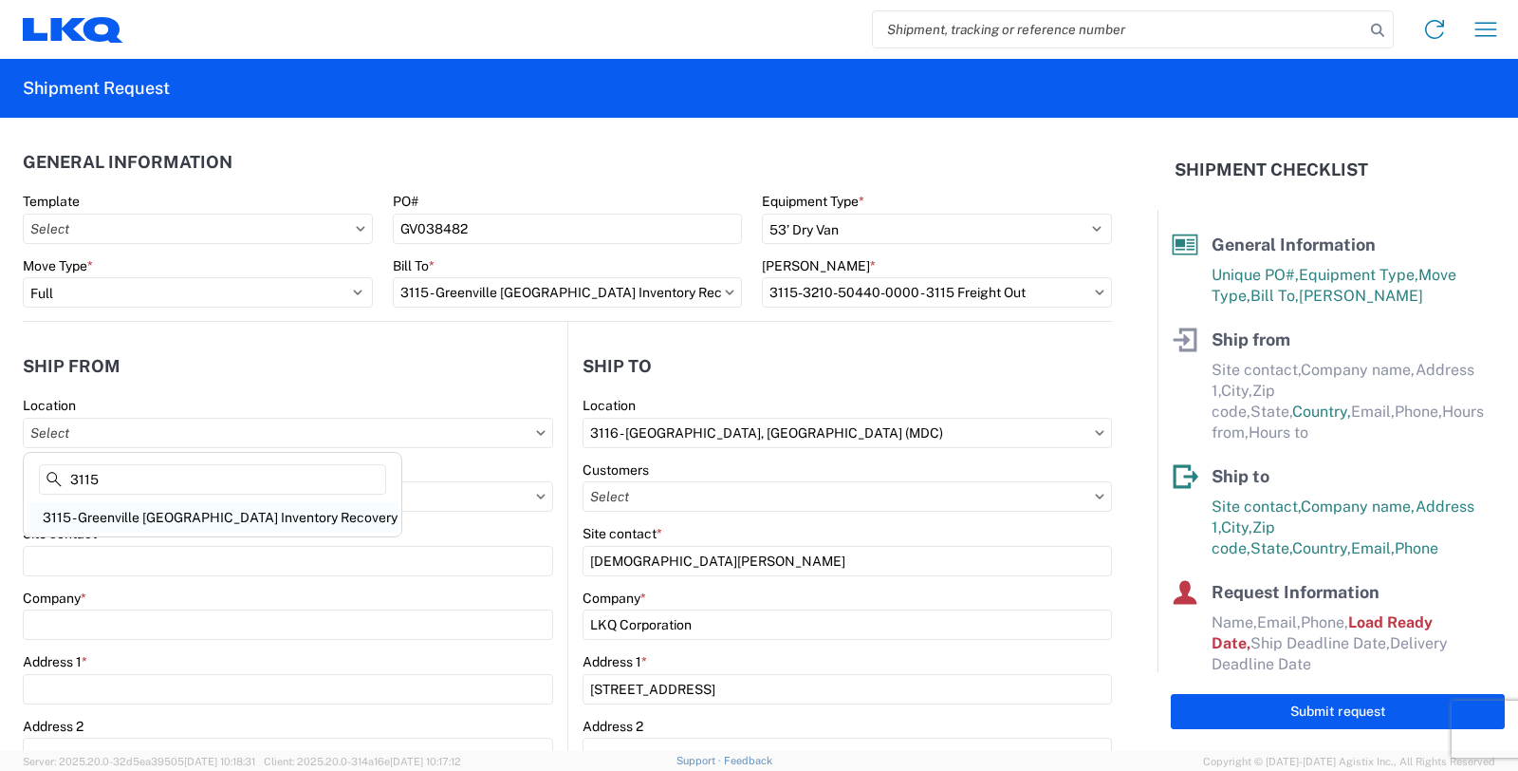
type input "3115"
click at [121, 512] on div "3115 - Greenville MI Inventory Recovery" at bounding box center [213, 517] width 370 height 30
type input "3115 - Greenville MI Inventory Recovery"
type input "LKQ Corporation"
type input "5835 Vining Rd Ste B"
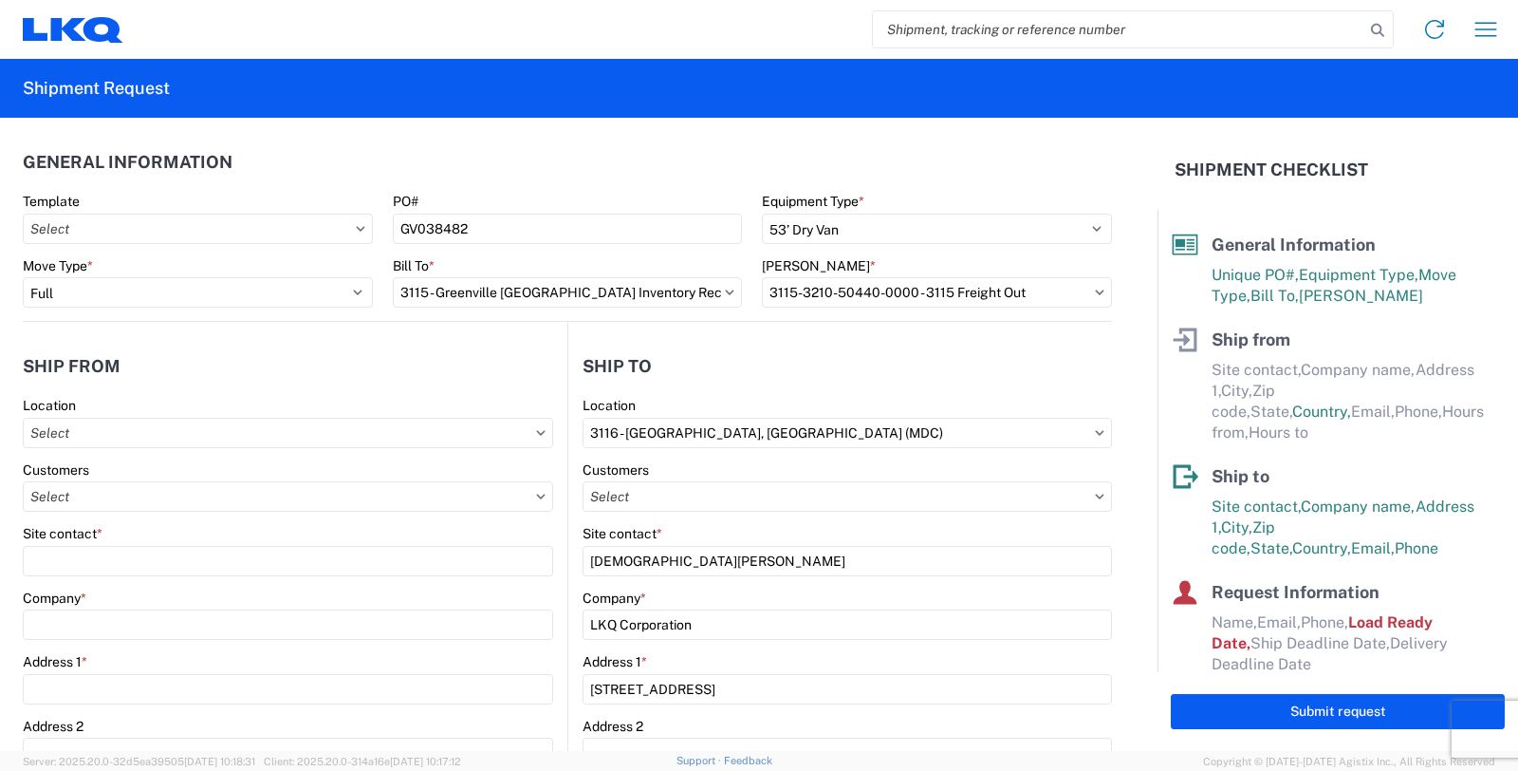
type input "Greenville"
type input "48838"
select select "MI"
select select "US"
type input "06:00"
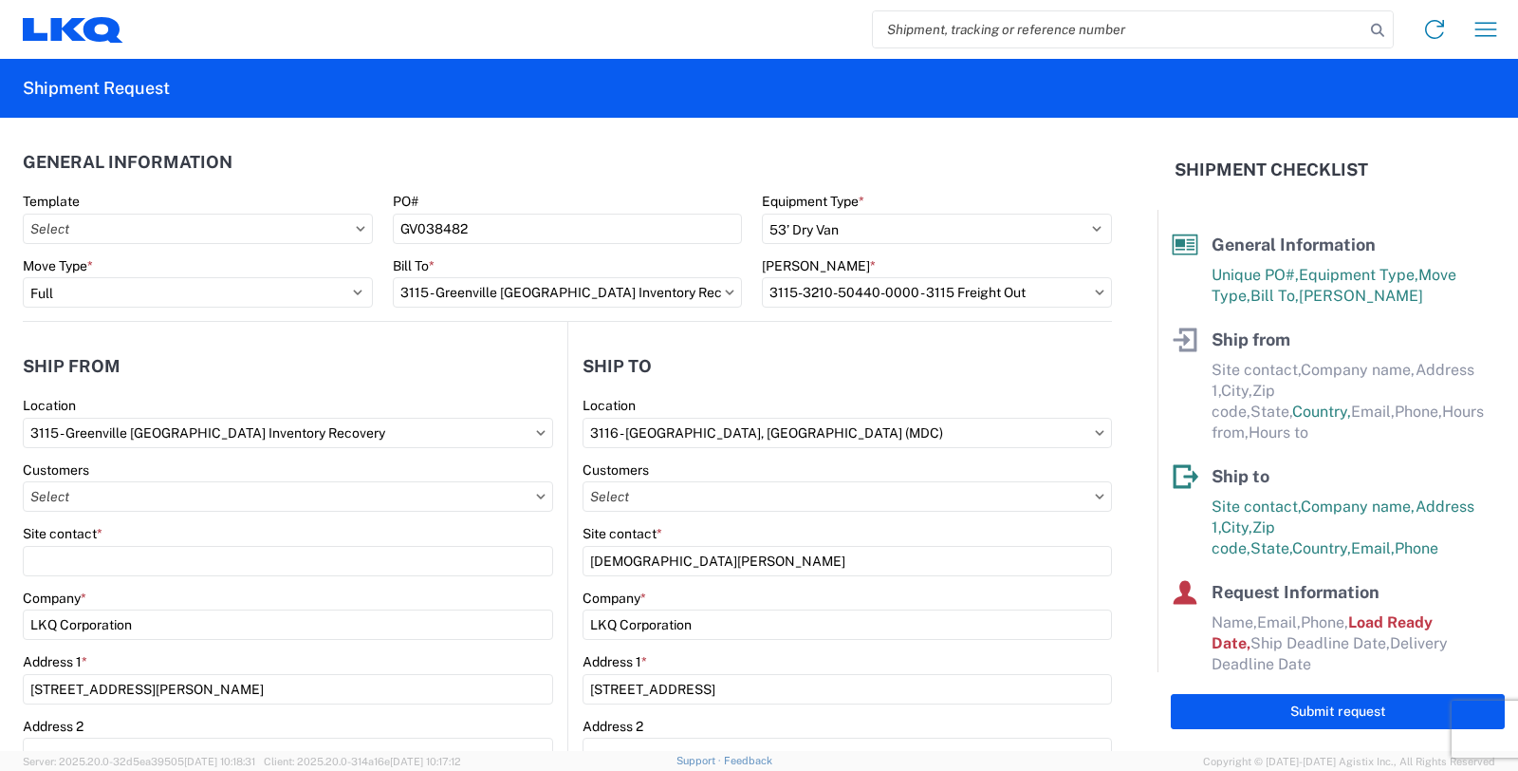
type input "14:30"
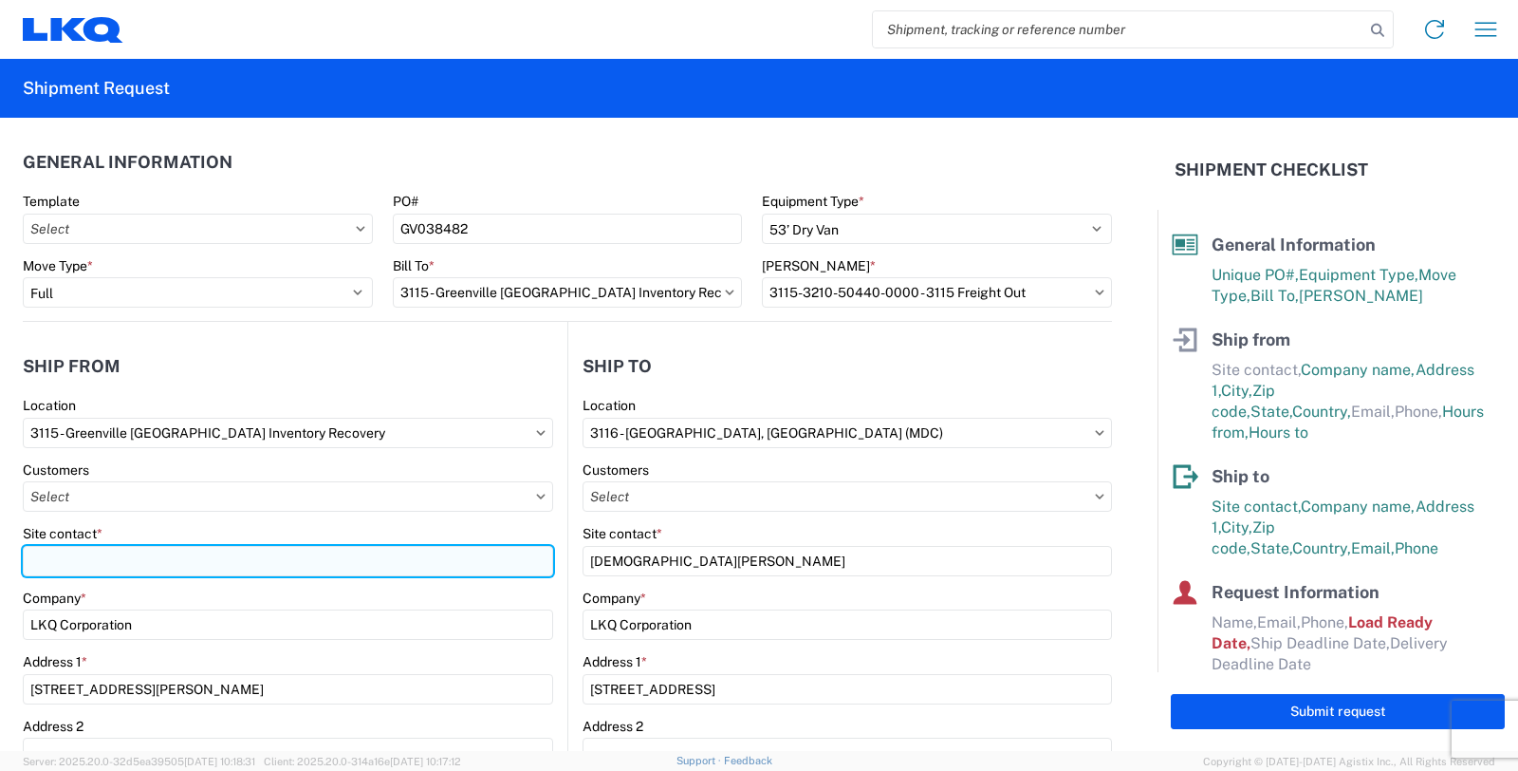
click at [96, 558] on input "Site contact *" at bounding box center [288, 561] width 531 height 30
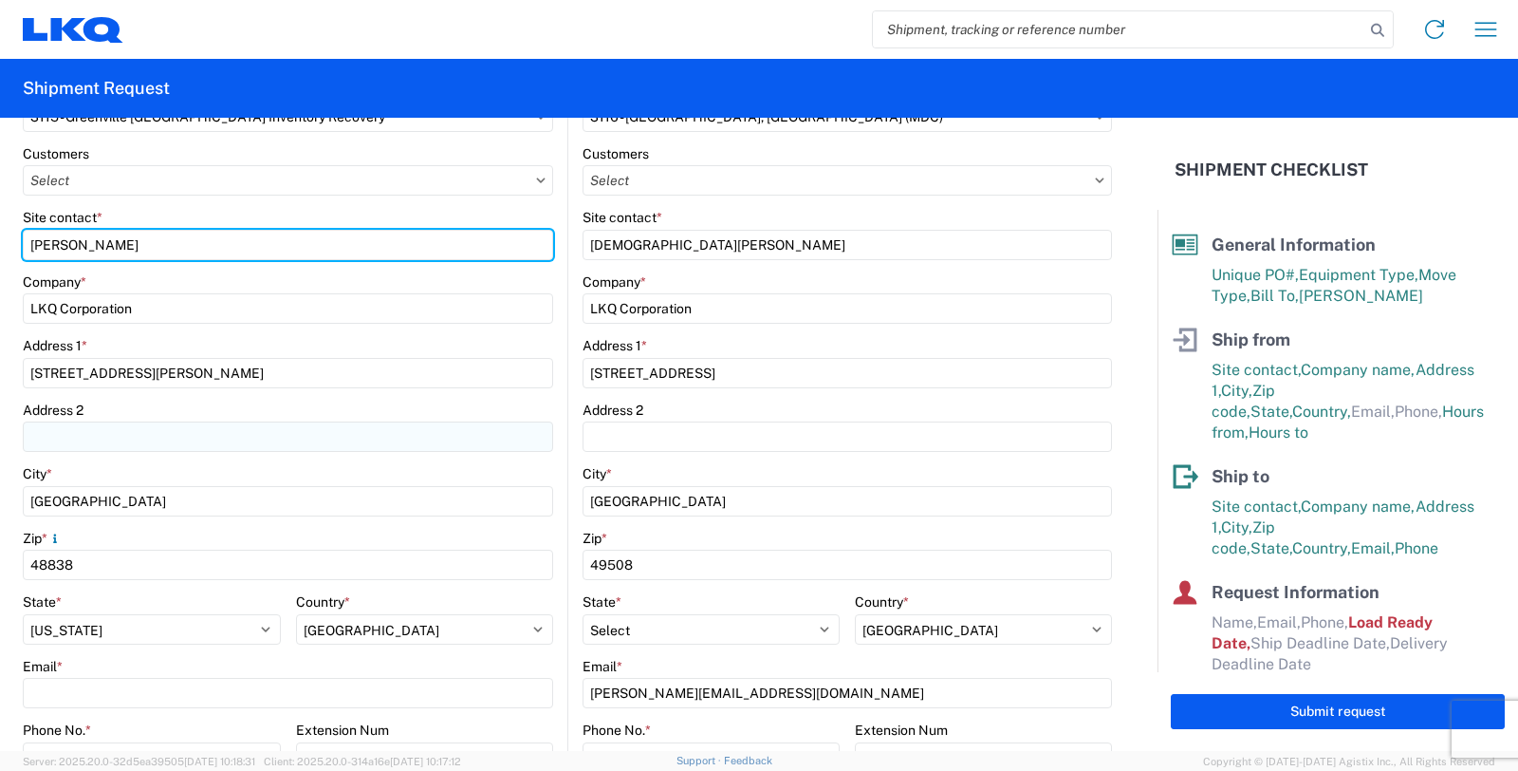
scroll to position [421, 0]
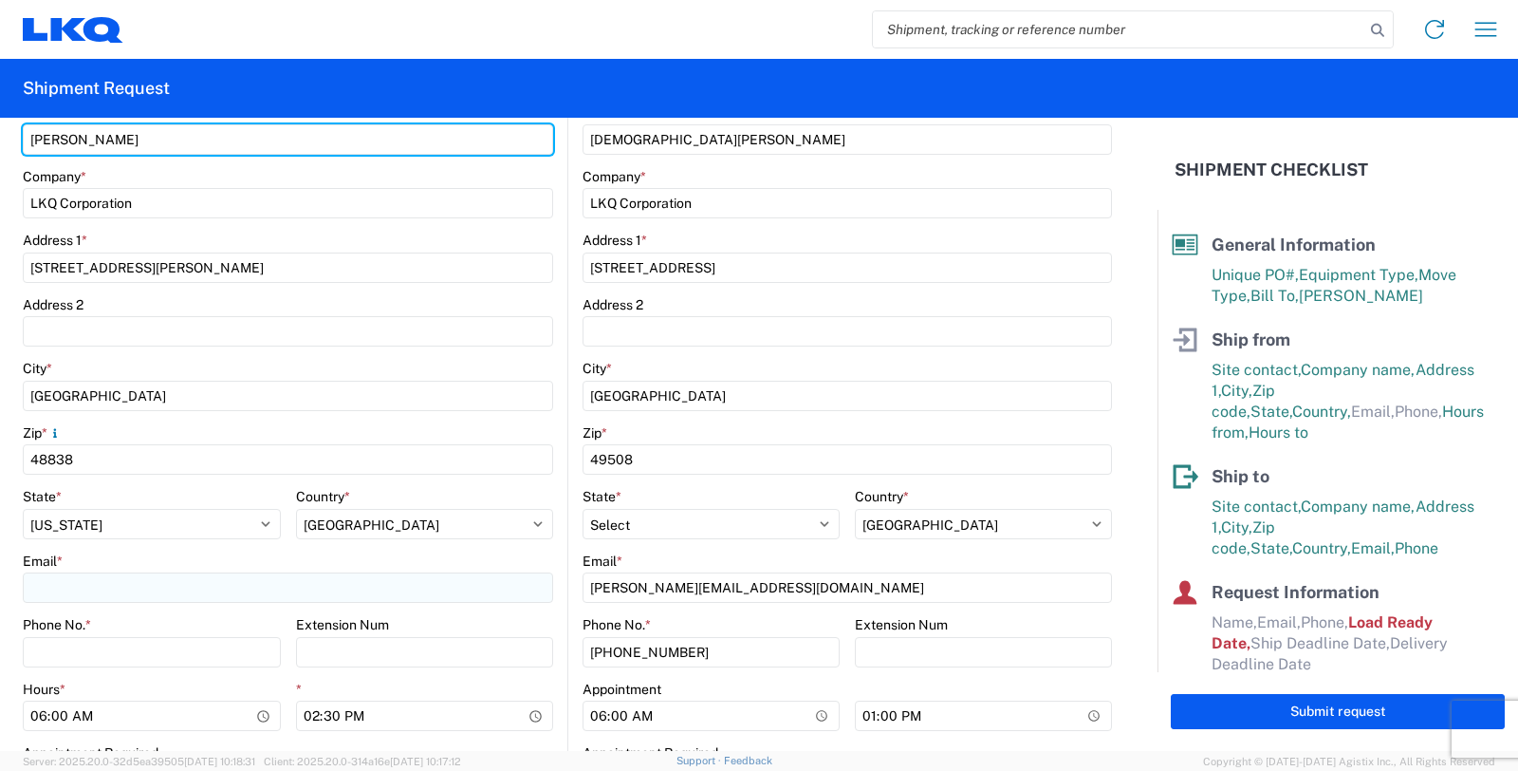
type input "Melissa Bignall"
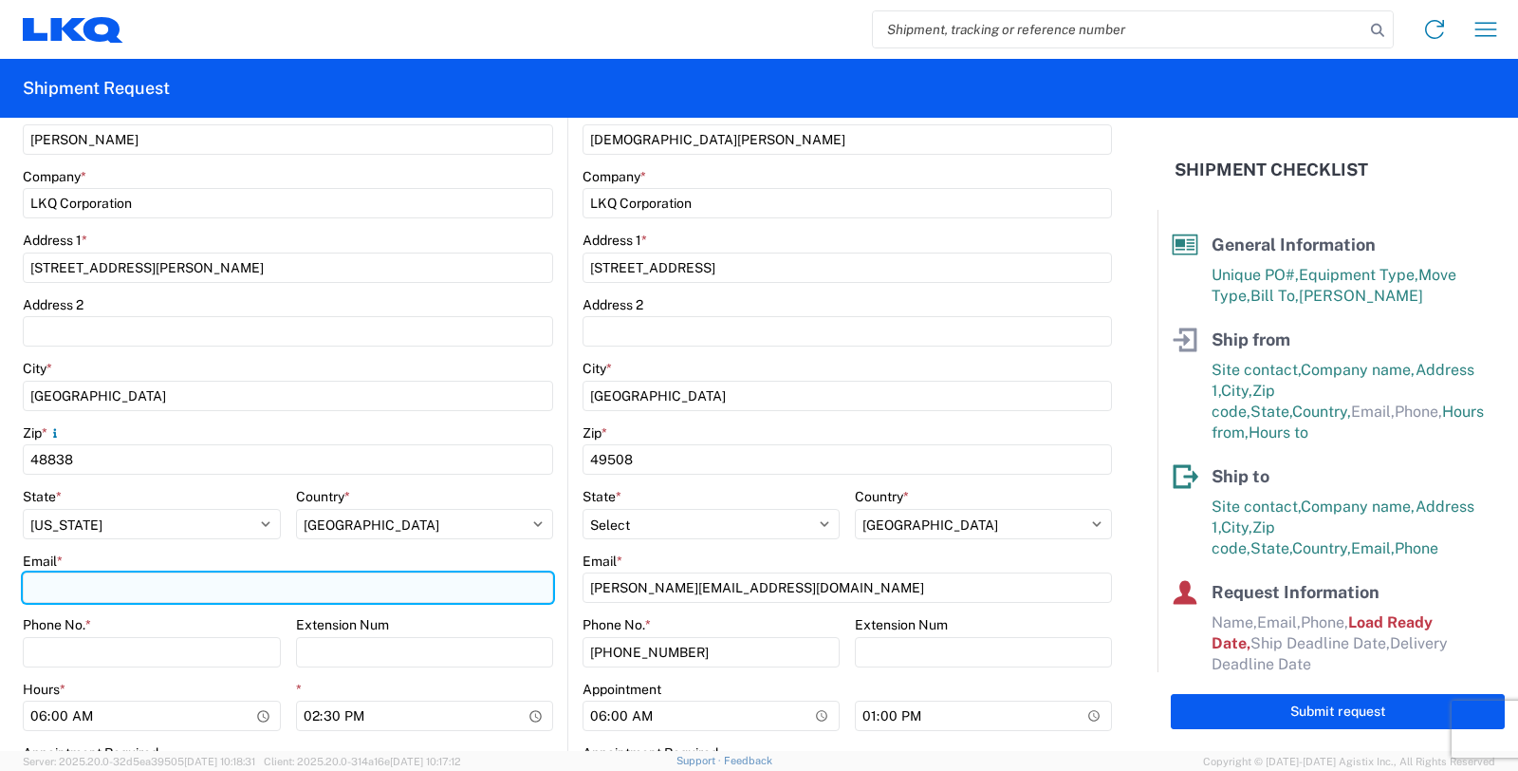
click at [61, 580] on input "Email *" at bounding box center [288, 587] width 531 height 30
type input "mbignall@lkqcorp.com"
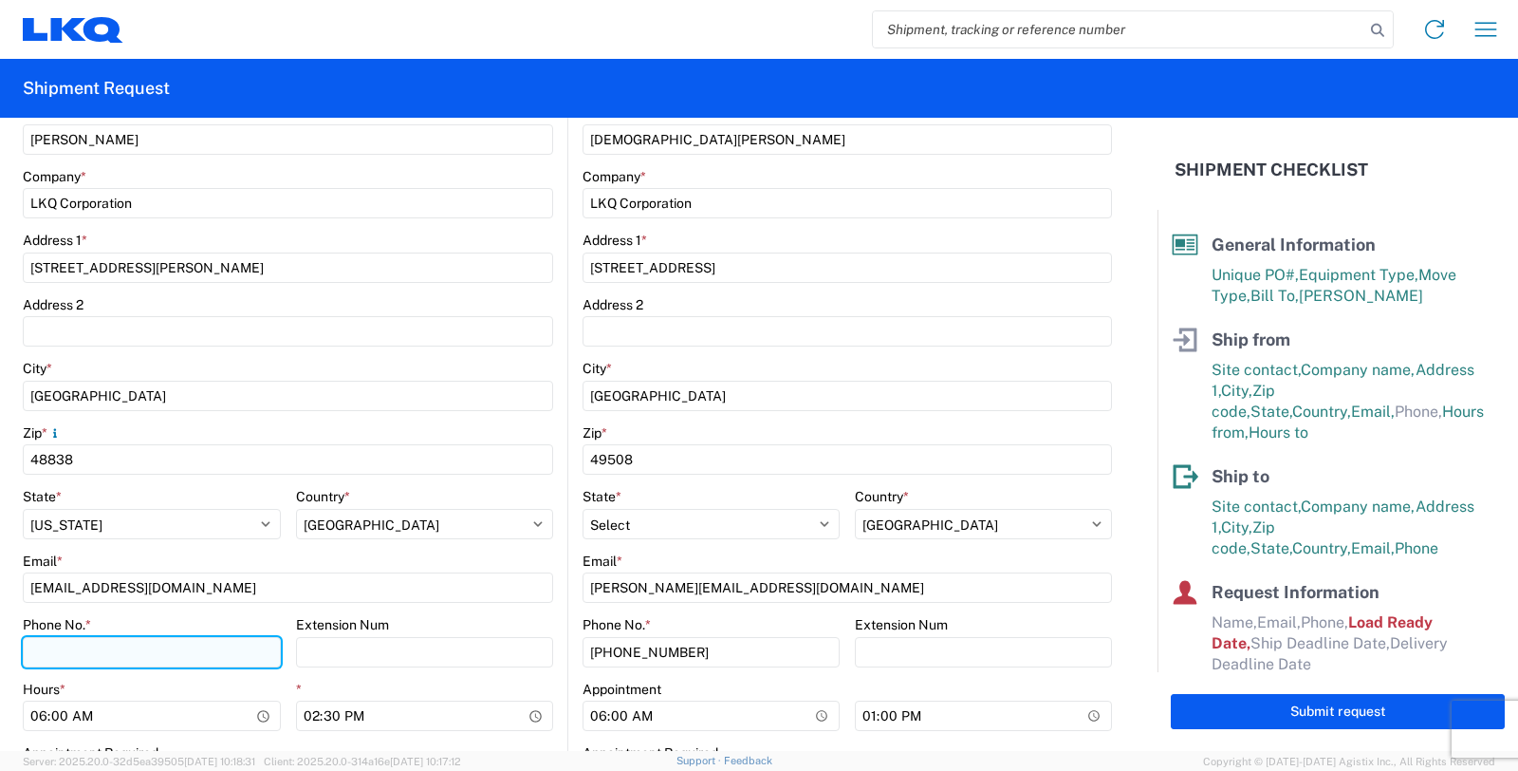
click at [59, 643] on input "Phone No. *" at bounding box center [152, 652] width 258 height 30
type input "616-318-3081"
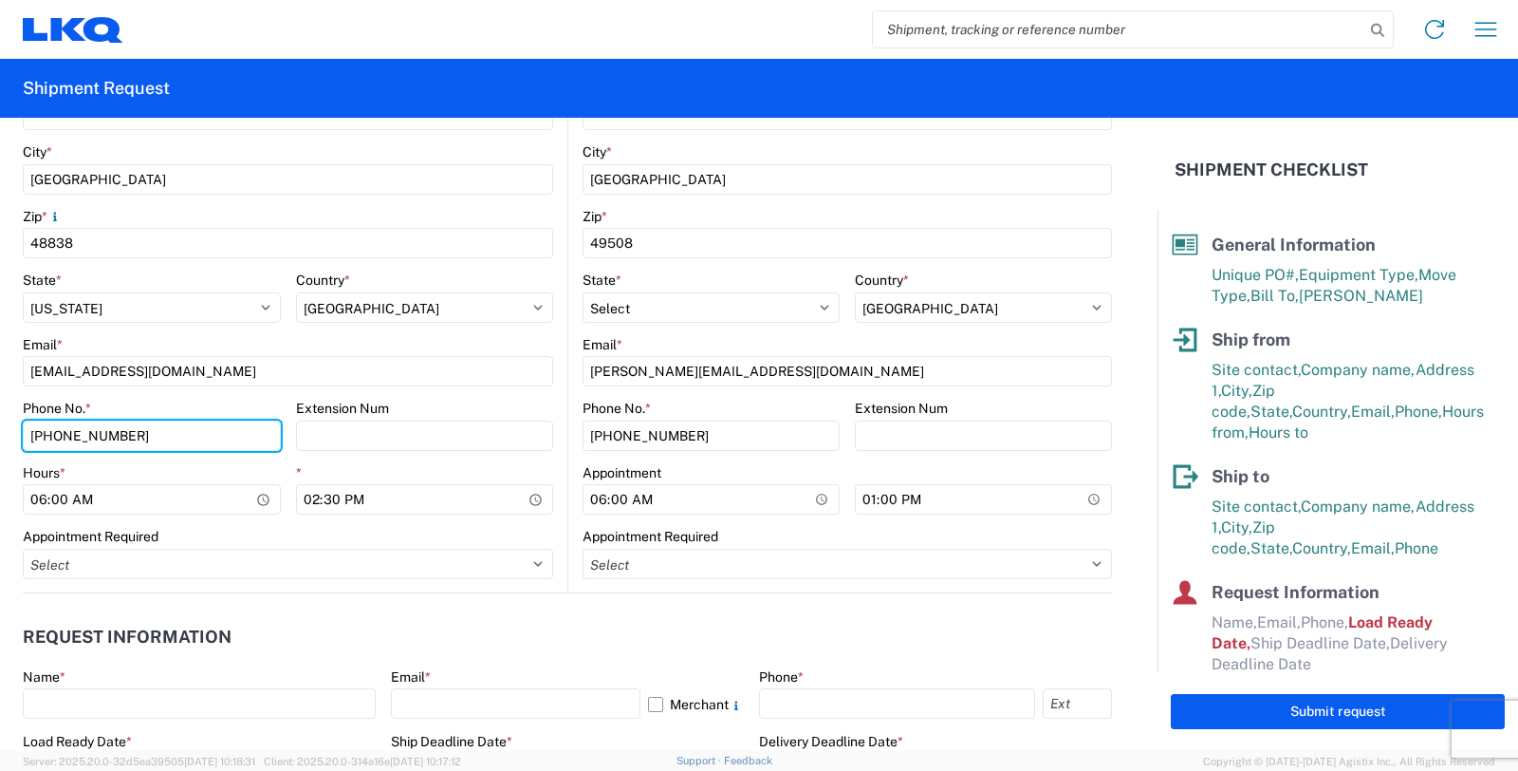
scroll to position [737, 0]
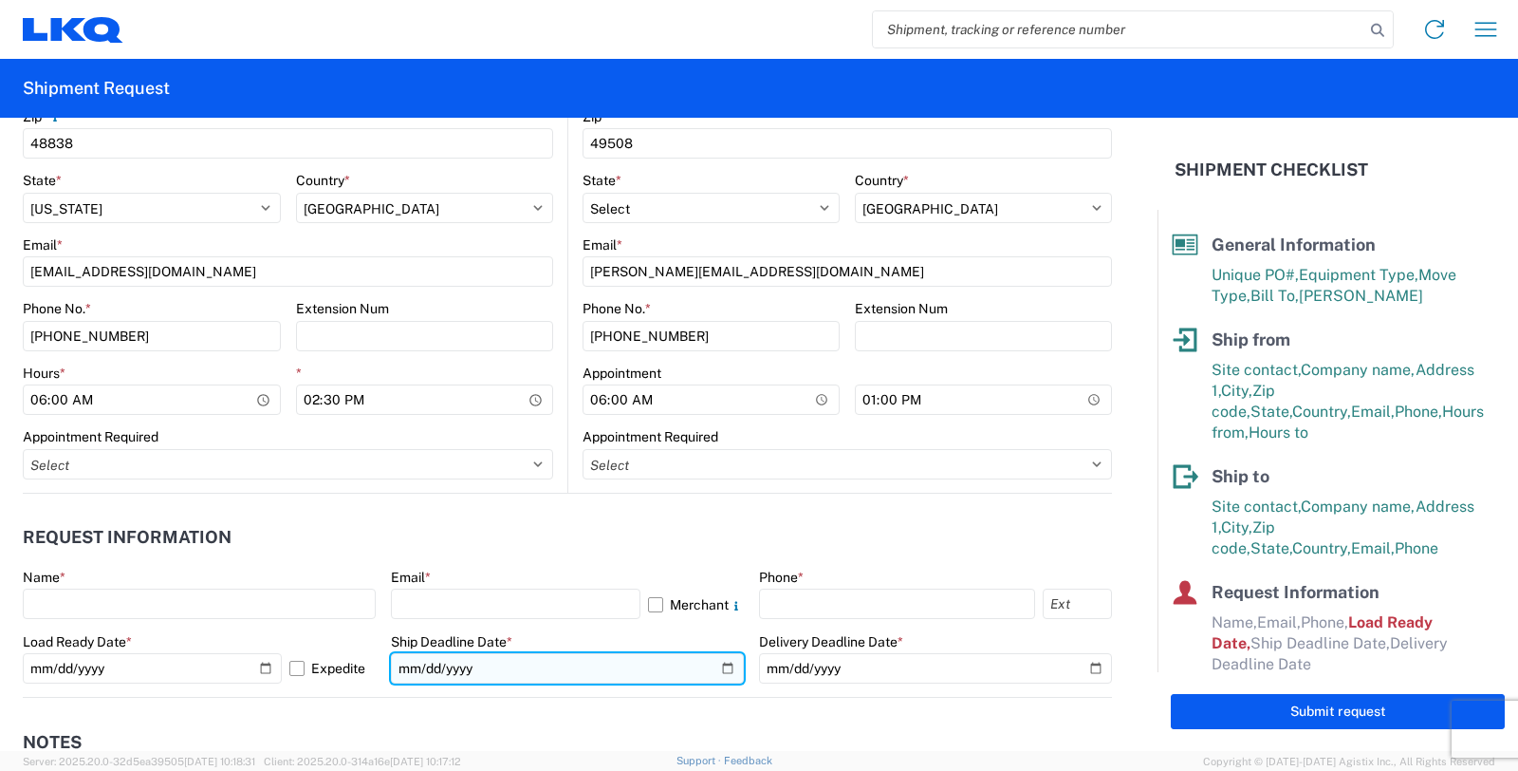
click at [718, 664] on input "date" at bounding box center [567, 668] width 353 height 30
type input "[DATE]"
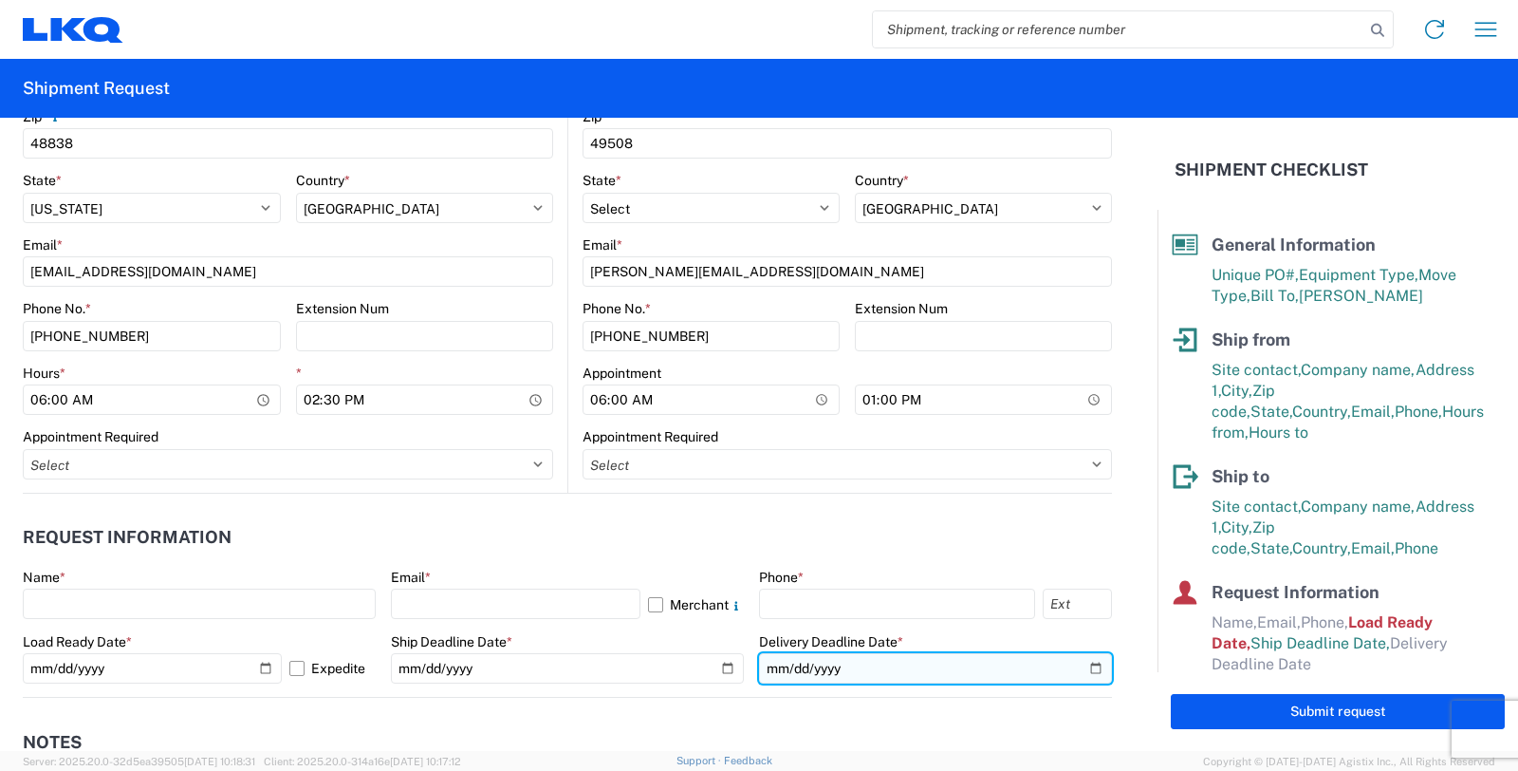
click at [1075, 665] on input "date" at bounding box center [935, 668] width 353 height 30
type input "[DATE]"
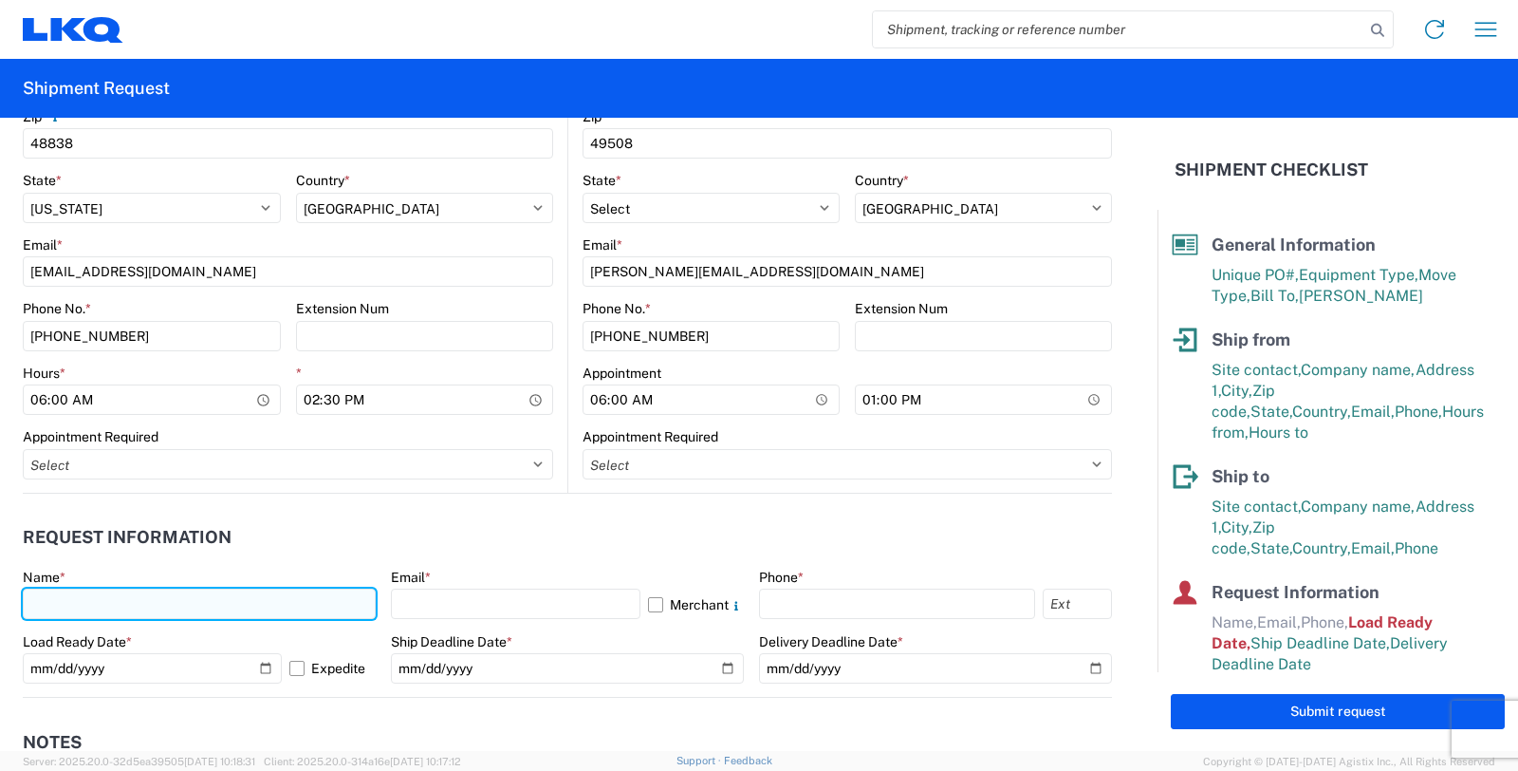
click at [202, 605] on input "text" at bounding box center [199, 603] width 353 height 30
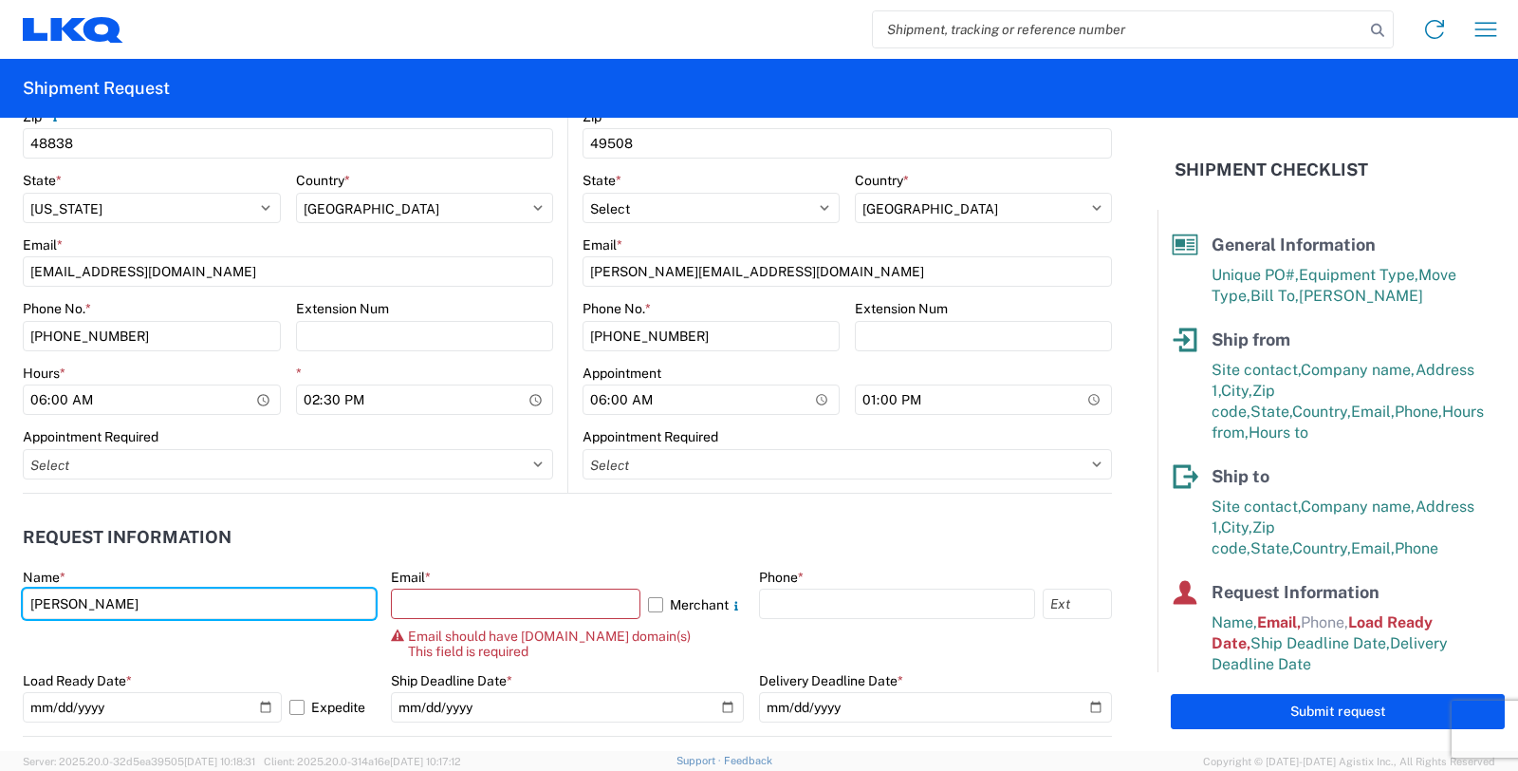
type input "Melissa Bignall"
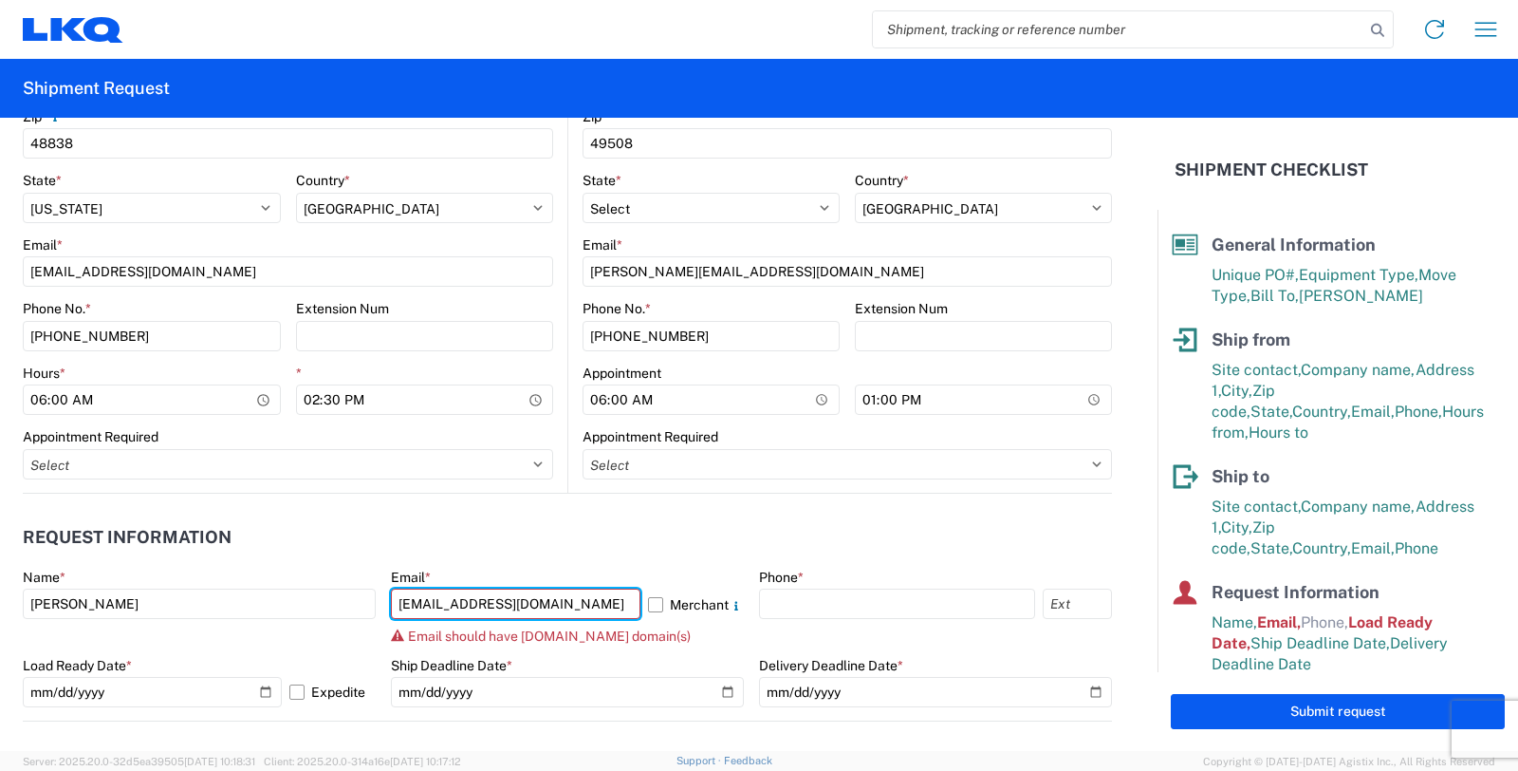
type input "mbignall@lkqcorp.com"
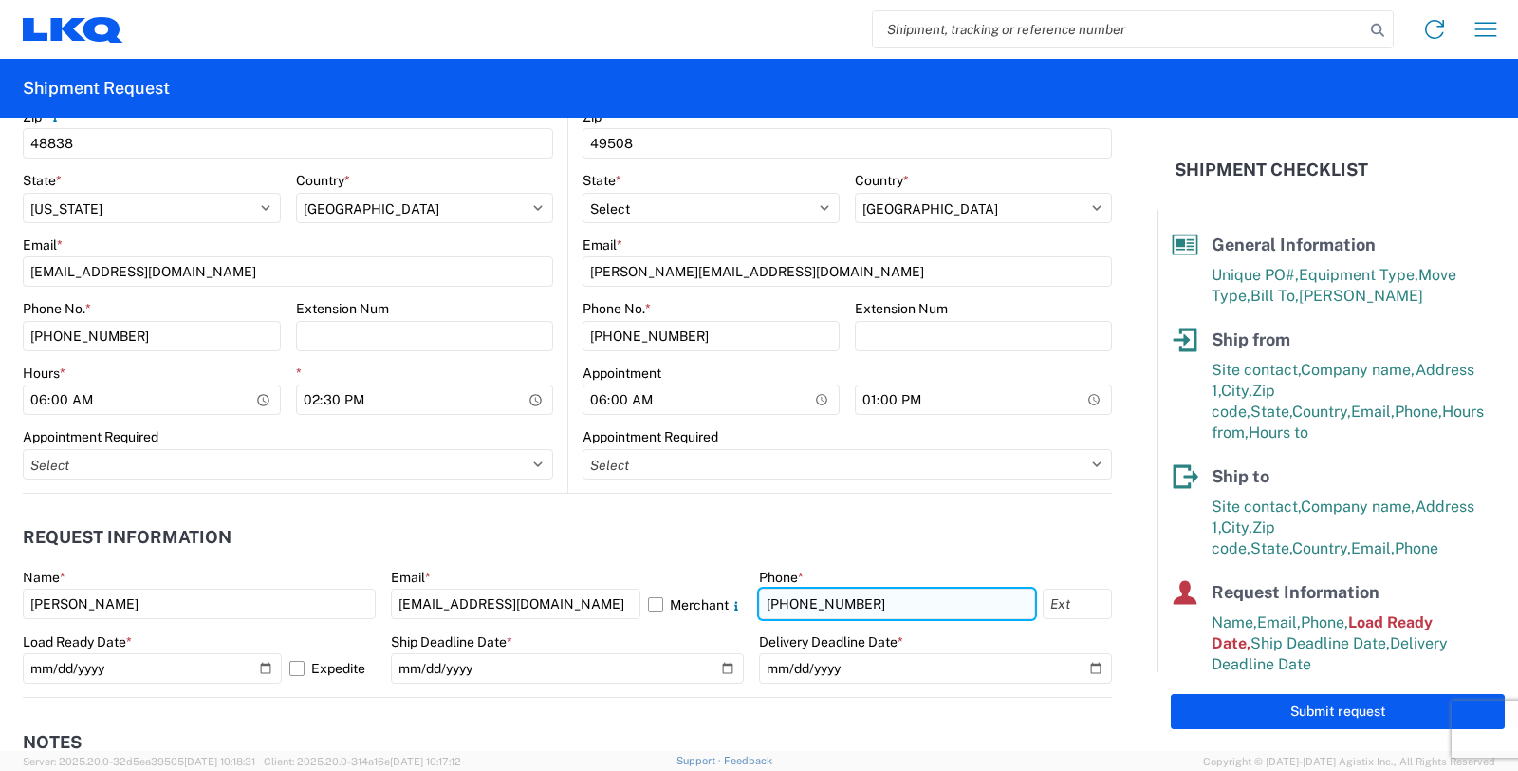
type input "616-754-1018"
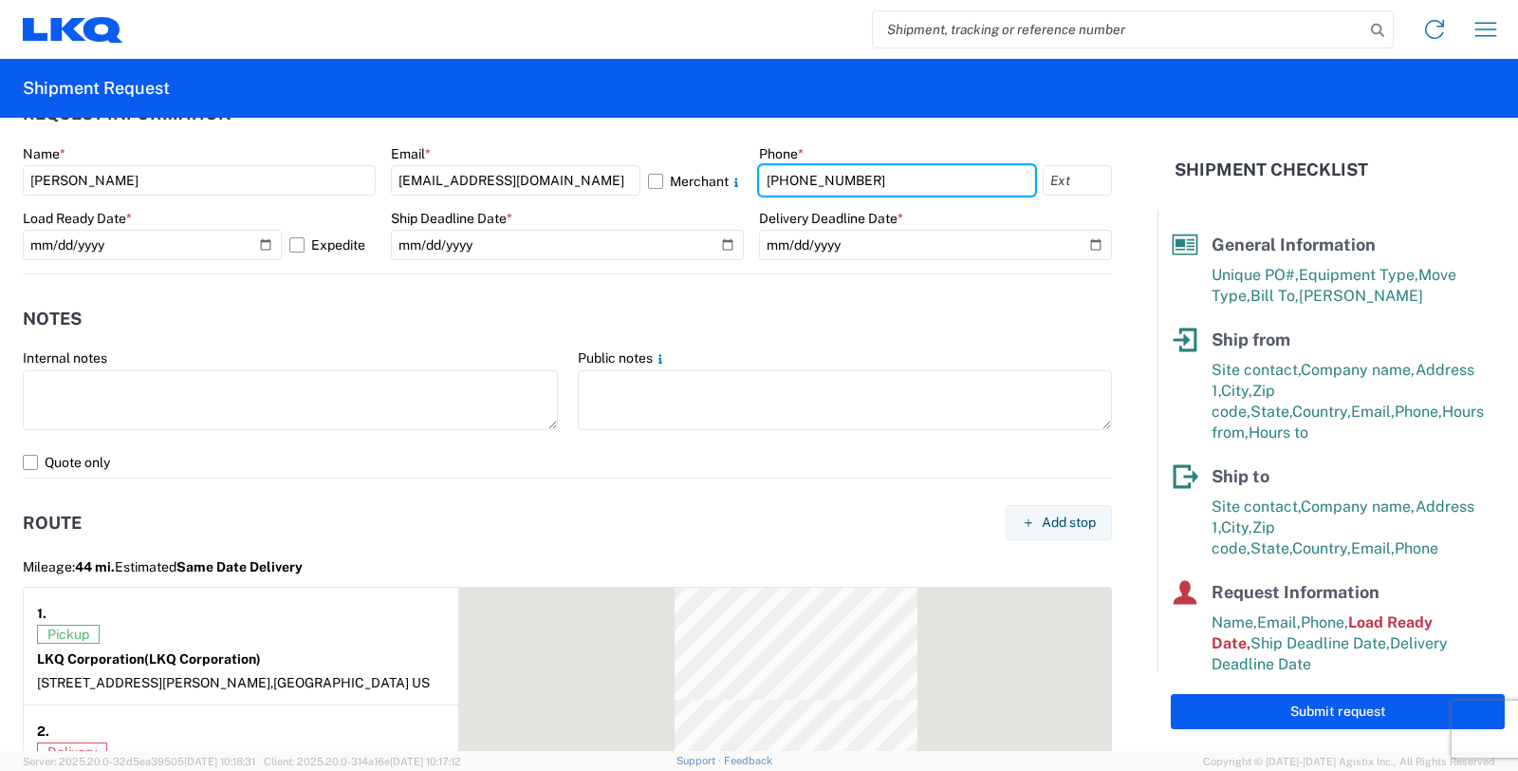
scroll to position [1265, 0]
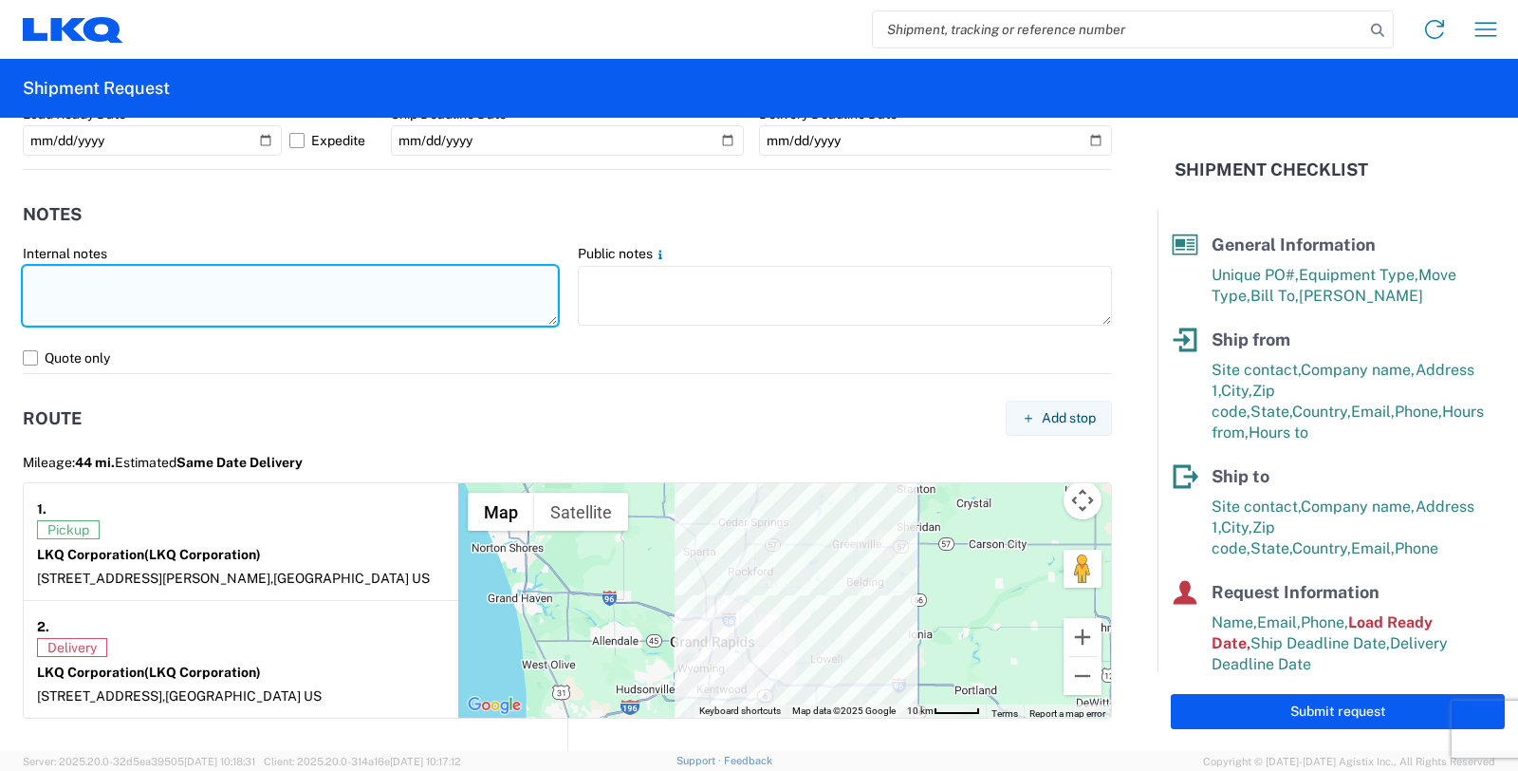
click at [228, 300] on textarea at bounding box center [290, 296] width 535 height 60
paste textarea "The staged/loaded trailer belongs to Omni. Please assign the load to this carri…"
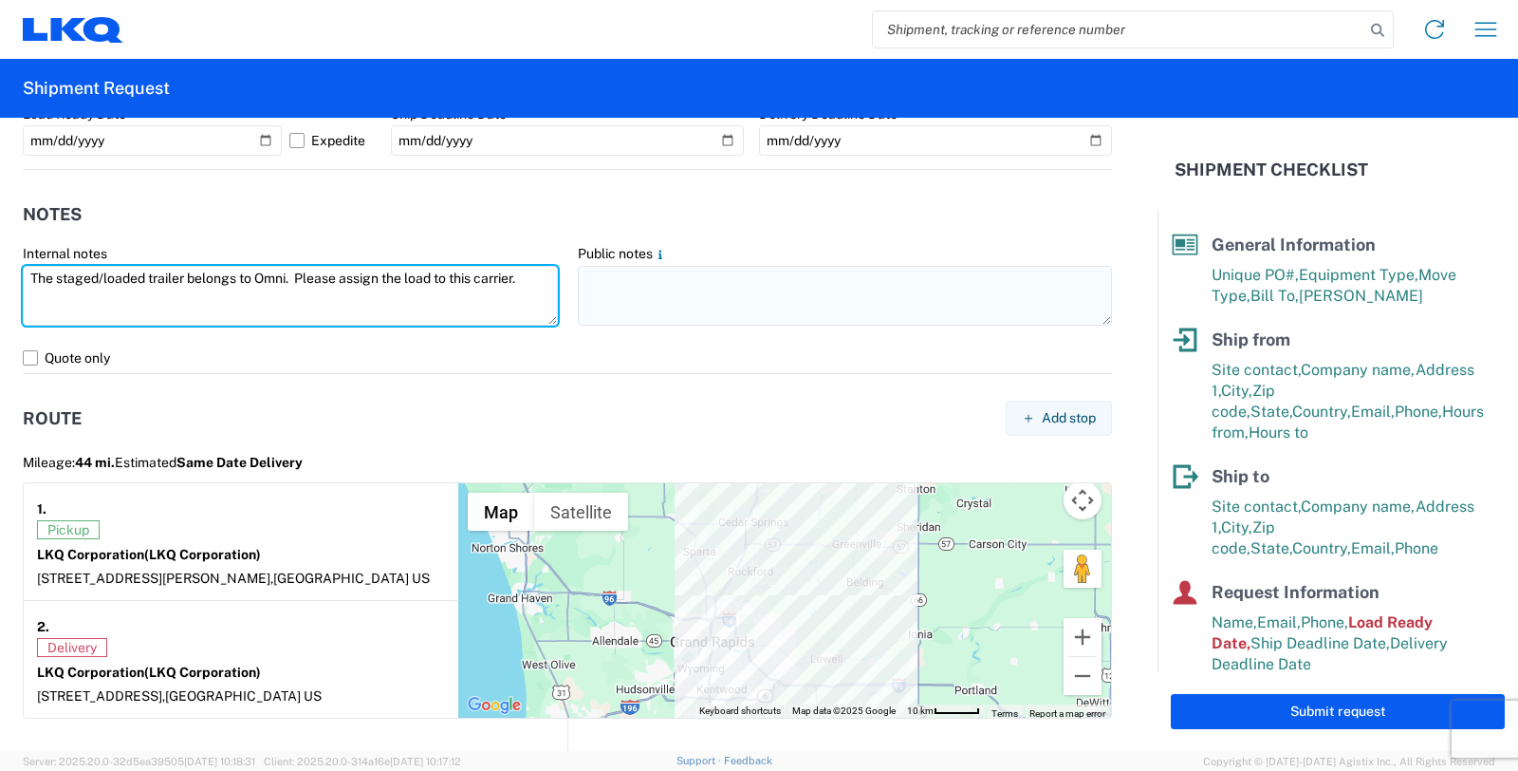
type textarea "The staged/loaded trailer belongs to Omni. Please assign the load to this carri…"
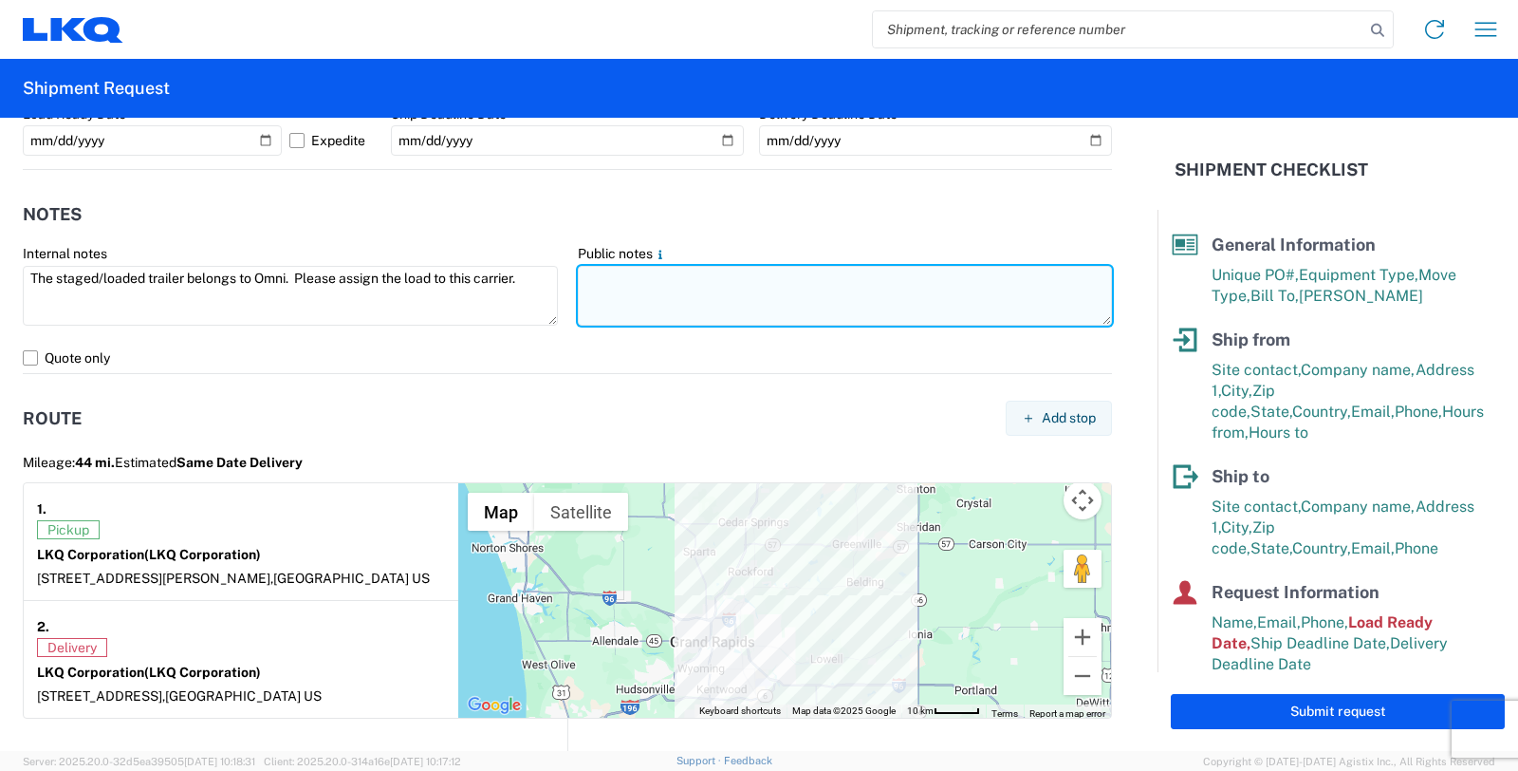
click at [668, 302] on textarea at bounding box center [845, 296] width 535 height 60
paste textarea "Please bring an empty trailer to swap with this trailer # XXXXXX"
click at [937, 280] on textarea "Please bring an empty trailer to swap with this trailer # XXXXXX" at bounding box center [845, 296] width 535 height 60
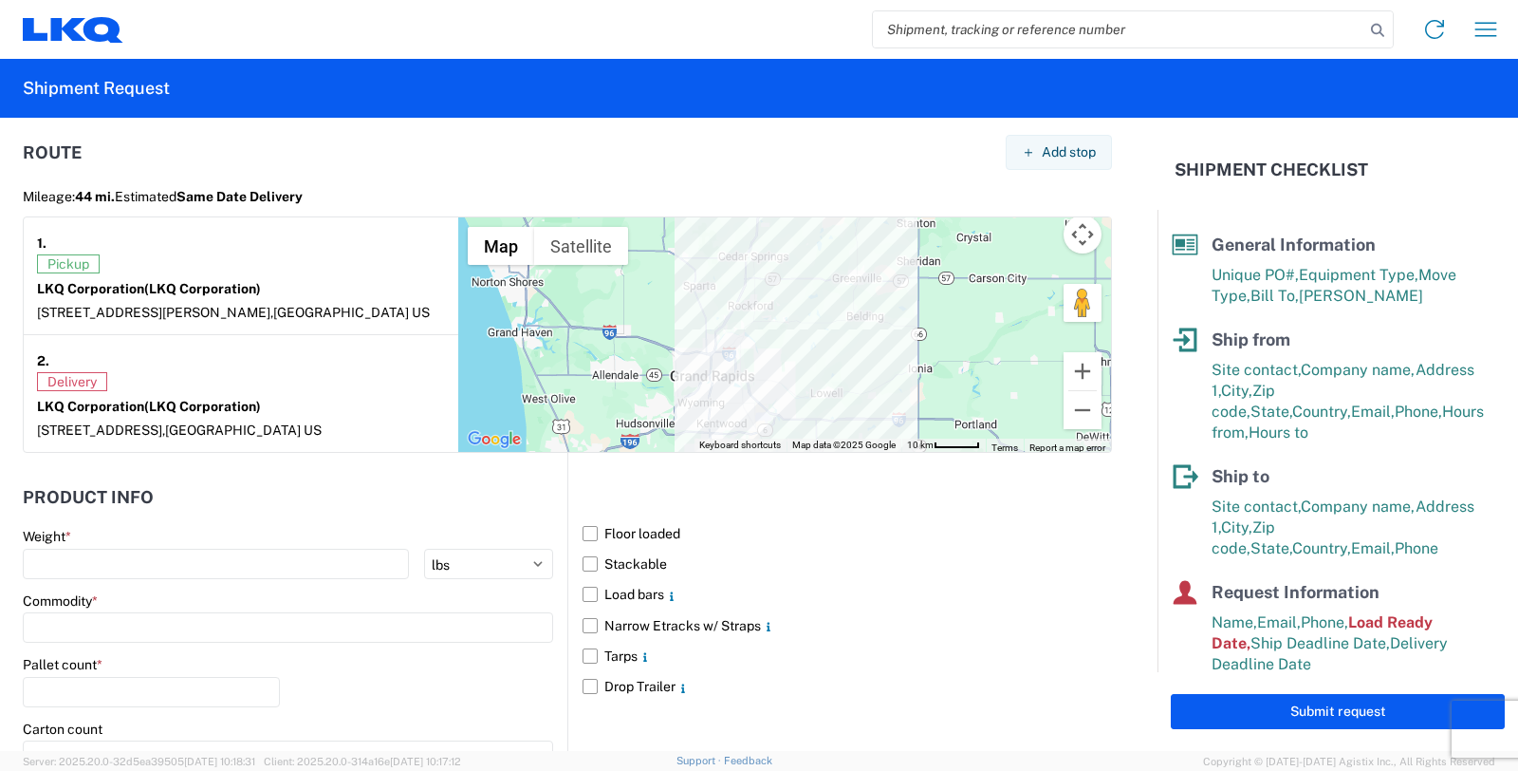
scroll to position [1581, 0]
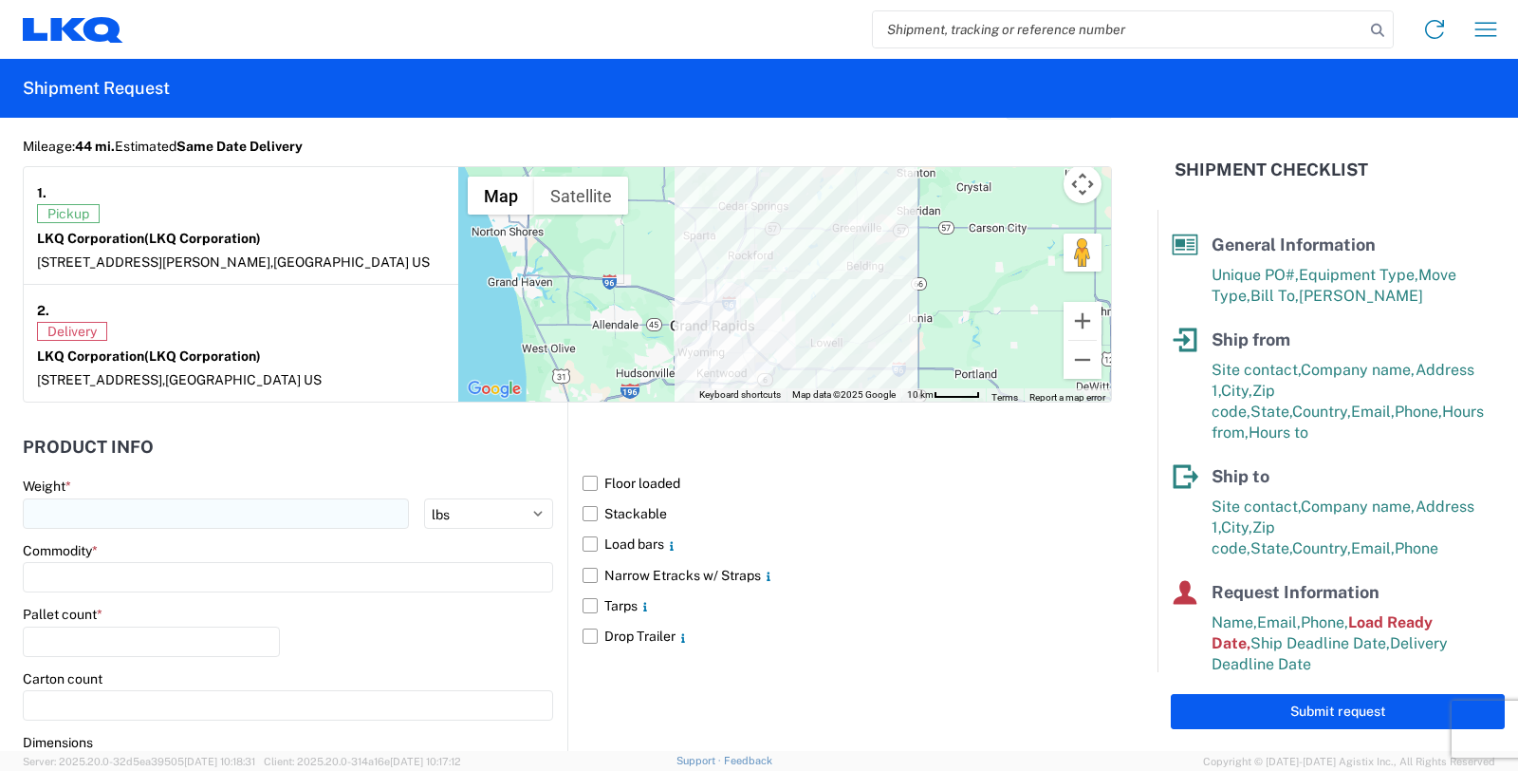
type textarea "Please bring an empty trailer to swap with this trailer # SW20015."
click at [244, 506] on input "number" at bounding box center [216, 513] width 386 height 30
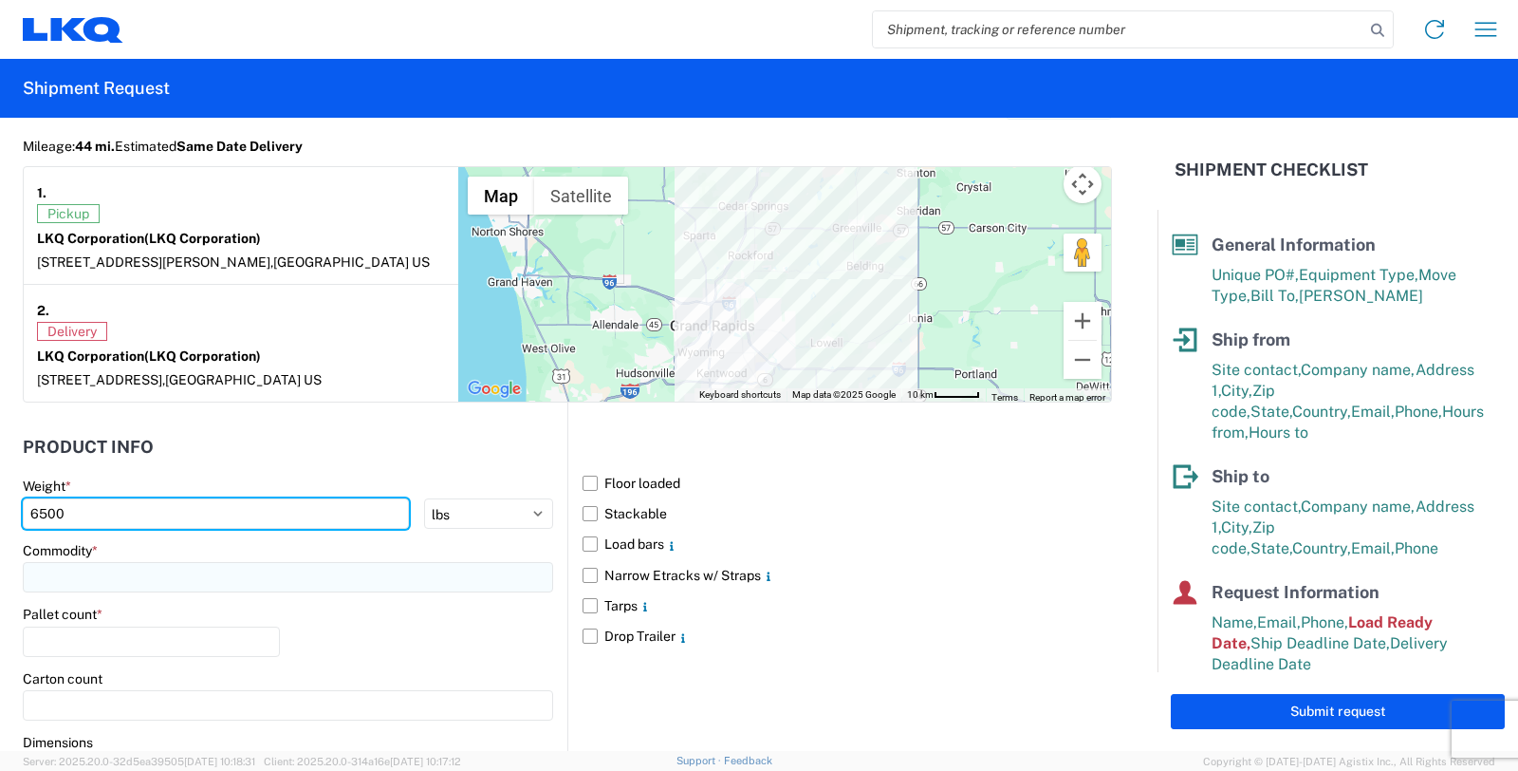
type input "6500"
click at [233, 582] on input at bounding box center [288, 577] width 531 height 30
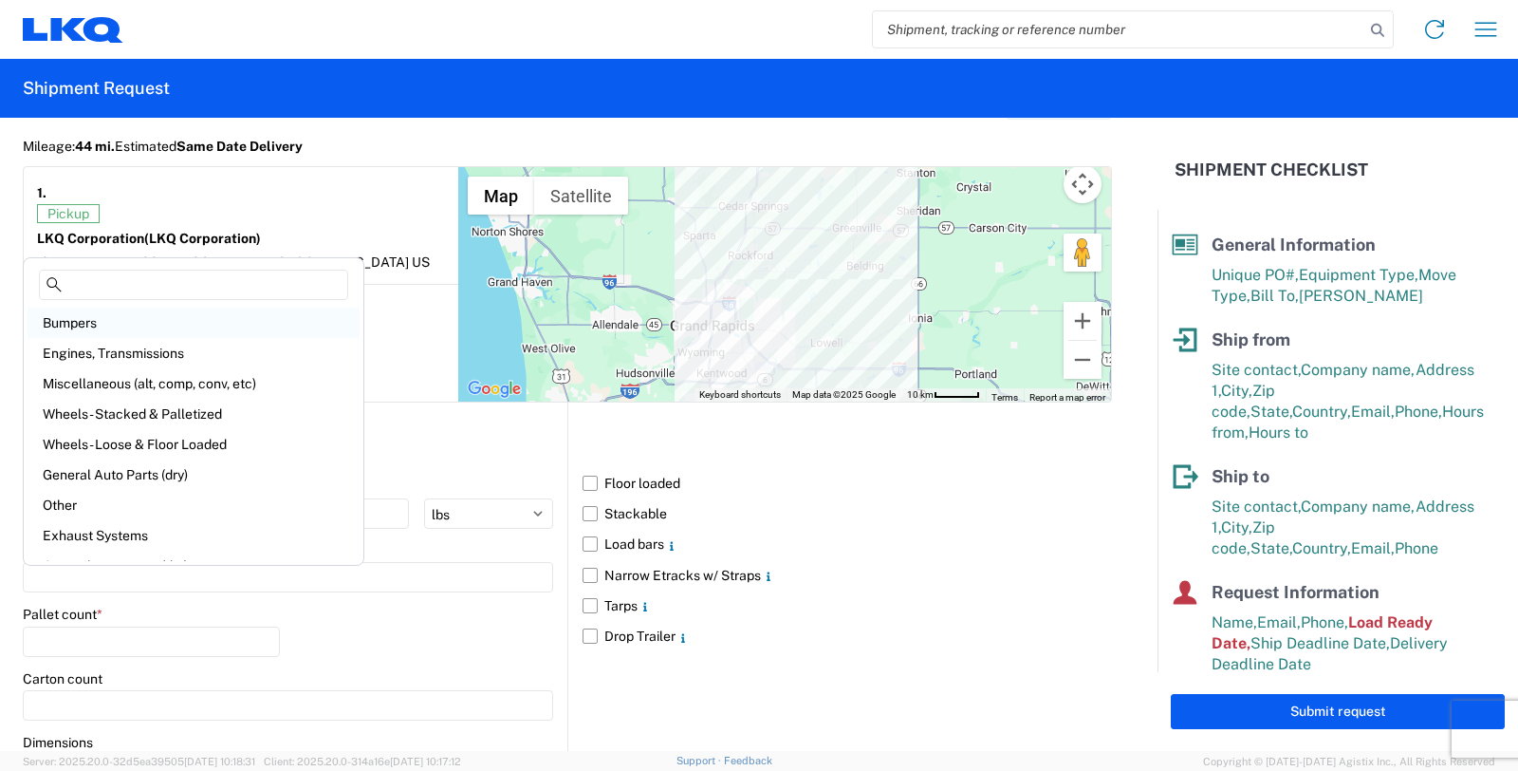
click at [114, 319] on div "Bumpers" at bounding box center [194, 322] width 332 height 30
type input "Bumpers"
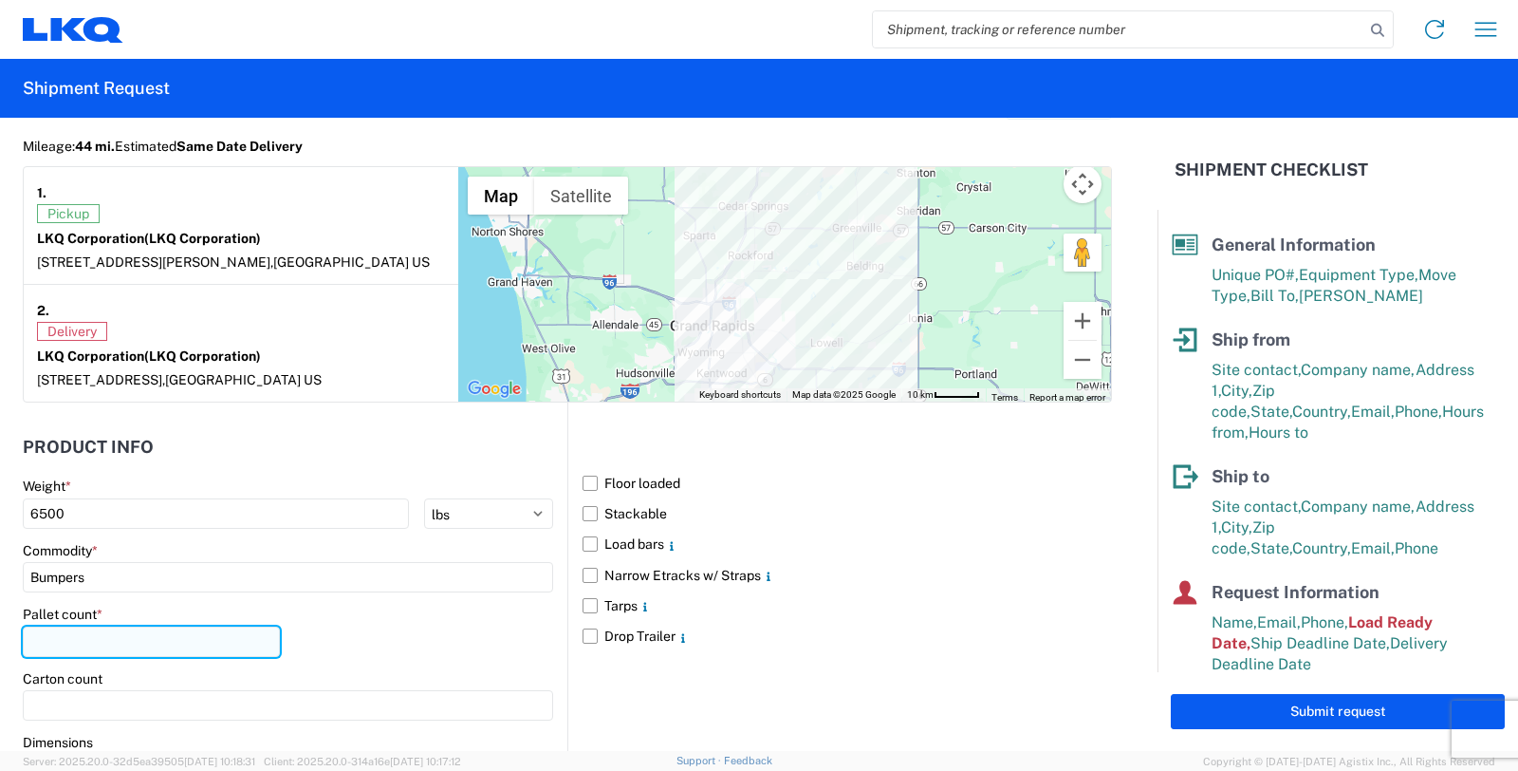
click at [125, 643] on input "number" at bounding box center [151, 641] width 257 height 30
type input "16"
click at [832, 590] on label "Tarps" at bounding box center [848, 605] width 530 height 30
click at [0, 0] on input "Tarps" at bounding box center [0, 0] width 0 height 0
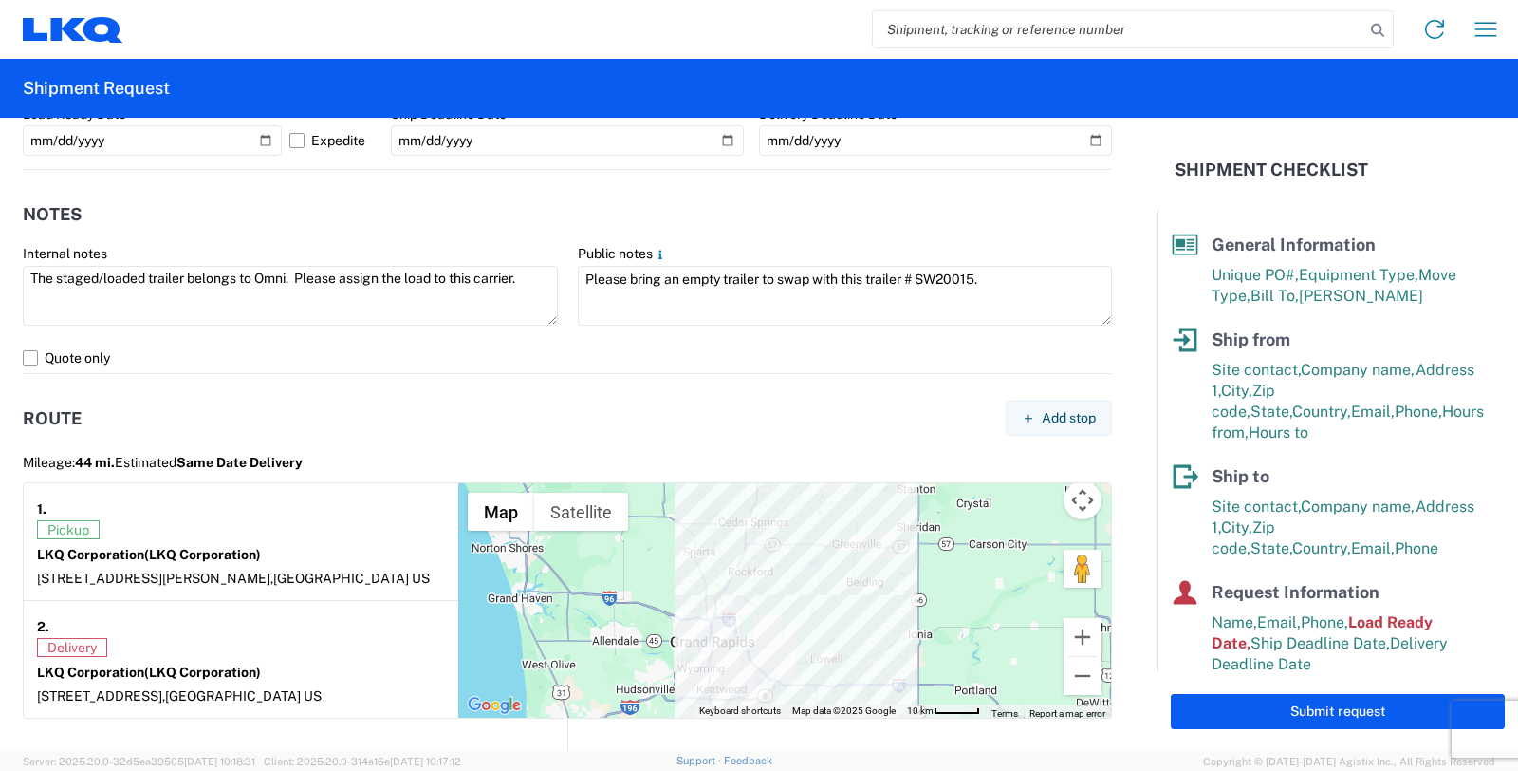
scroll to position [949, 0]
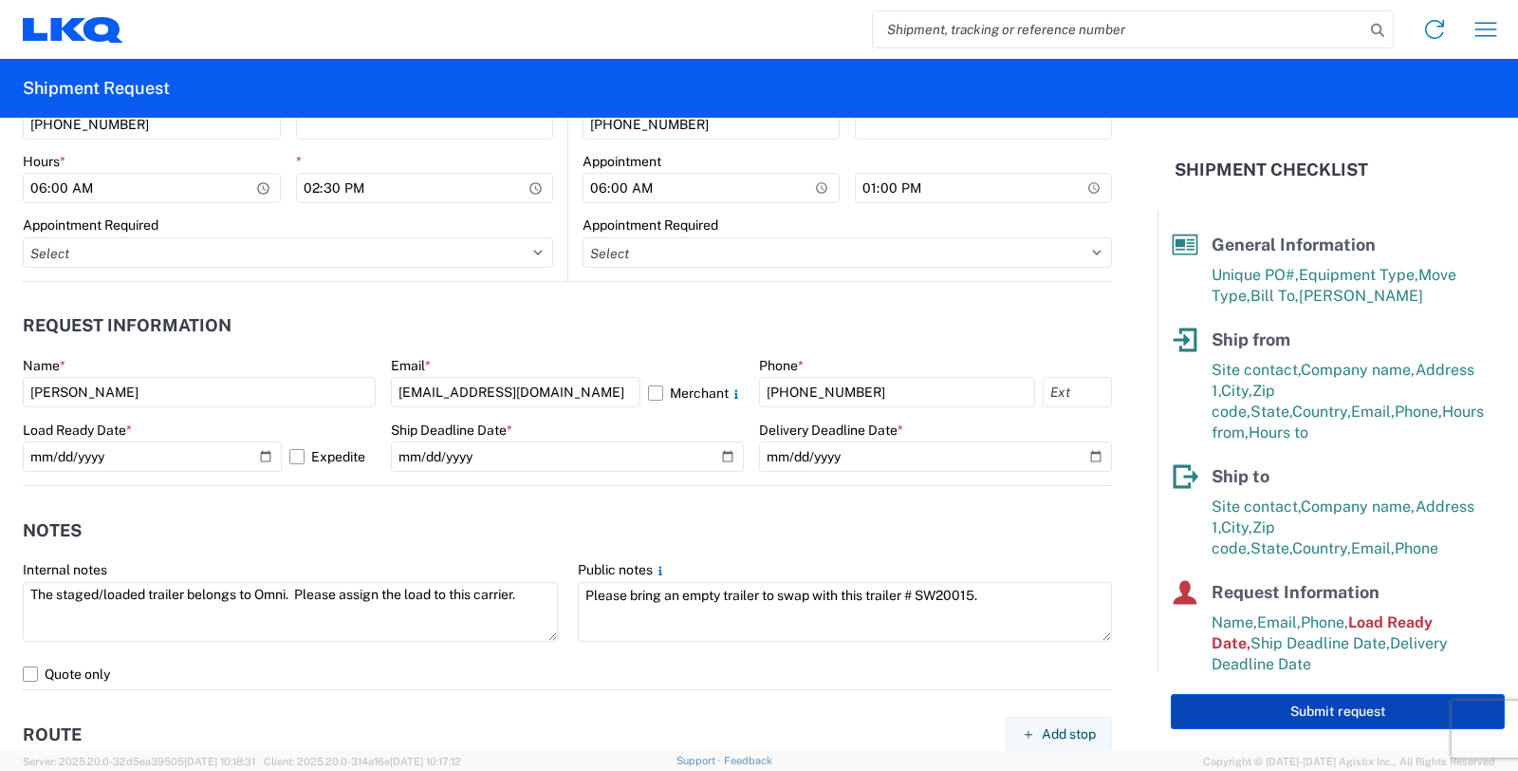
click at [1372, 706] on button "Submit request" at bounding box center [1338, 711] width 334 height 35
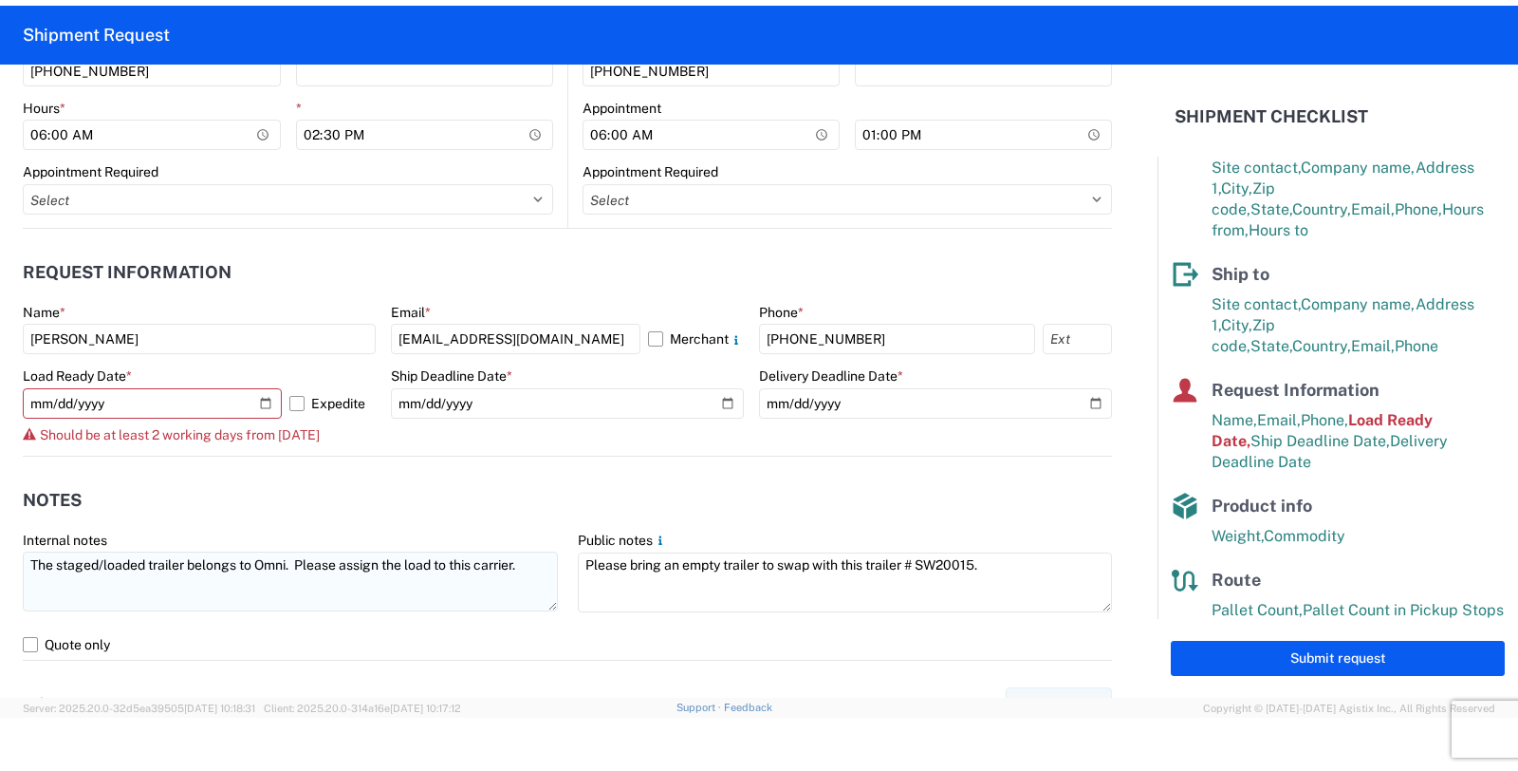
scroll to position [54, 0]
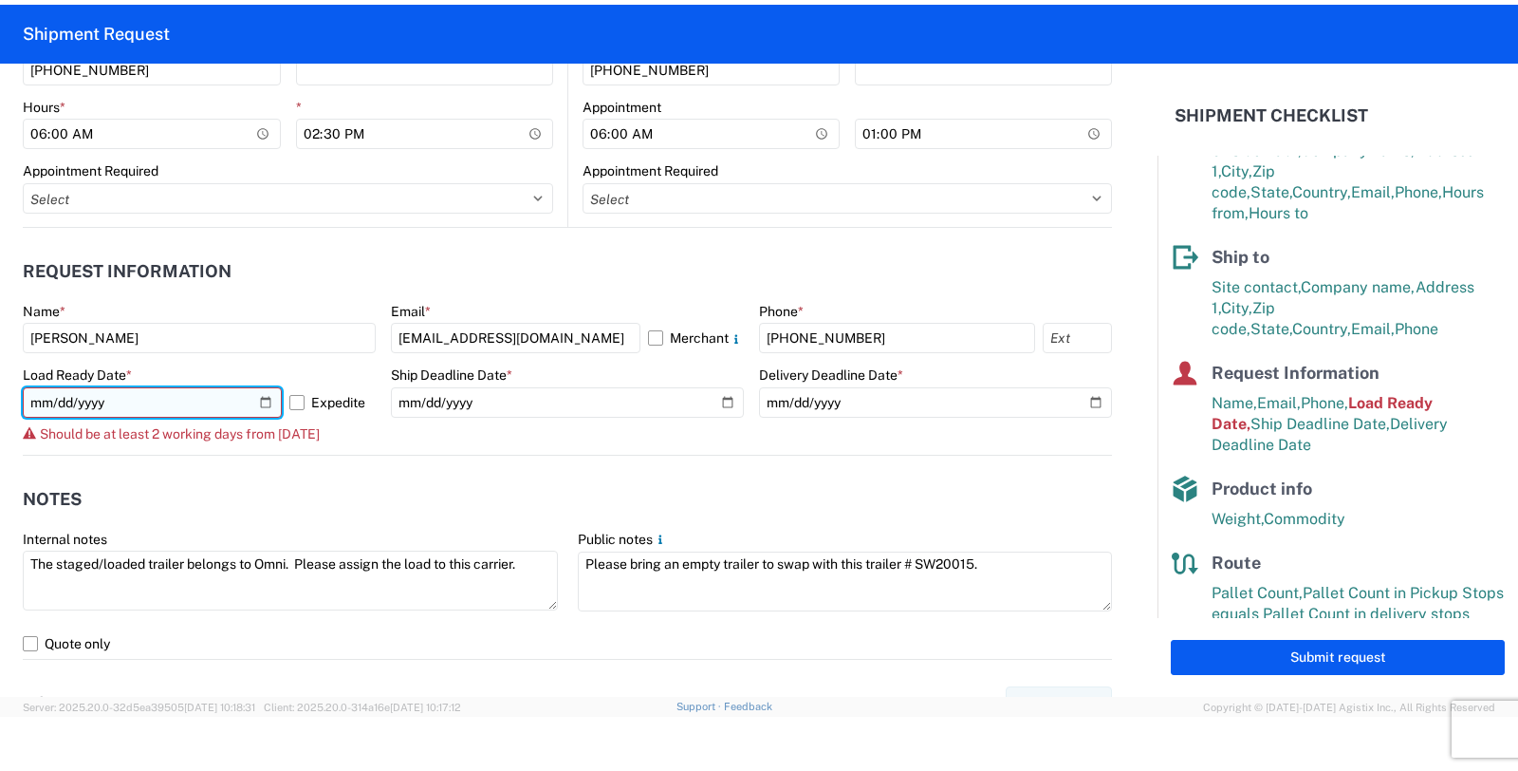
click at [261, 401] on input "[DATE]" at bounding box center [152, 402] width 259 height 30
type input "2025-10-13"
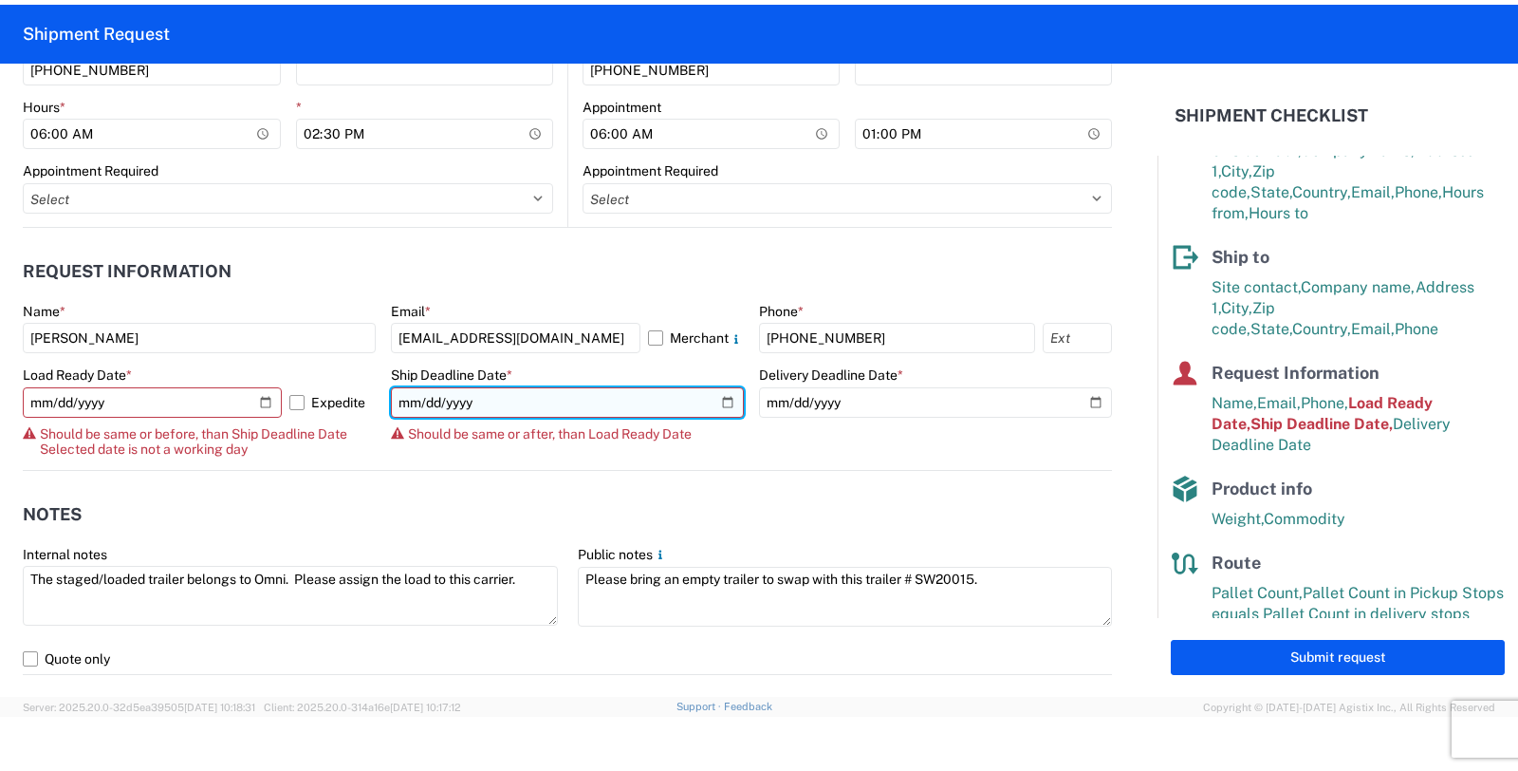
click at [712, 401] on input "[DATE]" at bounding box center [567, 402] width 353 height 30
type input "2025-10-13"
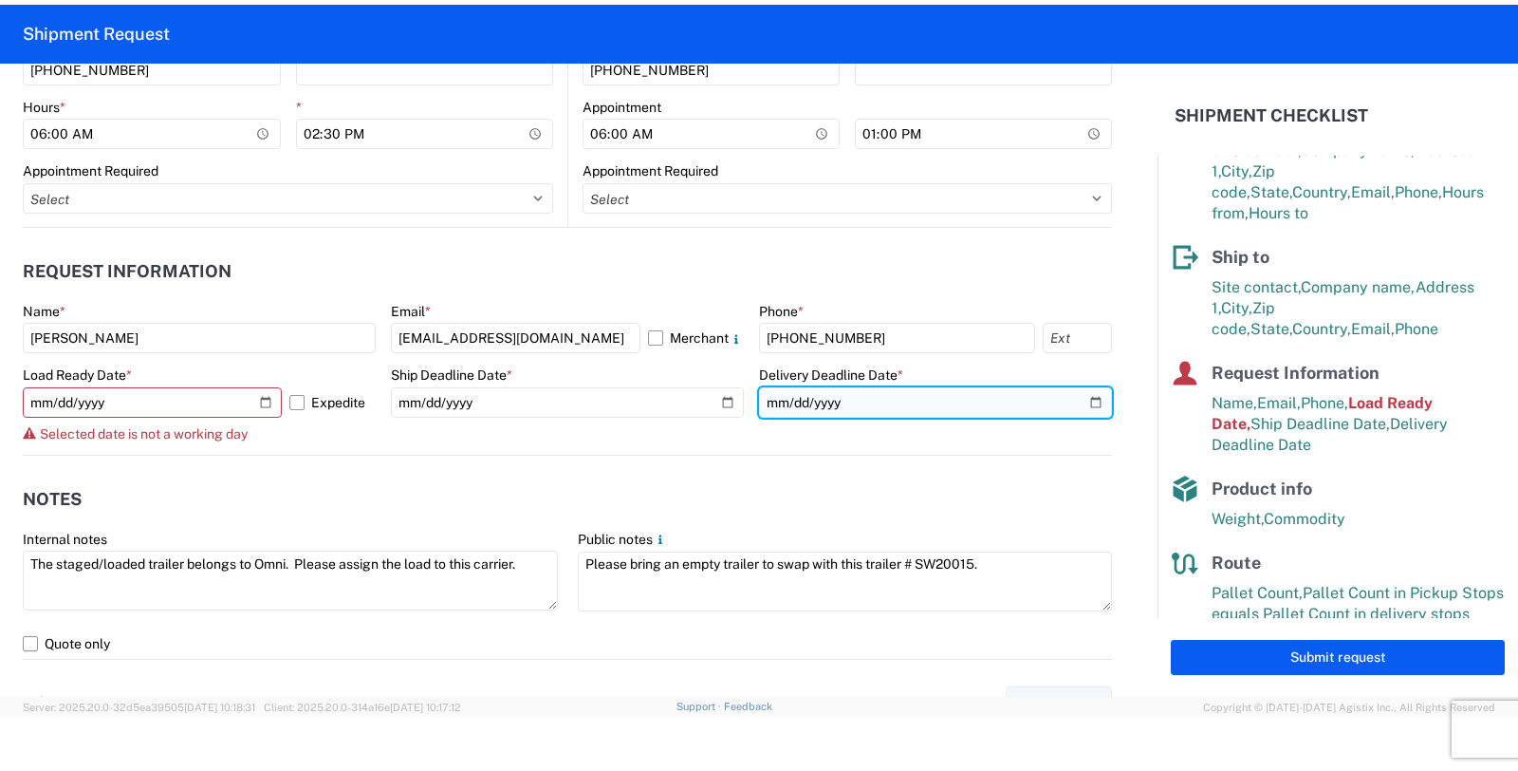
click at [1082, 400] on input "[DATE]" at bounding box center [935, 402] width 353 height 30
type input "2025-10-13"
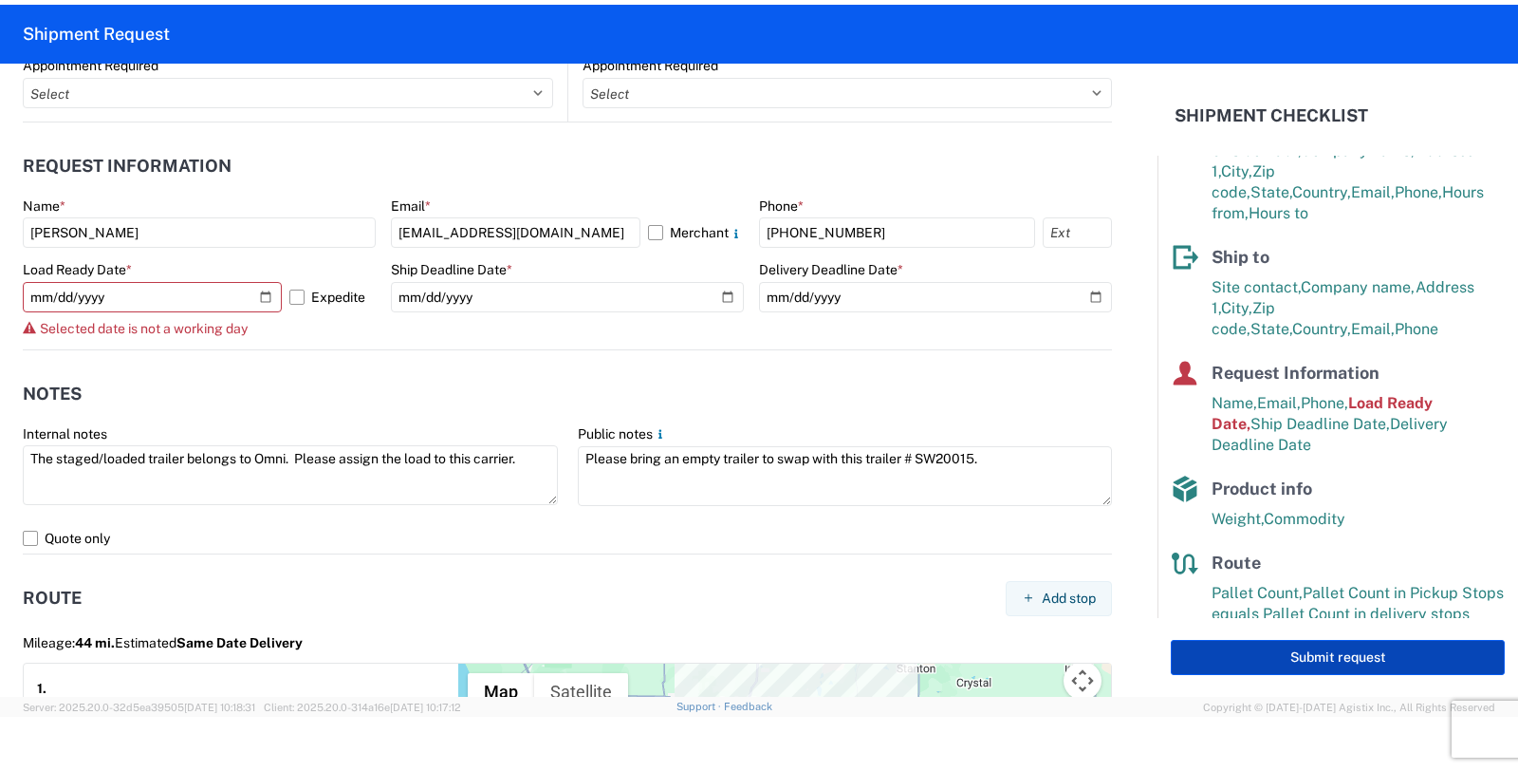
click at [1320, 655] on button "Submit request" at bounding box center [1338, 657] width 334 height 35
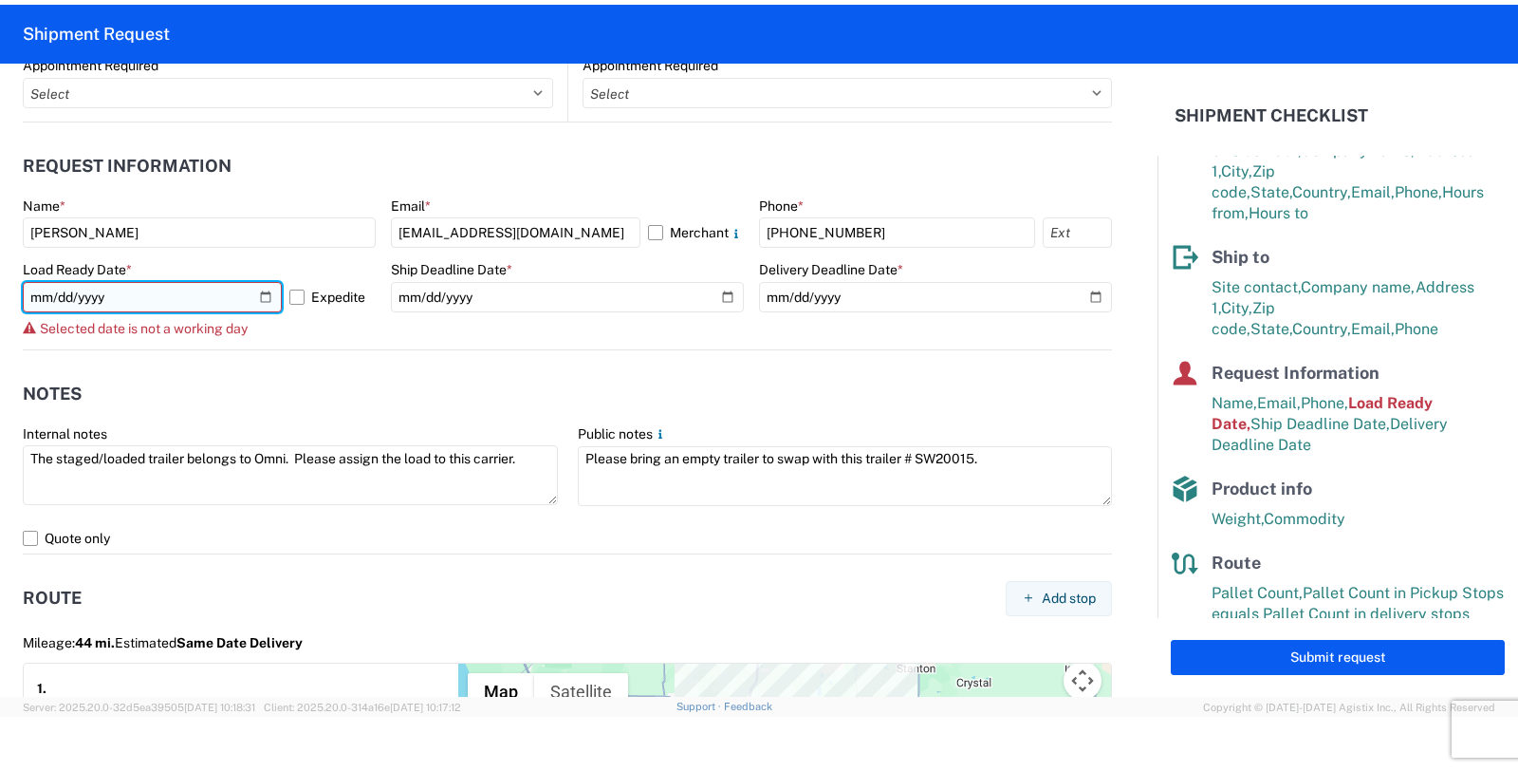
click at [260, 297] on input "2025-10-13" at bounding box center [152, 297] width 259 height 30
type input "2025-10-14"
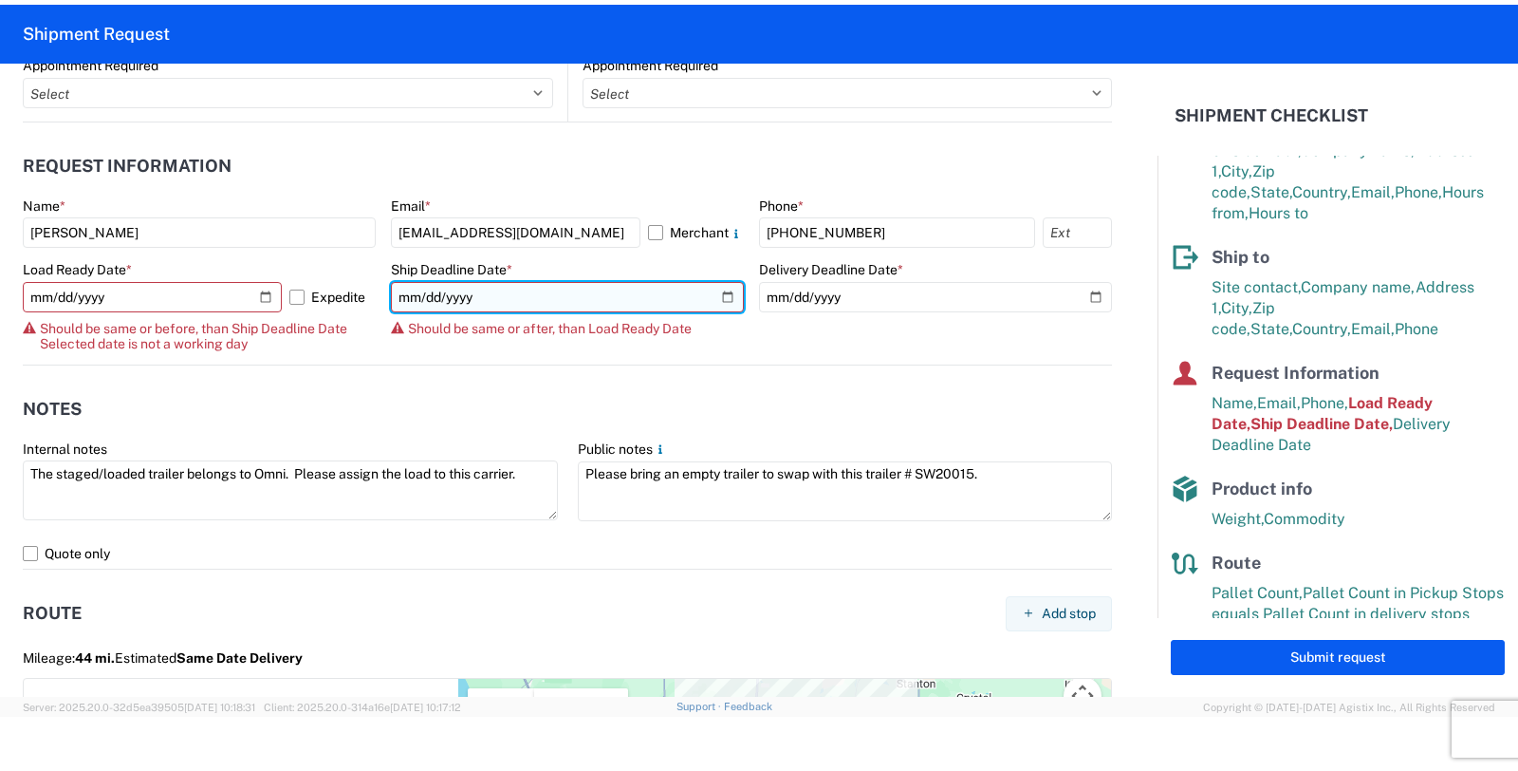
click at [714, 289] on input "2025-10-13" at bounding box center [567, 297] width 353 height 30
type input "2025-10-14"
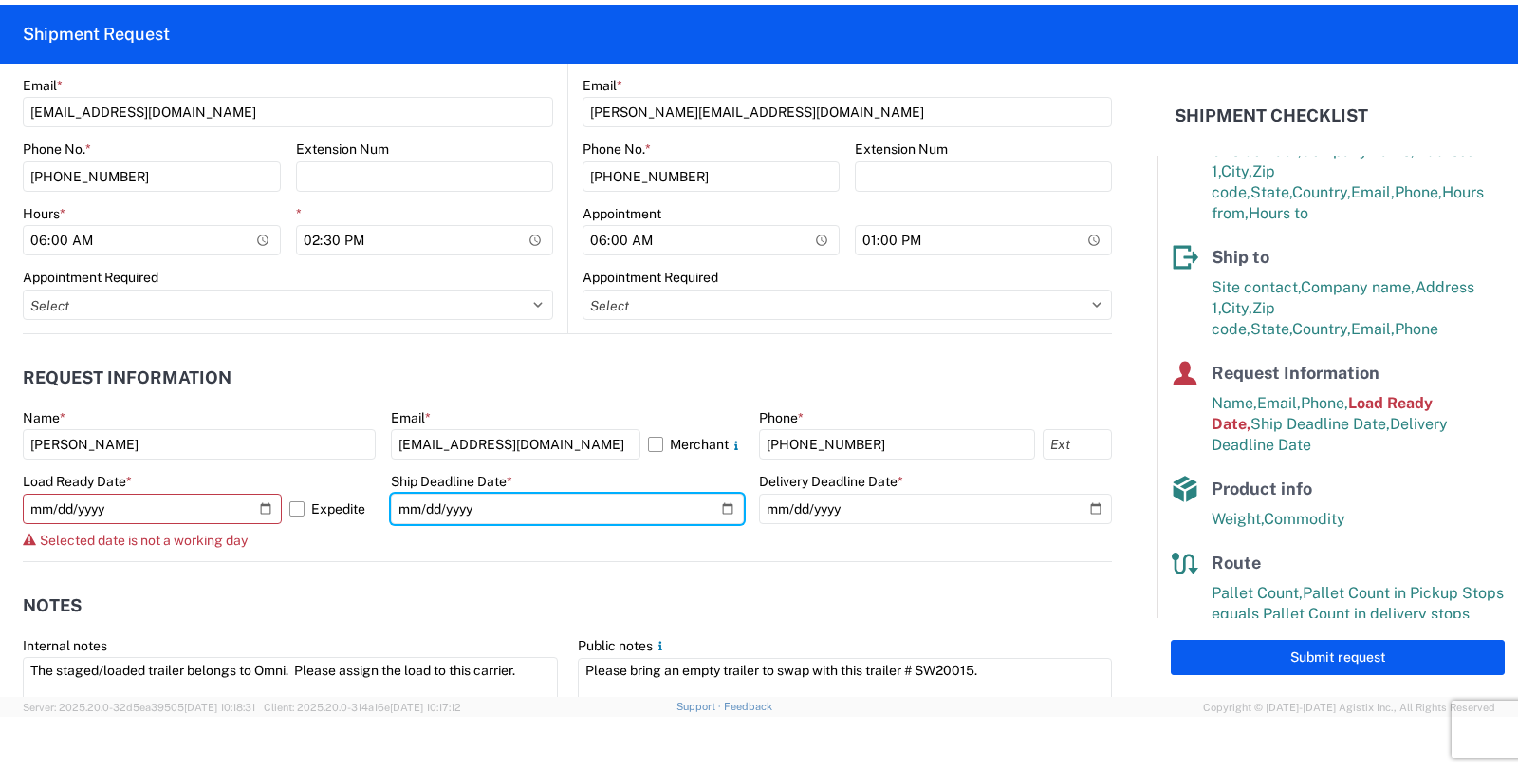
scroll to position [949, 0]
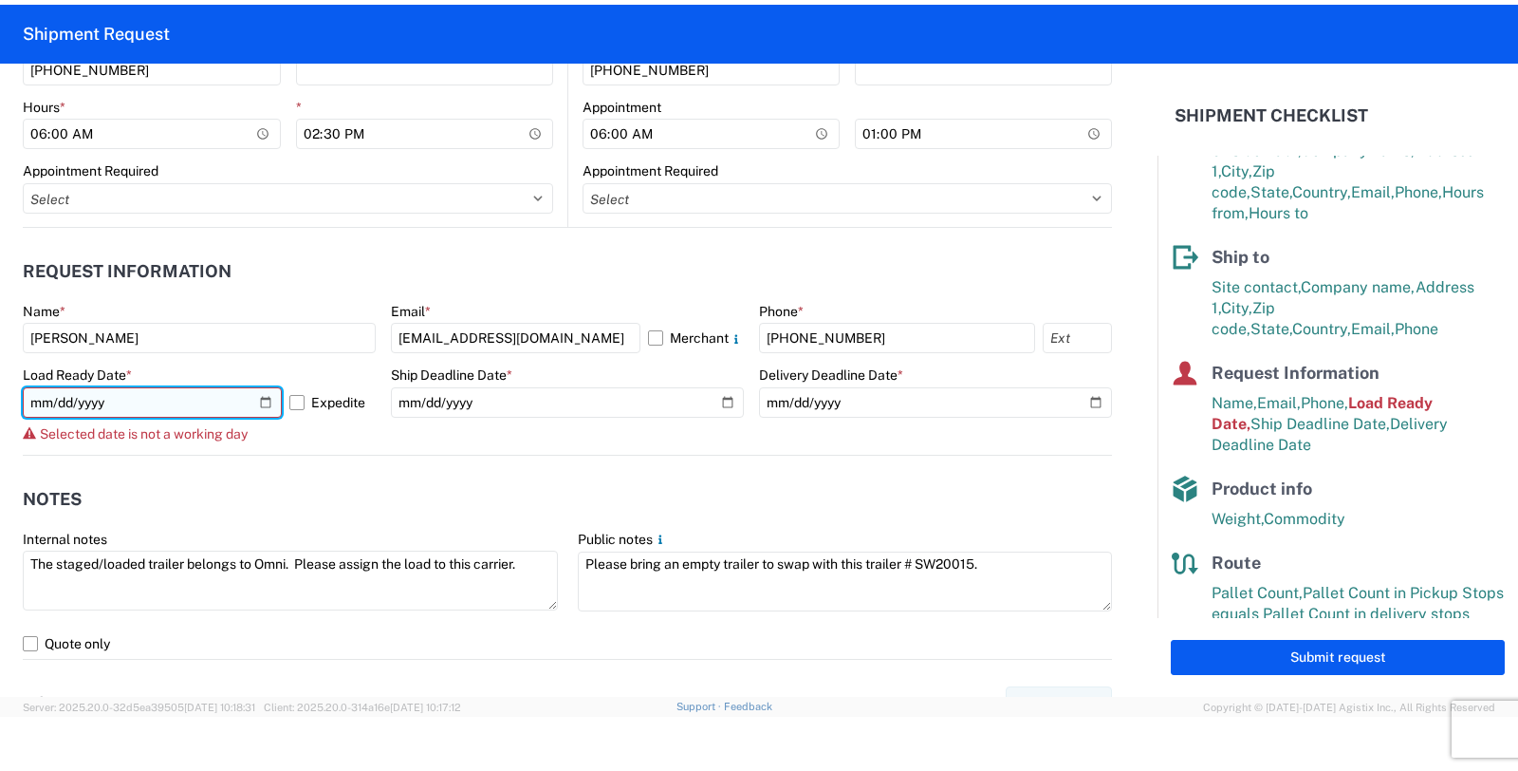
click at [263, 401] on input "2025-10-14" at bounding box center [152, 402] width 259 height 30
click at [296, 397] on label "Expedite" at bounding box center [332, 402] width 86 height 30
click at [0, 0] on input "Expedite" at bounding box center [0, 0] width 0 height 0
click at [268, 400] on input "2025-10-09" at bounding box center [152, 402] width 259 height 30
click at [258, 396] on input "2025-10-09" at bounding box center [152, 402] width 259 height 30
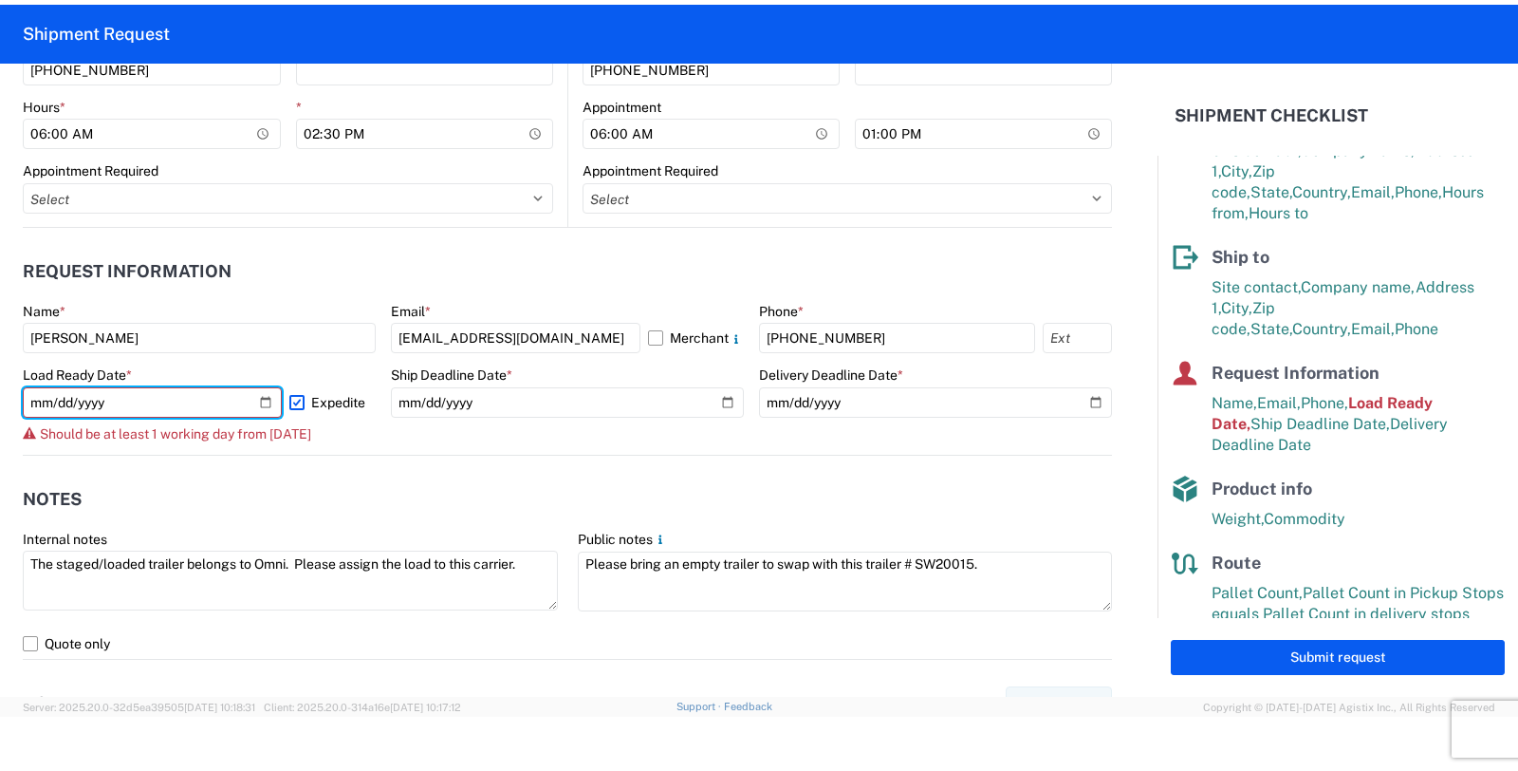
type input "[DATE]"
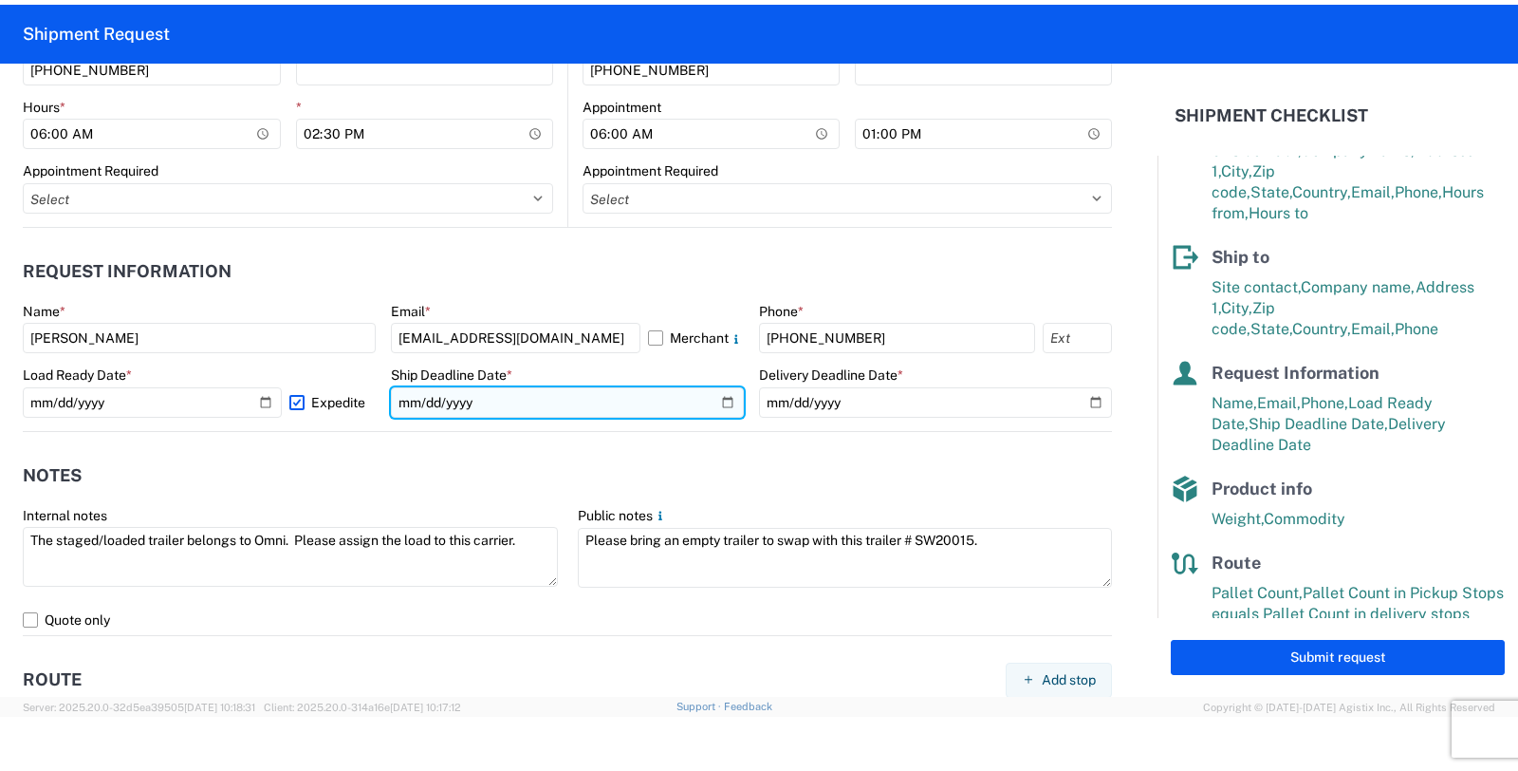
click at [726, 396] on input "2025-10-14" at bounding box center [567, 402] width 353 height 30
click at [713, 399] on input "2025-10-14" at bounding box center [567, 402] width 353 height 30
type input "[DATE]"
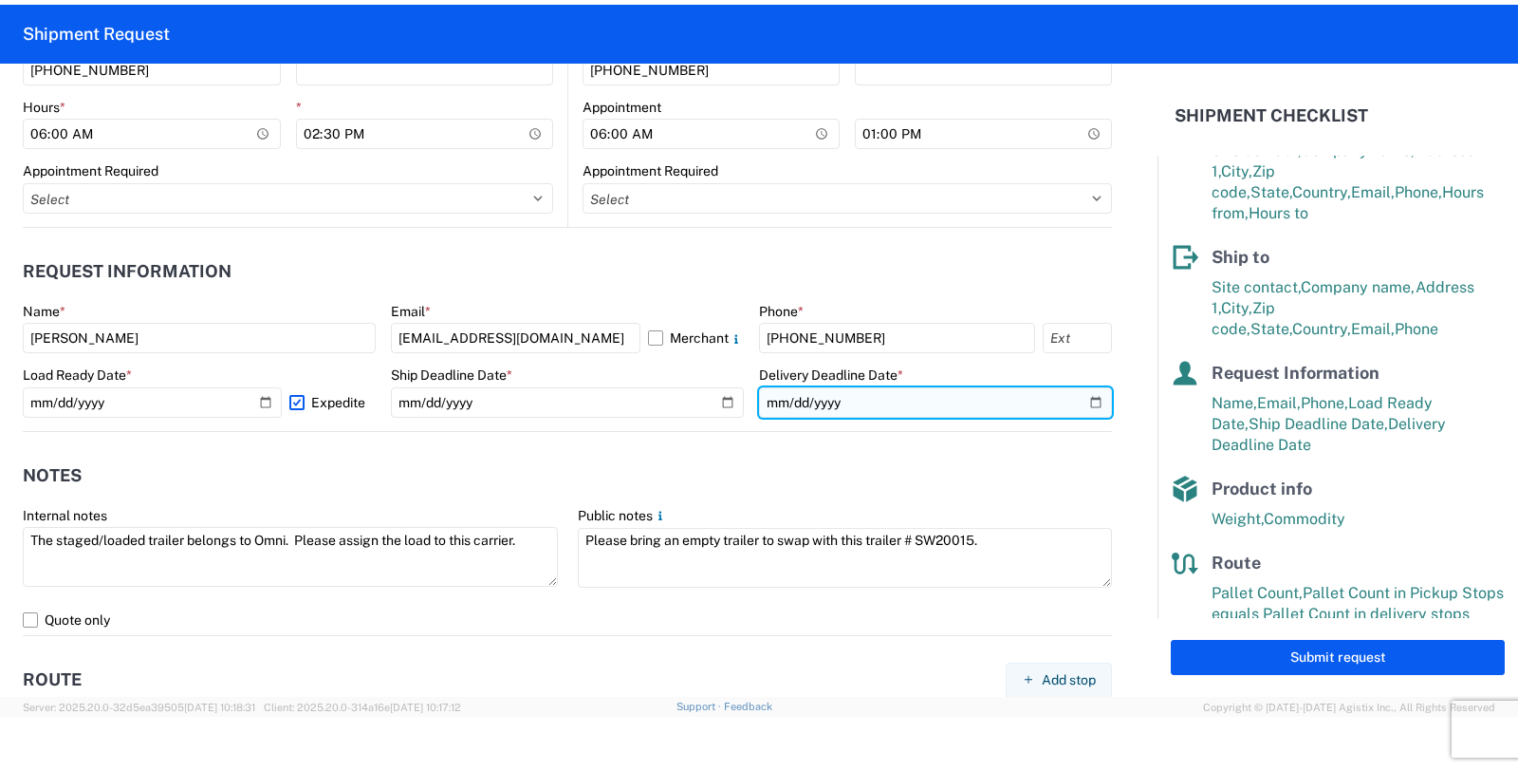
click at [1073, 400] on input "2025-10-13" at bounding box center [935, 402] width 353 height 30
type input "[DATE]"
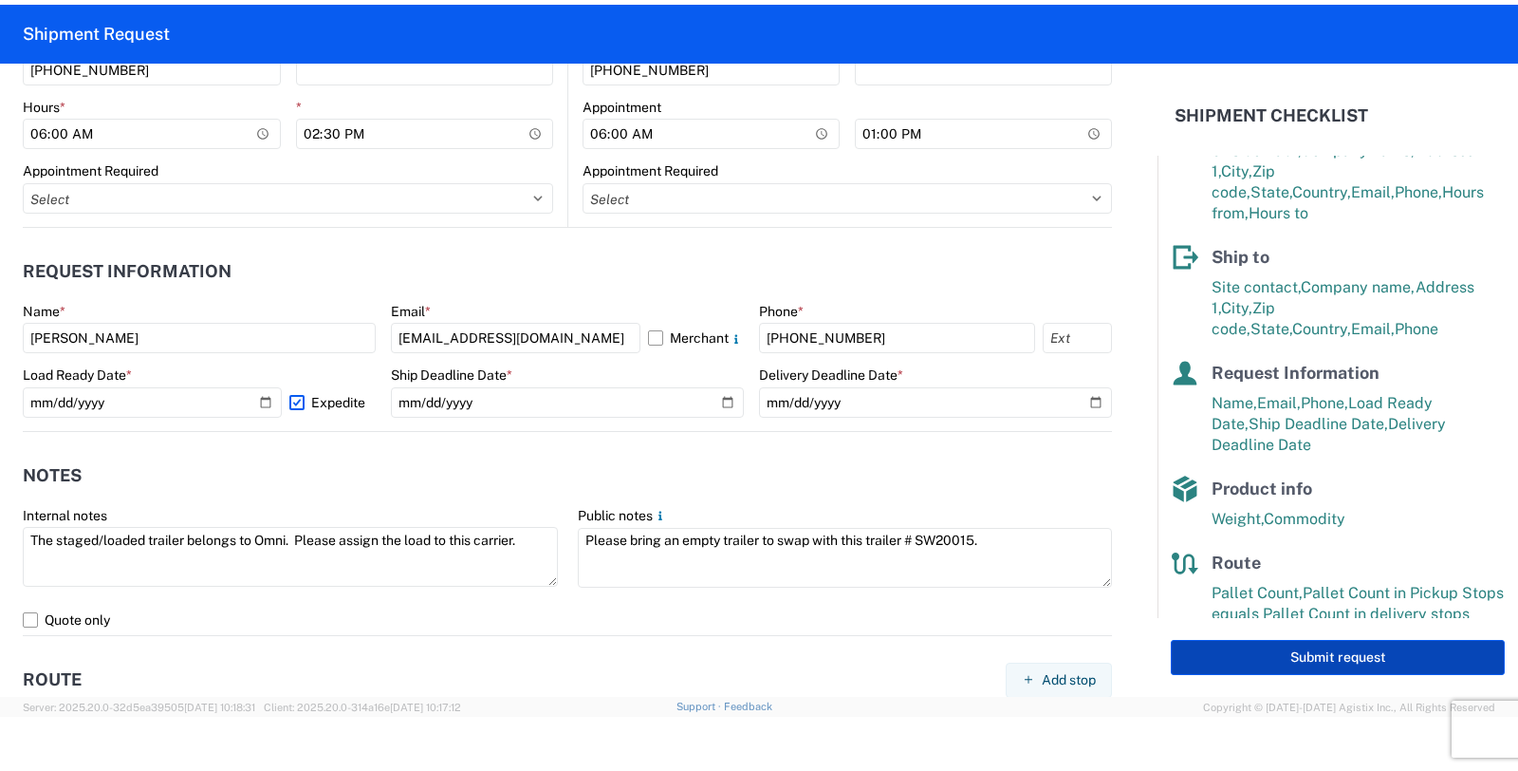
click at [1275, 657] on button "Submit request" at bounding box center [1338, 657] width 334 height 35
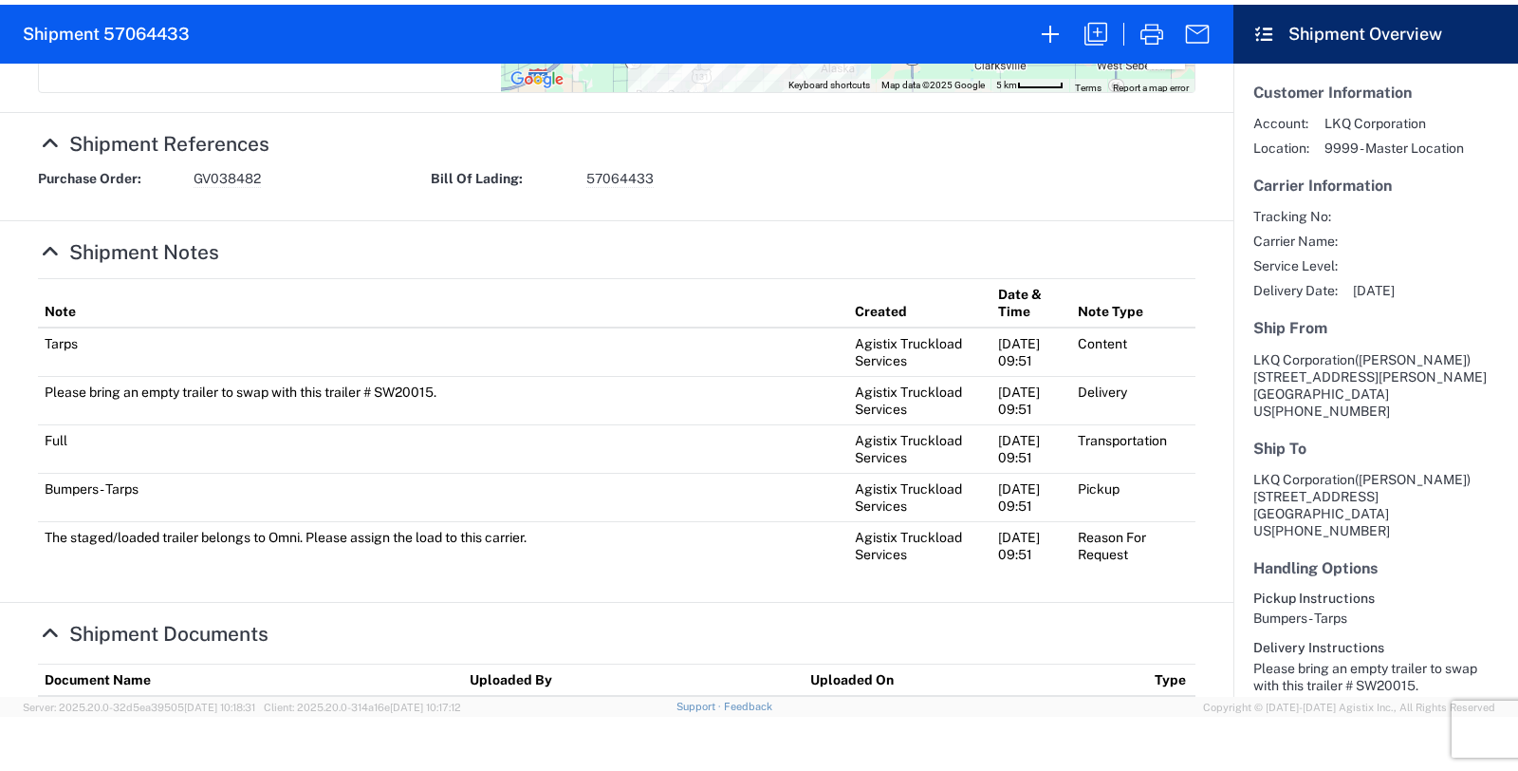
scroll to position [728, 0]
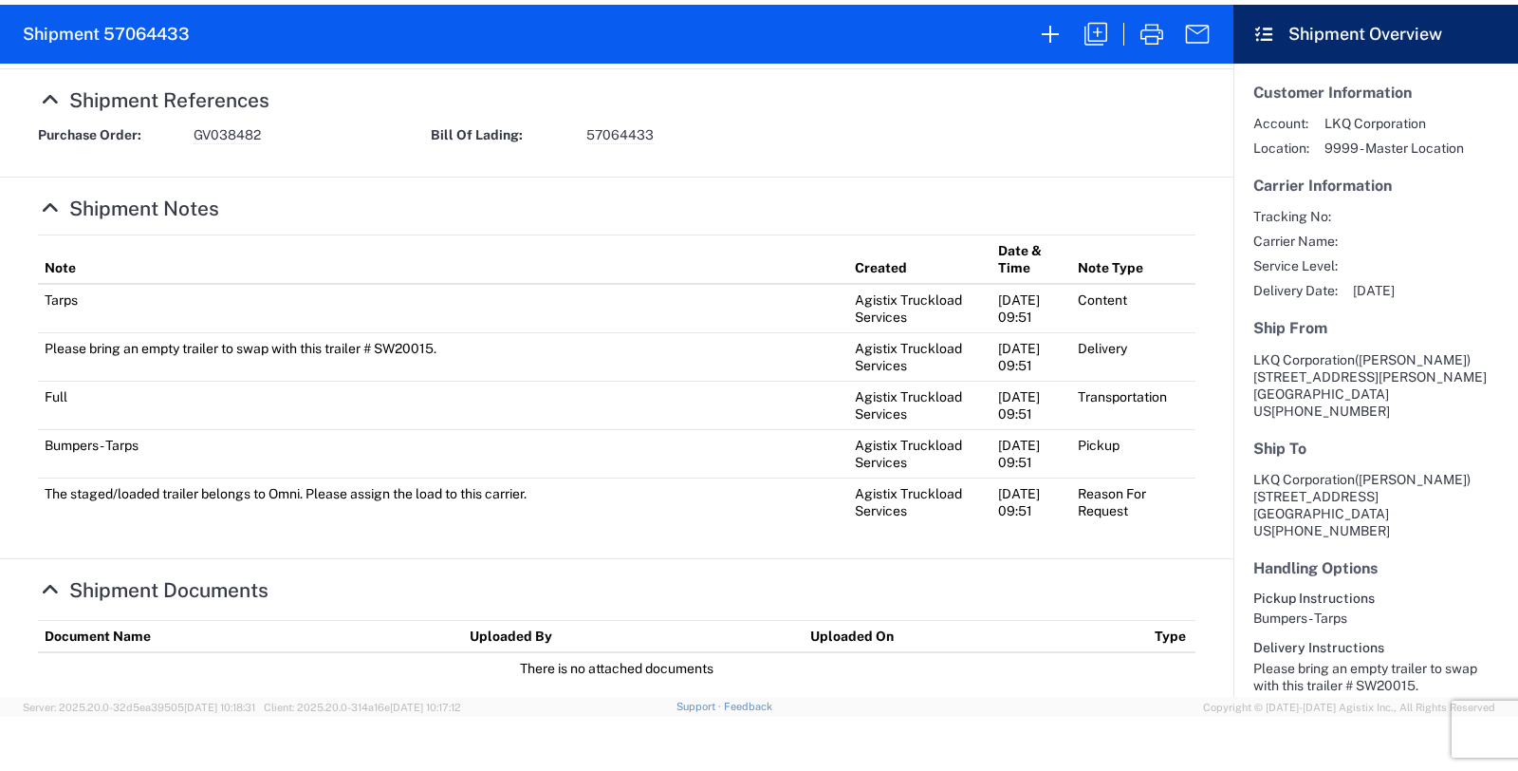
drag, startPoint x: 911, startPoint y: 760, endPoint x: 905, endPoint y: 748, distance: 13.6
click at [908, 760] on div at bounding box center [759, 754] width 1518 height 74
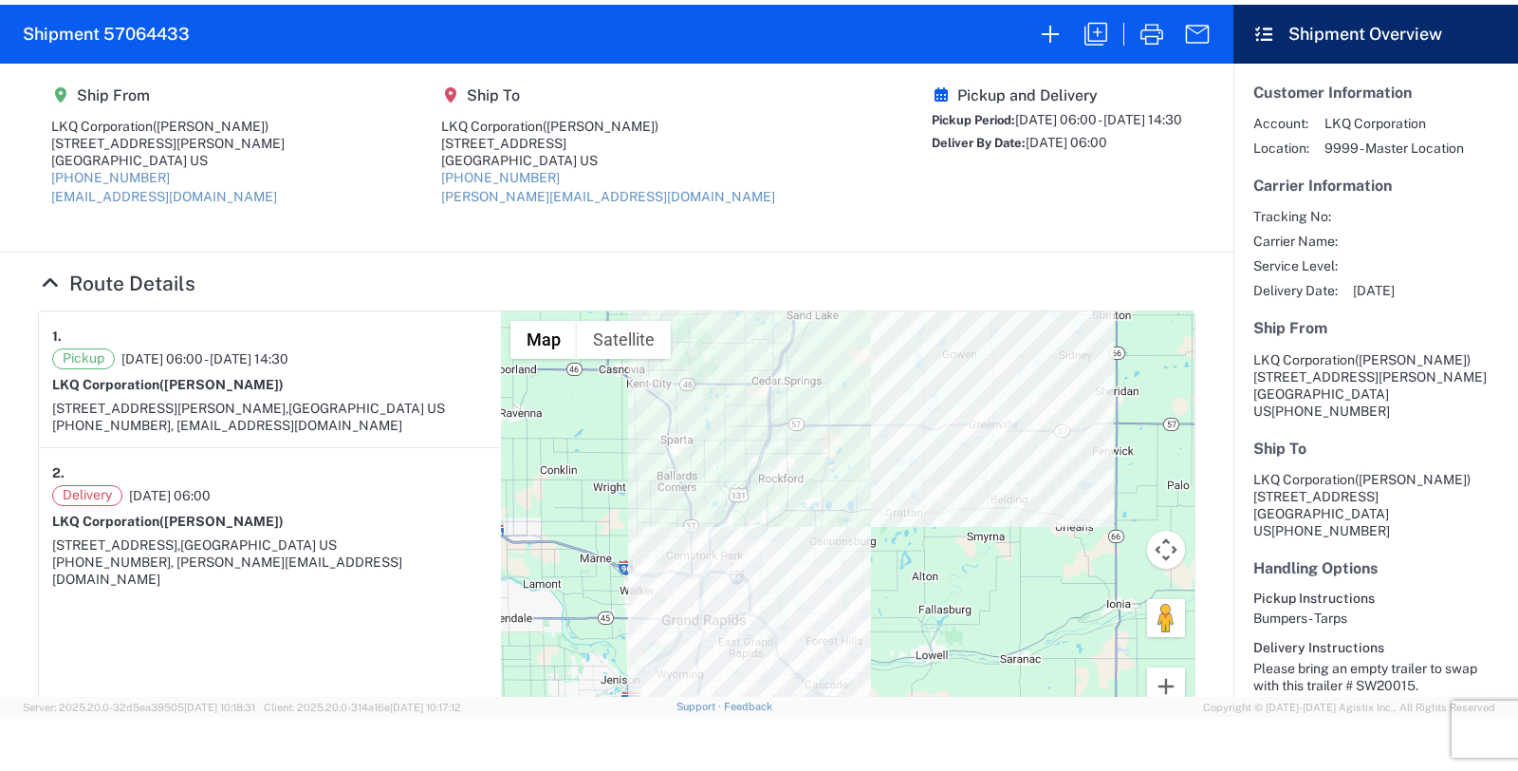
scroll to position [0, 0]
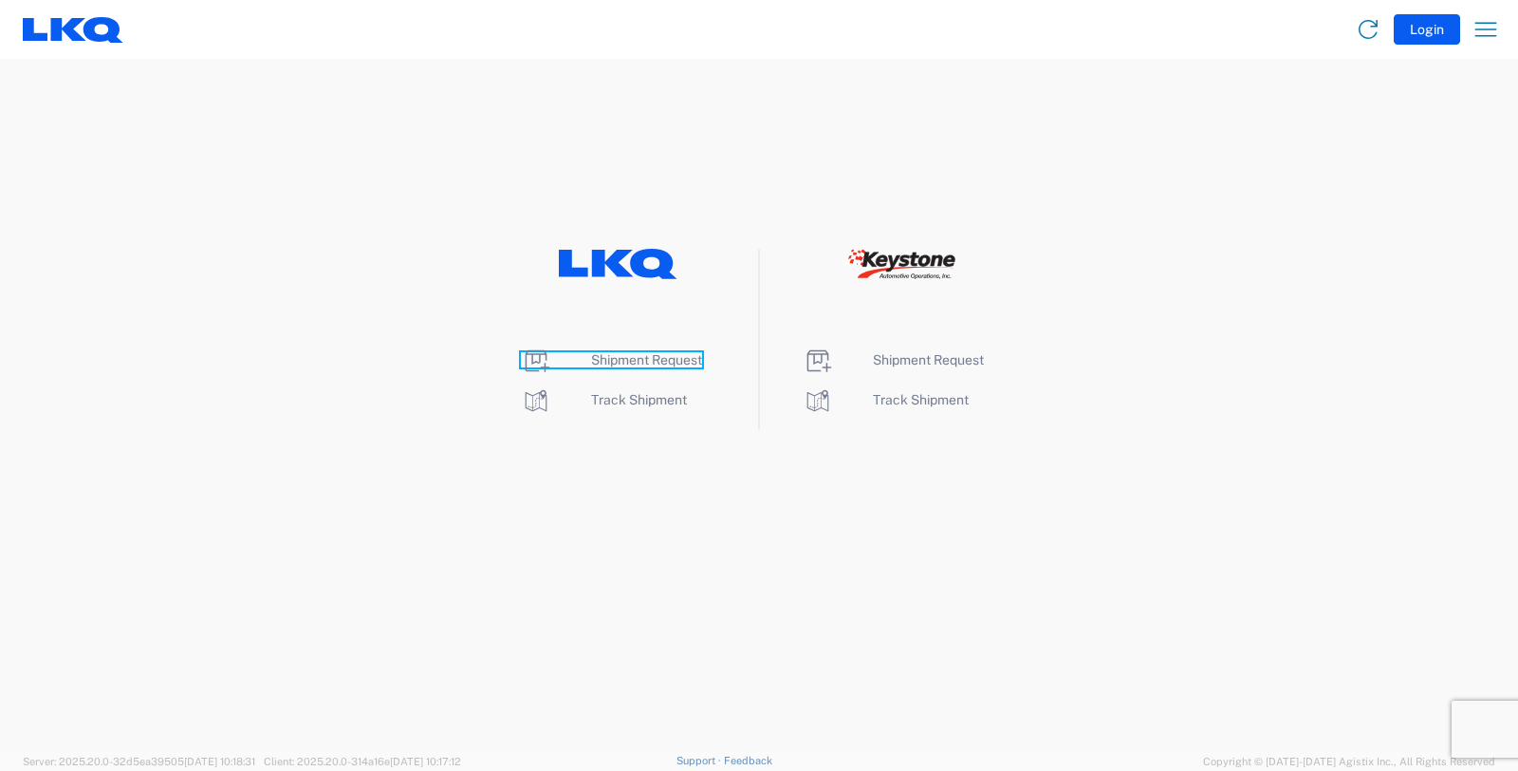
click at [632, 356] on span "Shipment Request" at bounding box center [646, 359] width 111 height 15
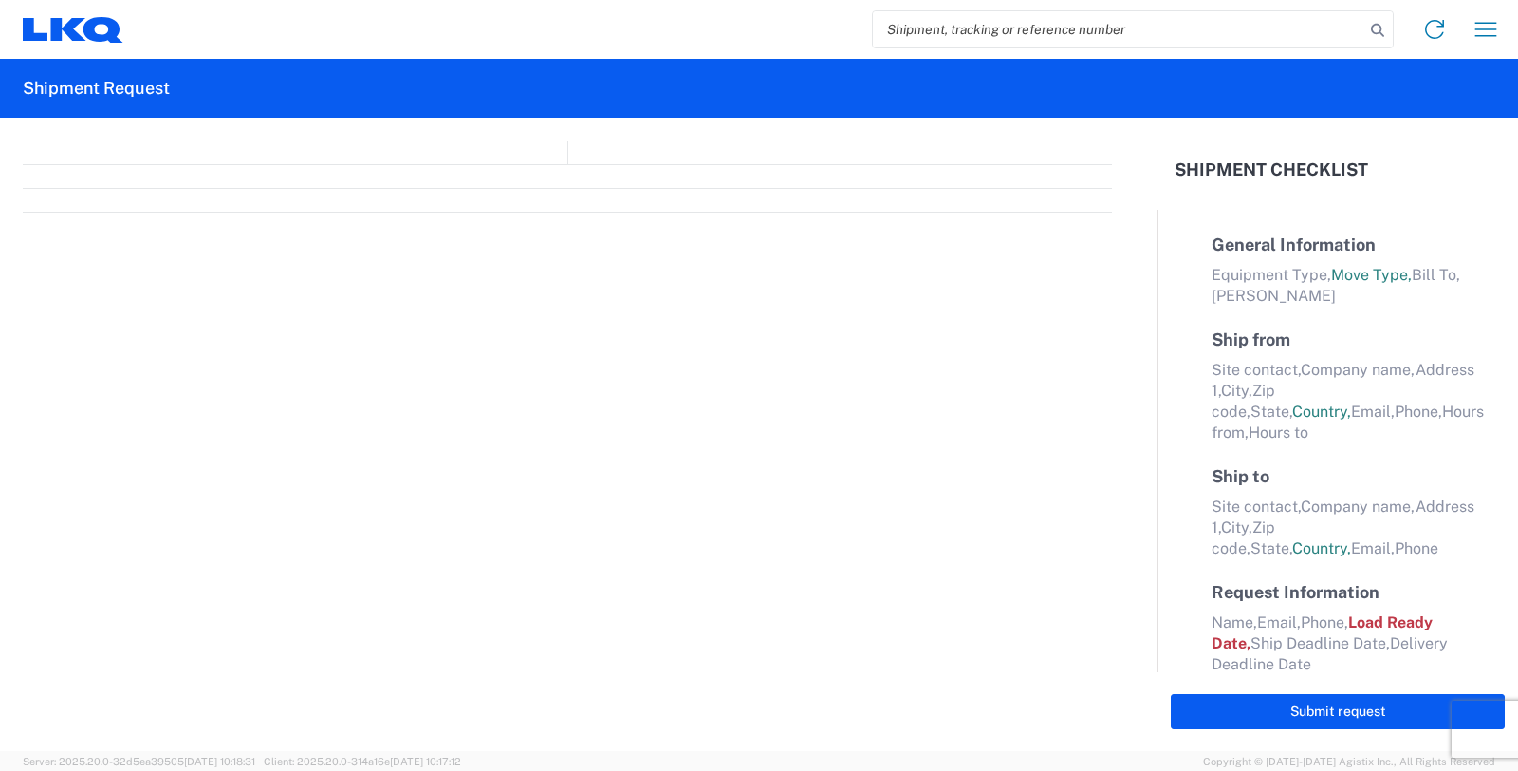
select select "FULL"
select select "LBS"
select select "IN"
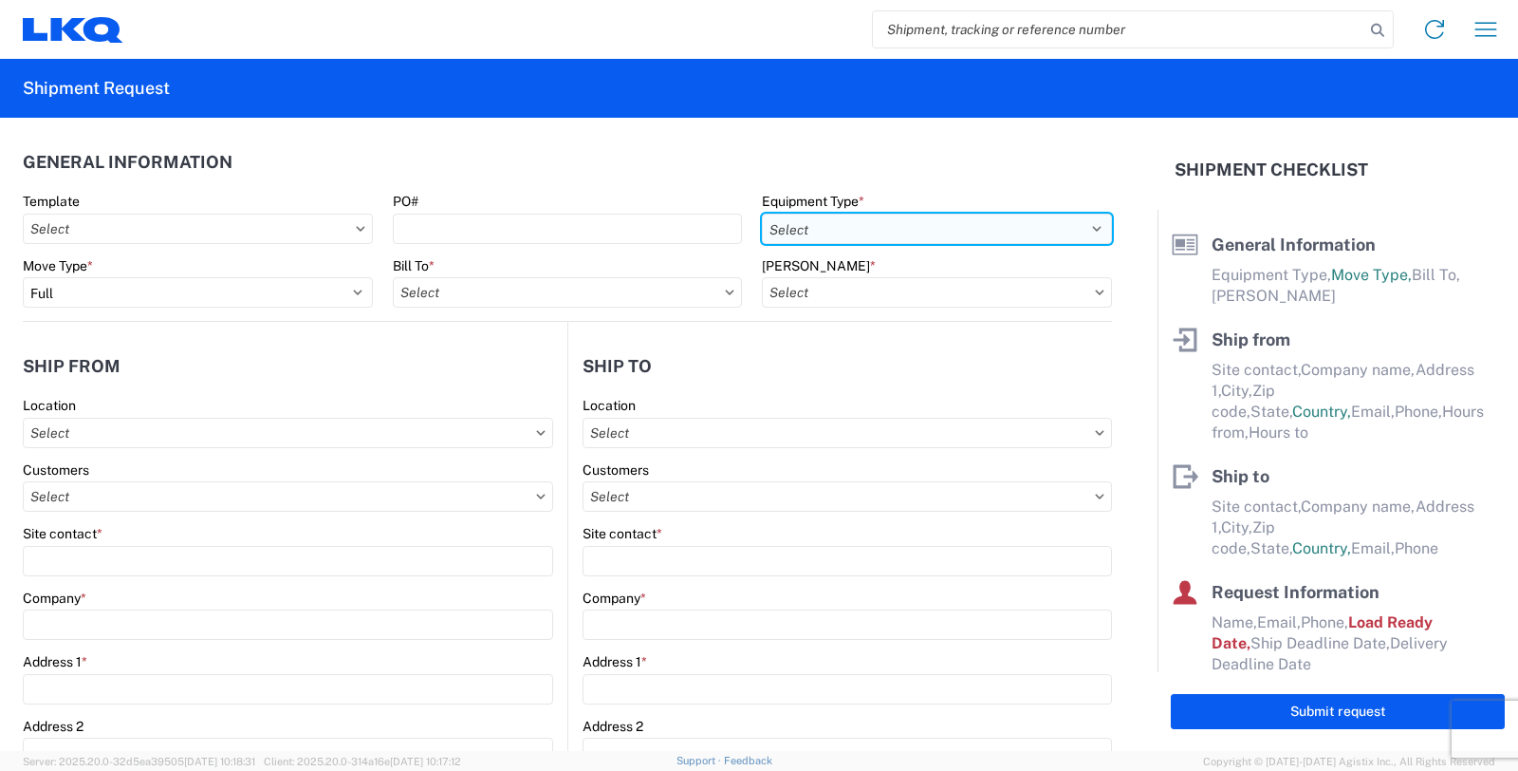
click at [1075, 230] on select "Select 53’ Dry Van Flatbed Dropdeck (van) Lowboy (flatbed) Rail" at bounding box center [937, 229] width 350 height 30
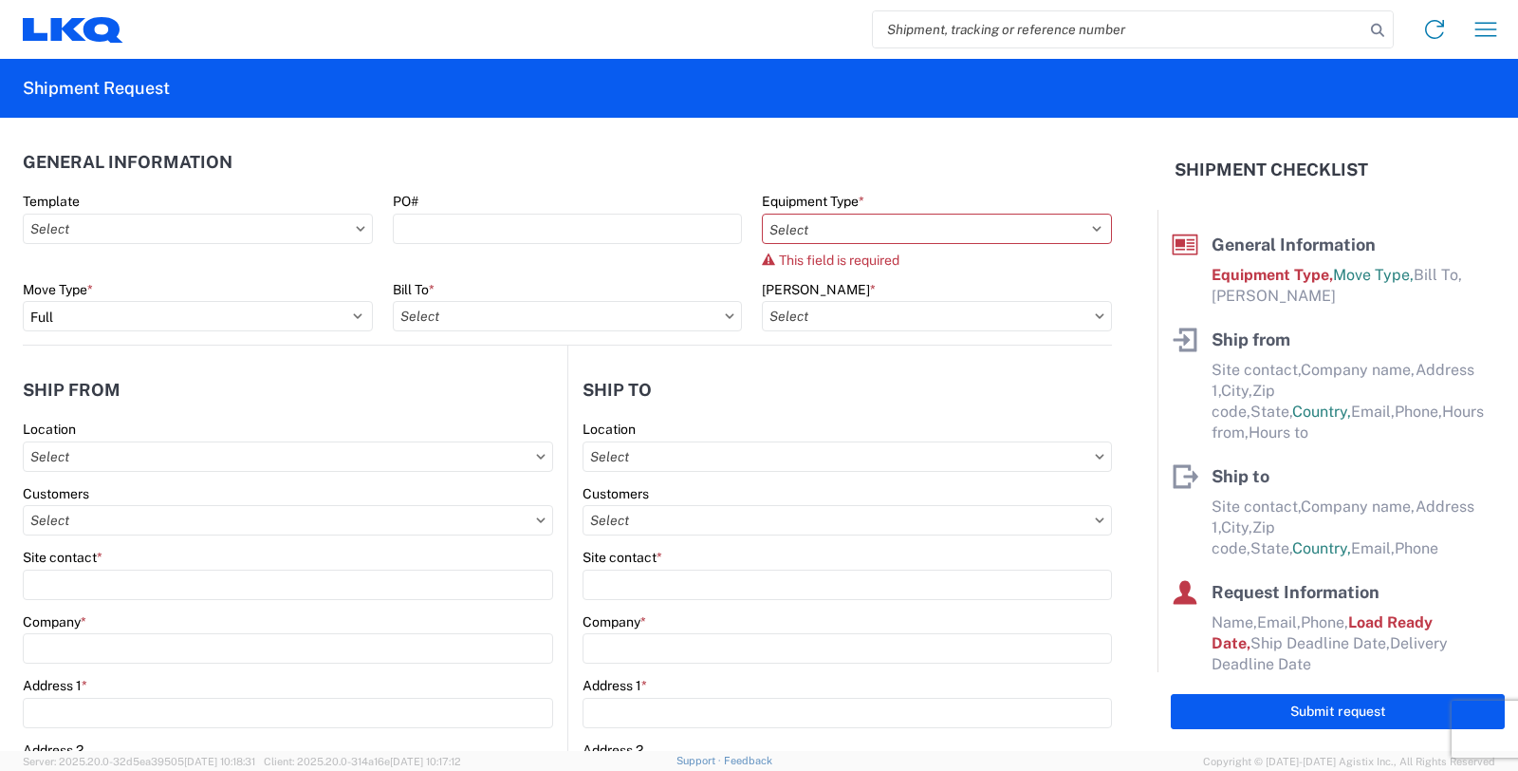
click at [1014, 127] on agx-general-info "General Information Template PO# Equipment Type * Select 53’ Dry Van Flatbed Dr…" at bounding box center [568, 232] width 1090 height 228
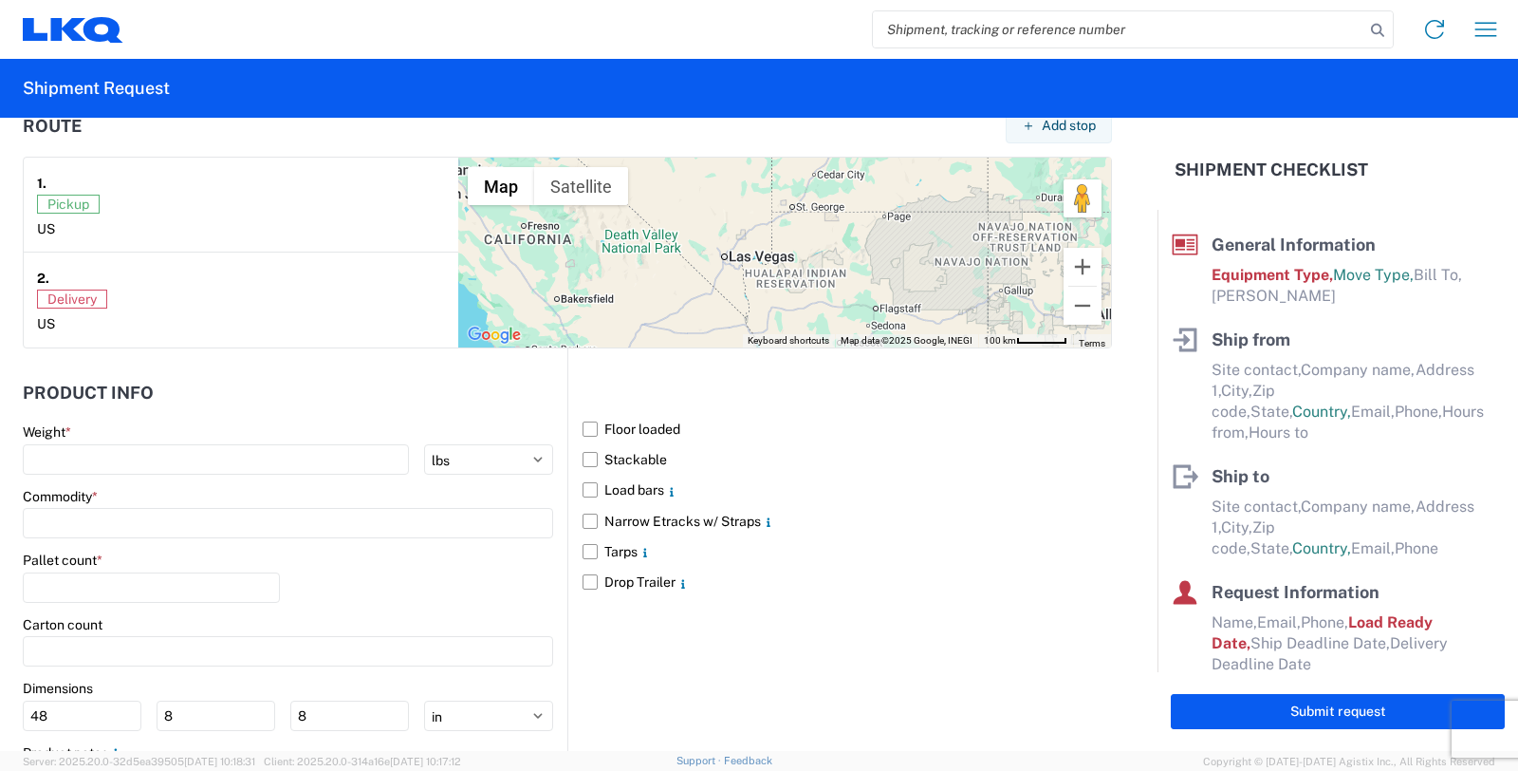
scroll to position [1265, 0]
